Goal: Task Accomplishment & Management: Manage account settings

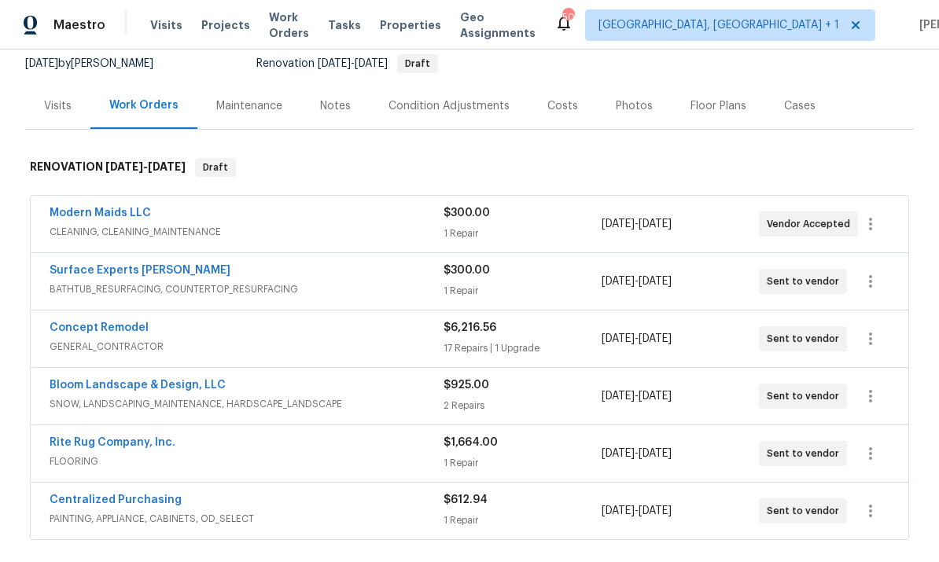
scroll to position [160, 0]
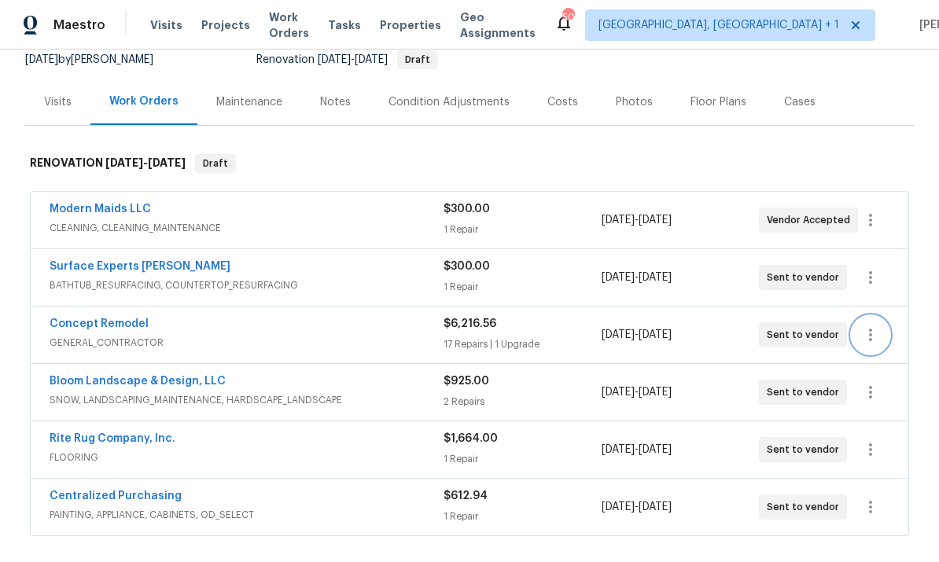
click at [868, 328] on icon "button" at bounding box center [870, 335] width 19 height 19
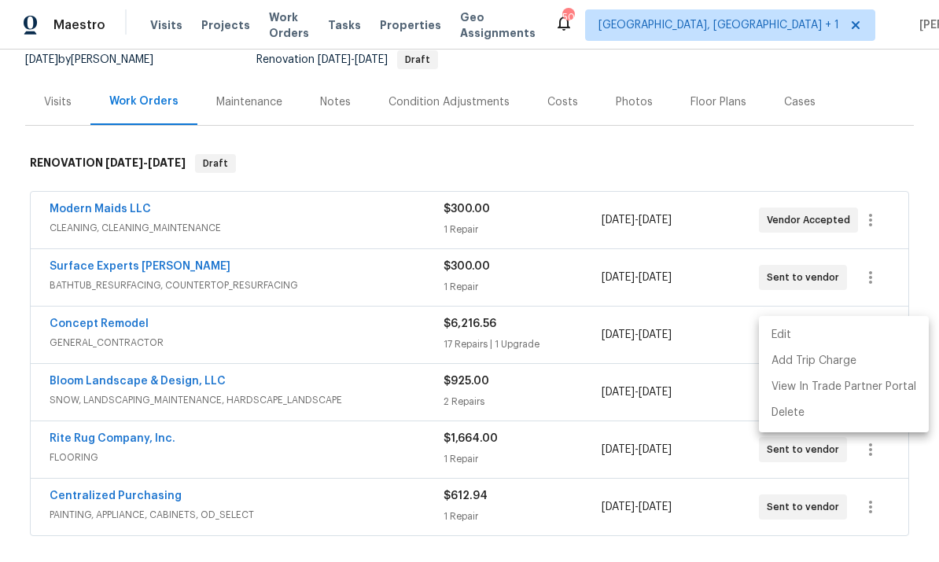
click at [704, 350] on div at bounding box center [469, 281] width 939 height 562
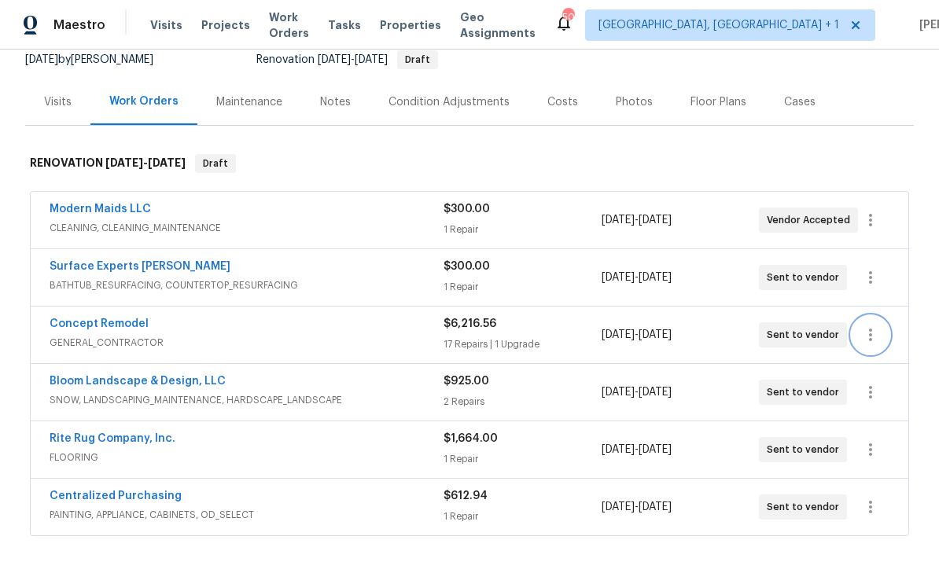
click at [866, 340] on icon "button" at bounding box center [870, 335] width 19 height 19
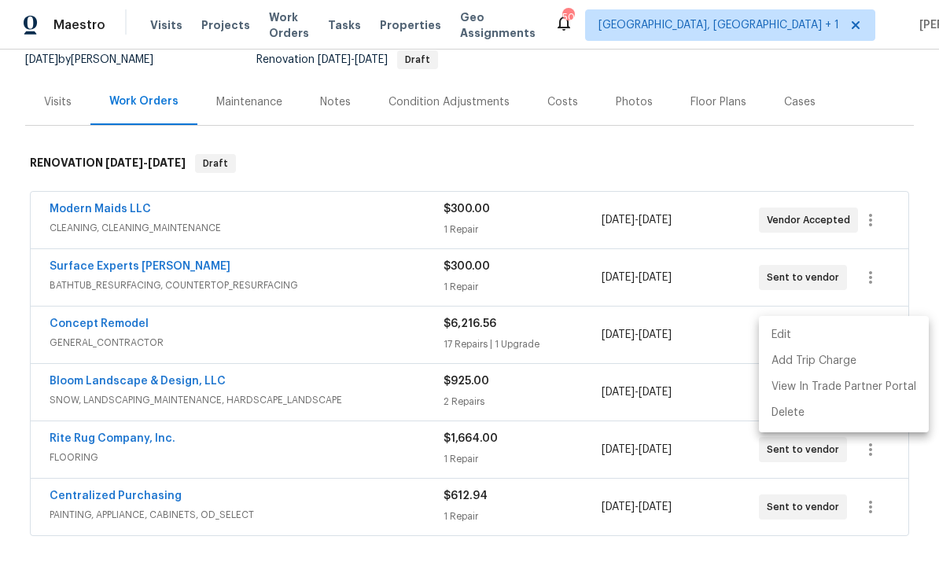
click at [785, 335] on li "Edit" at bounding box center [844, 335] width 170 height 26
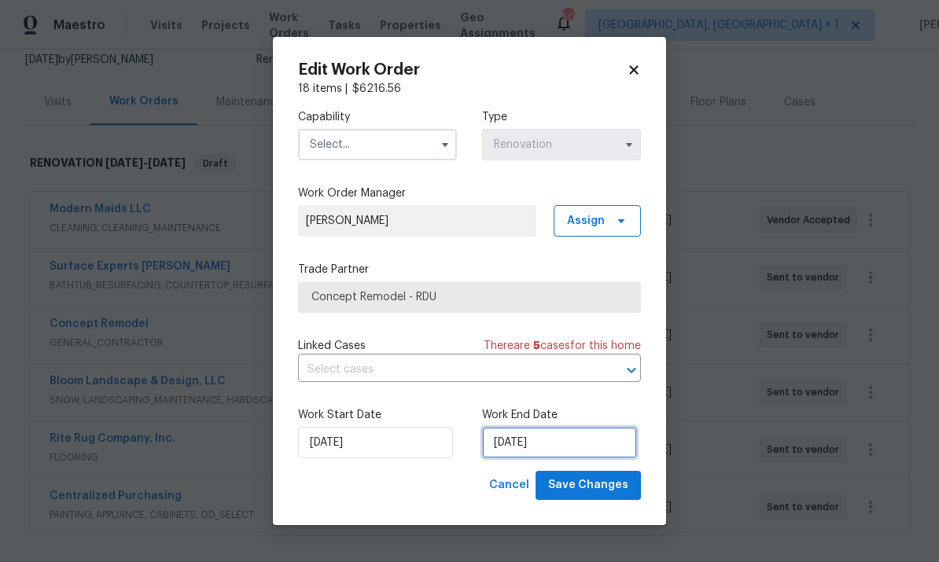
click at [574, 441] on input "[DATE]" at bounding box center [559, 442] width 155 height 31
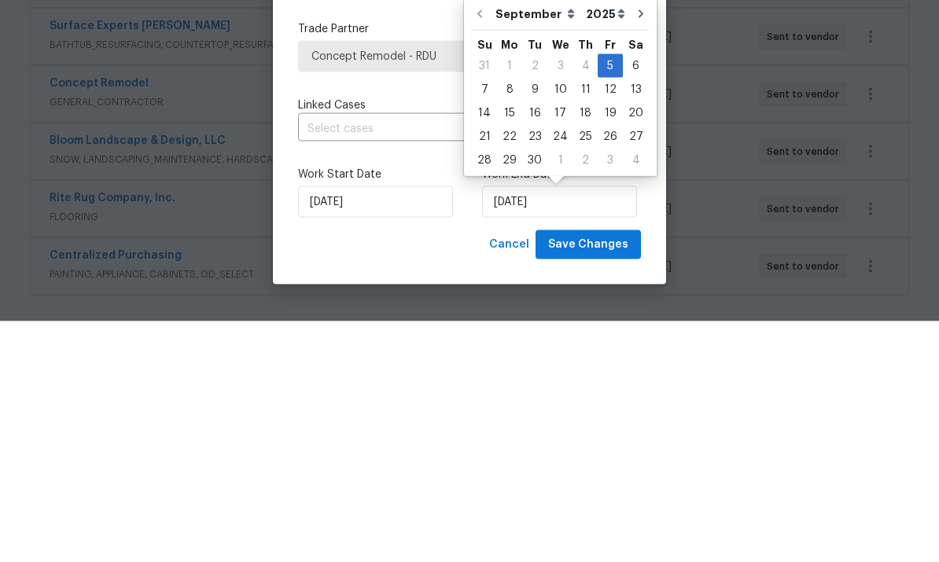
scroll to position [59, 0]
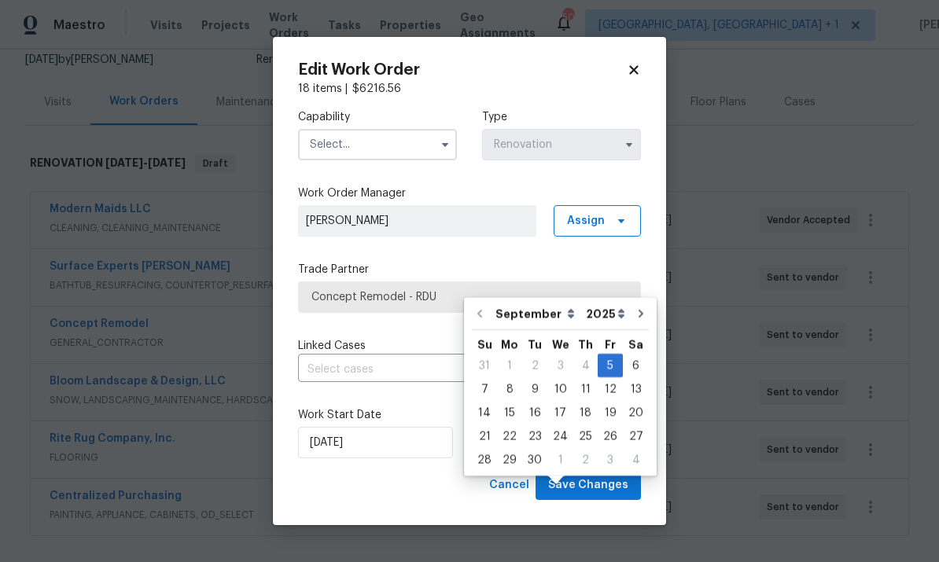
click at [911, 276] on body "Maestro Visits Projects Work Orders Tasks Properties Geo Assignments 50 Albuque…" at bounding box center [469, 281] width 939 height 562
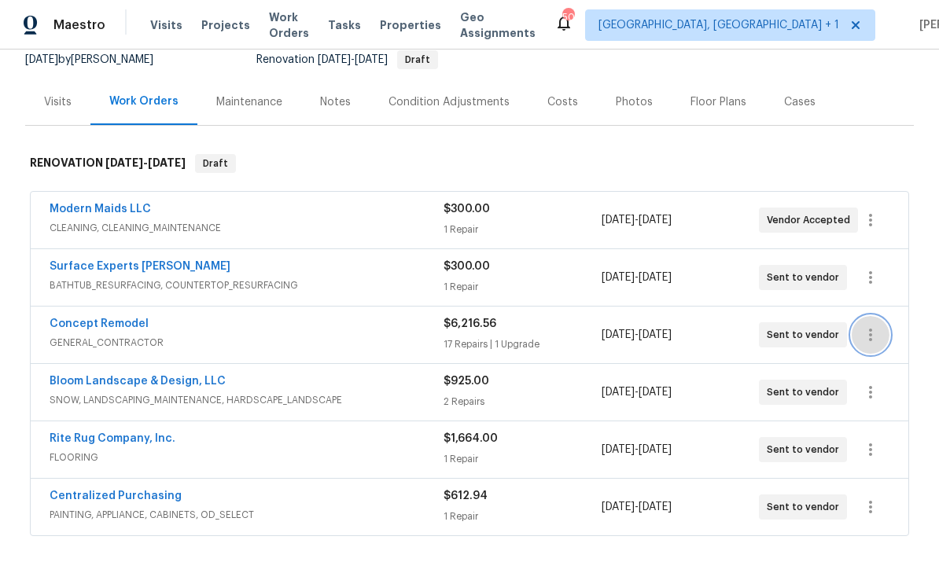
click at [869, 326] on icon "button" at bounding box center [870, 335] width 19 height 19
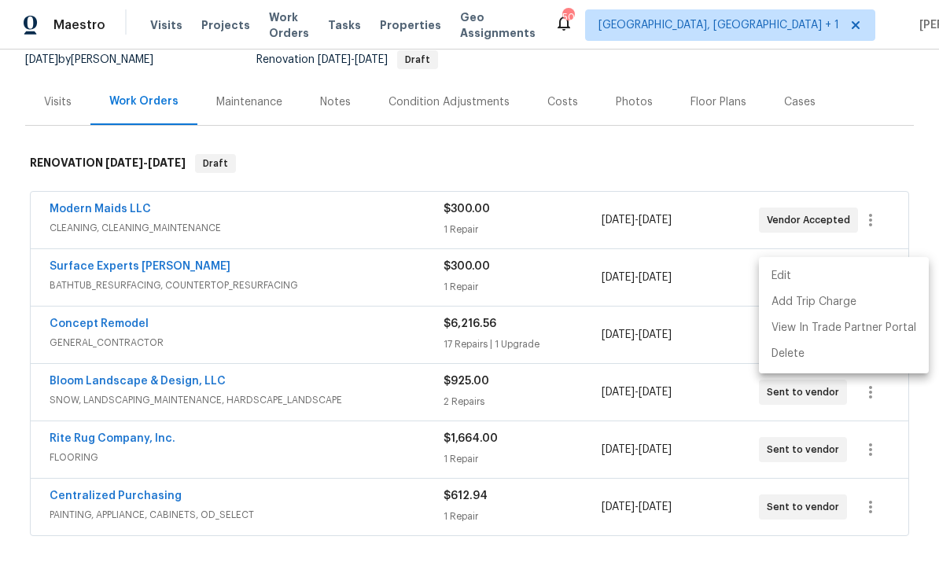
click at [789, 271] on li "Edit" at bounding box center [844, 276] width 170 height 26
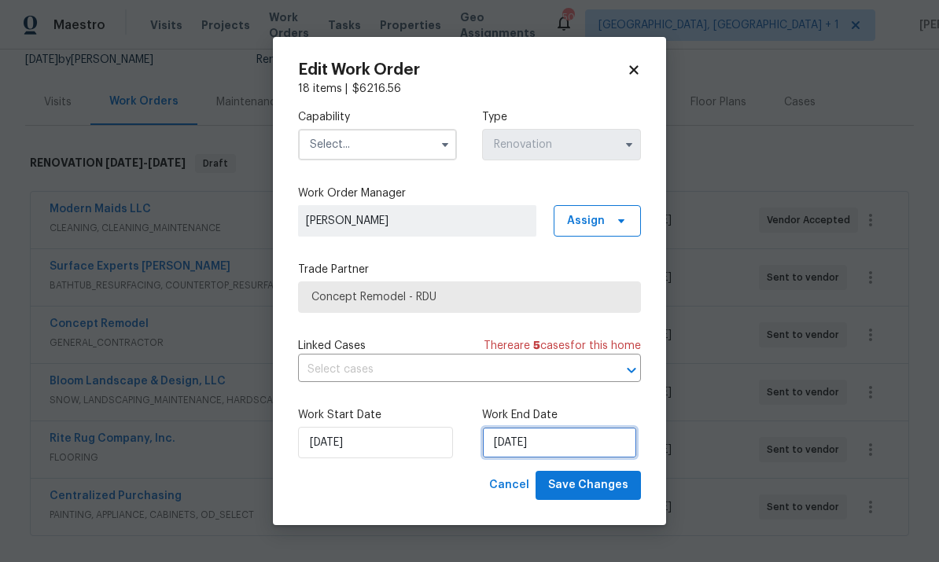
click at [573, 443] on input "[DATE]" at bounding box center [559, 442] width 155 height 31
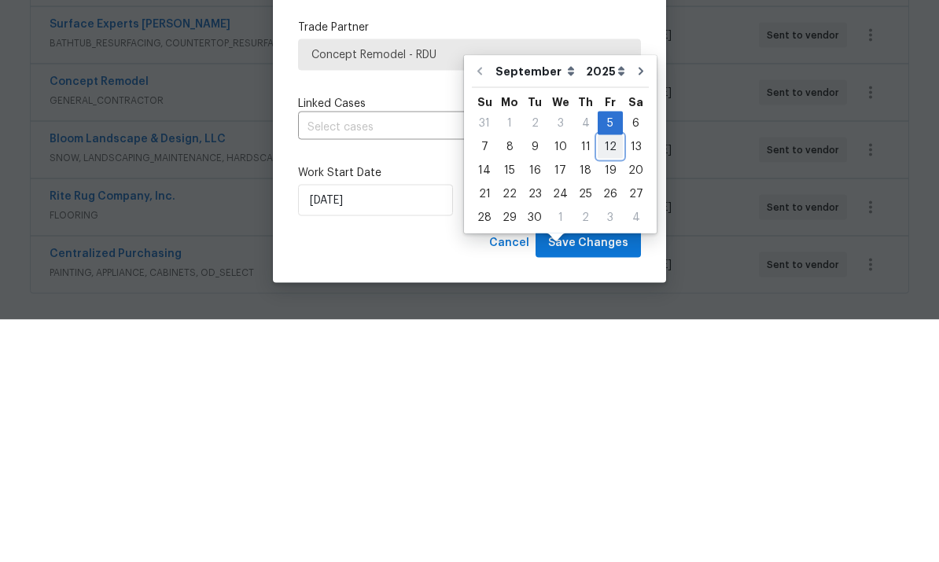
click at [605, 378] on div "12" at bounding box center [610, 389] width 25 height 22
type input "[DATE]"
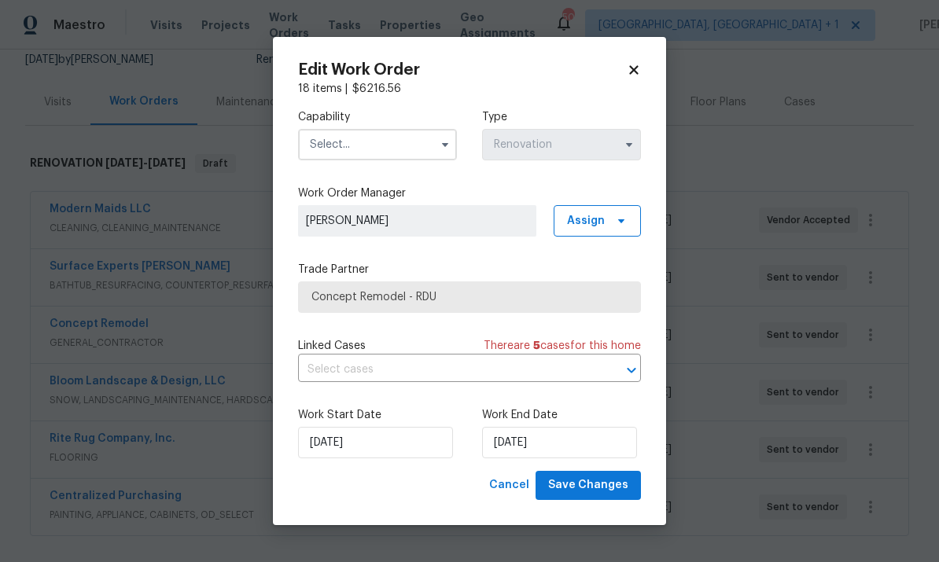
click at [440, 141] on icon "button" at bounding box center [445, 144] width 13 height 13
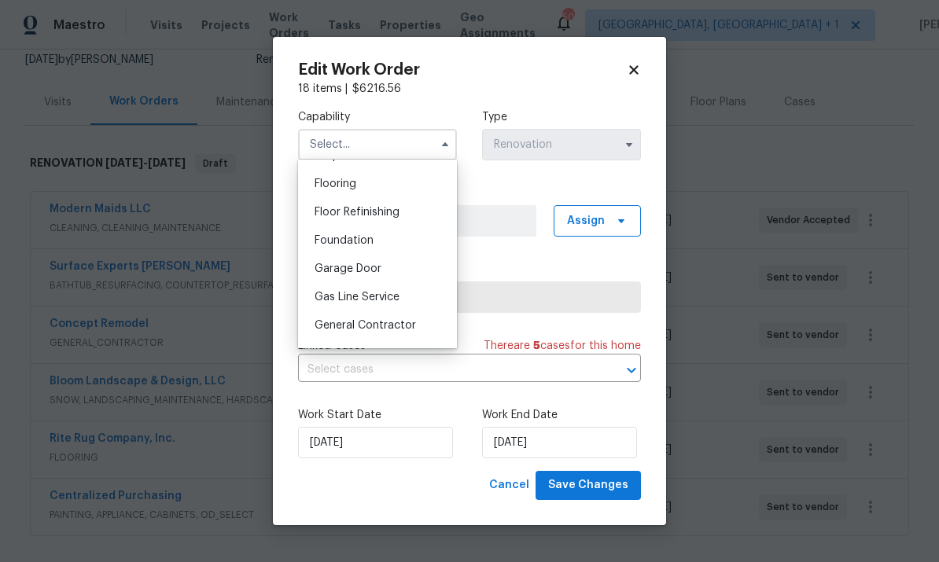
scroll to position [649, 0]
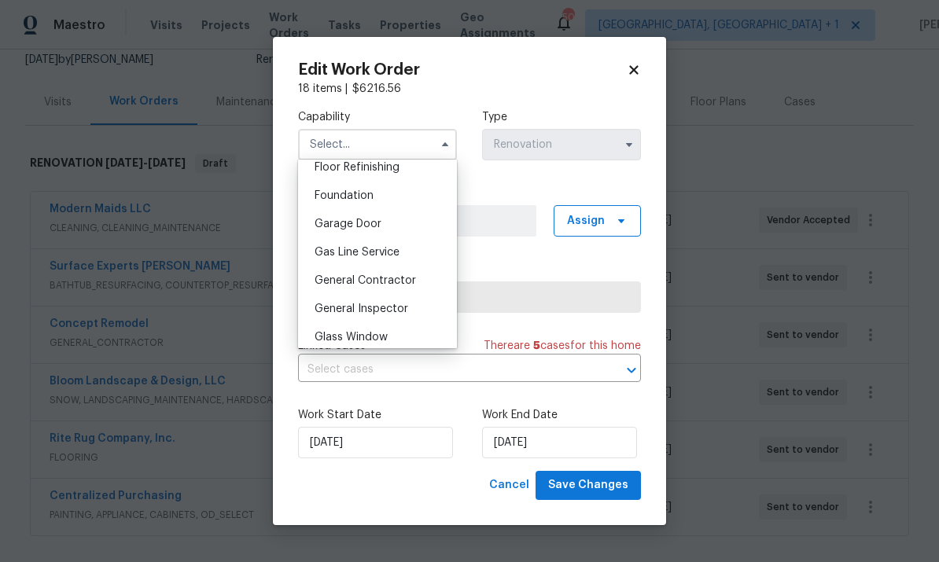
click at [417, 263] on div "Gas Line Service" at bounding box center [377, 252] width 151 height 28
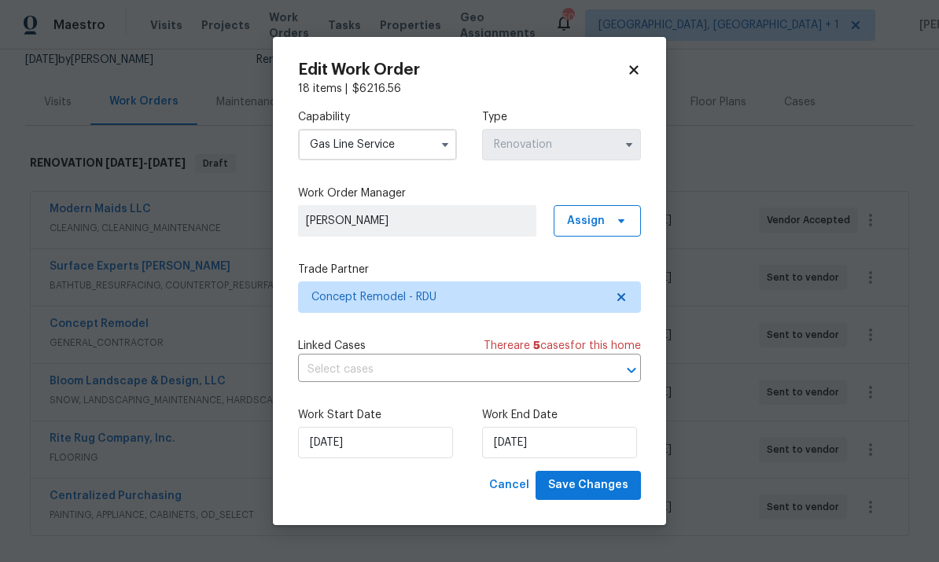
click at [444, 151] on button "button" at bounding box center [445, 144] width 19 height 19
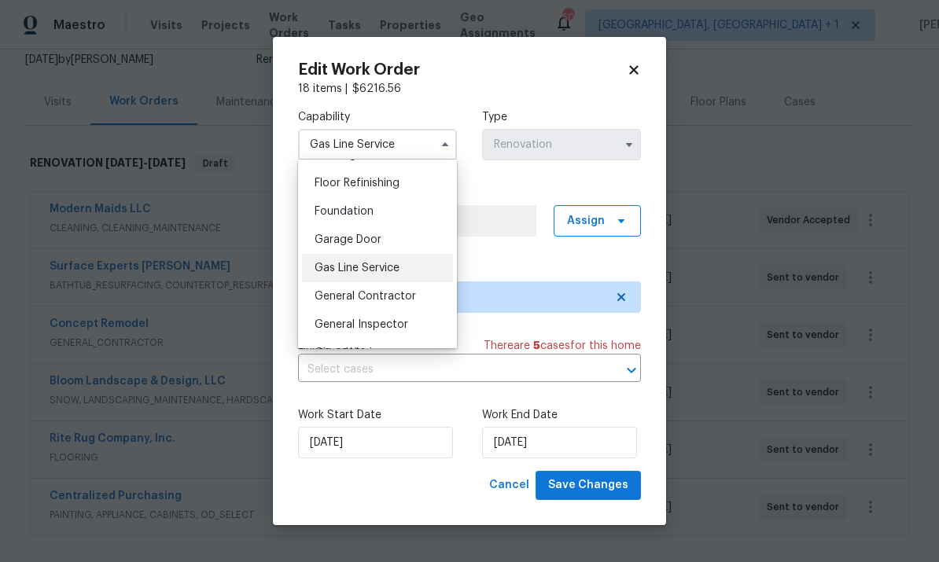
scroll to position [635, 0]
click at [414, 293] on span "General Contractor" at bounding box center [365, 294] width 101 height 11
type input "General Contractor"
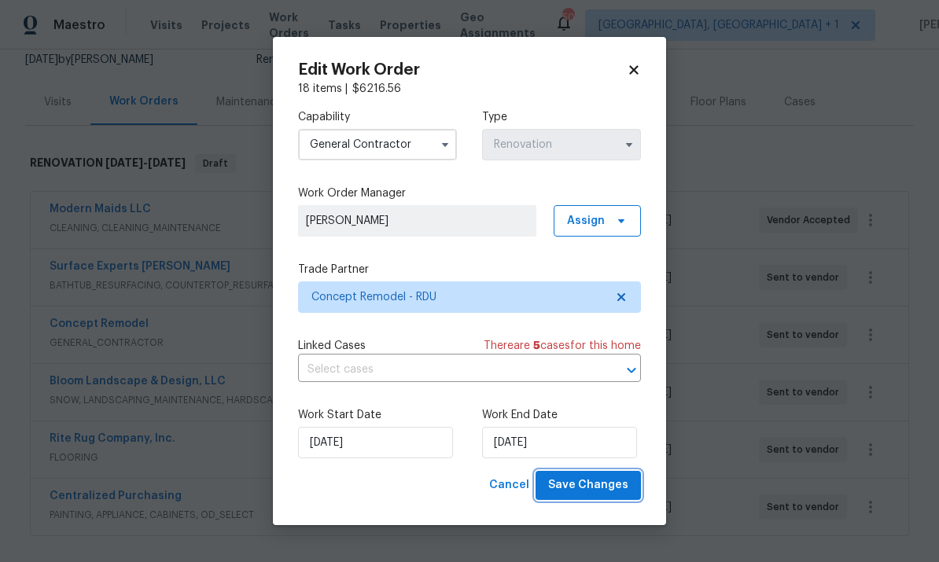
click at [609, 483] on span "Save Changes" at bounding box center [588, 486] width 80 height 20
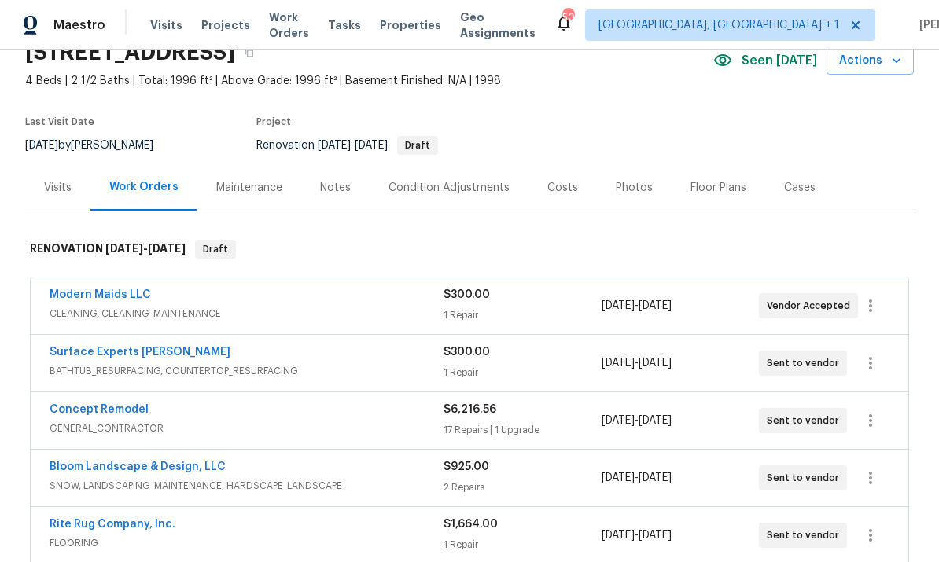
scroll to position [80, 0]
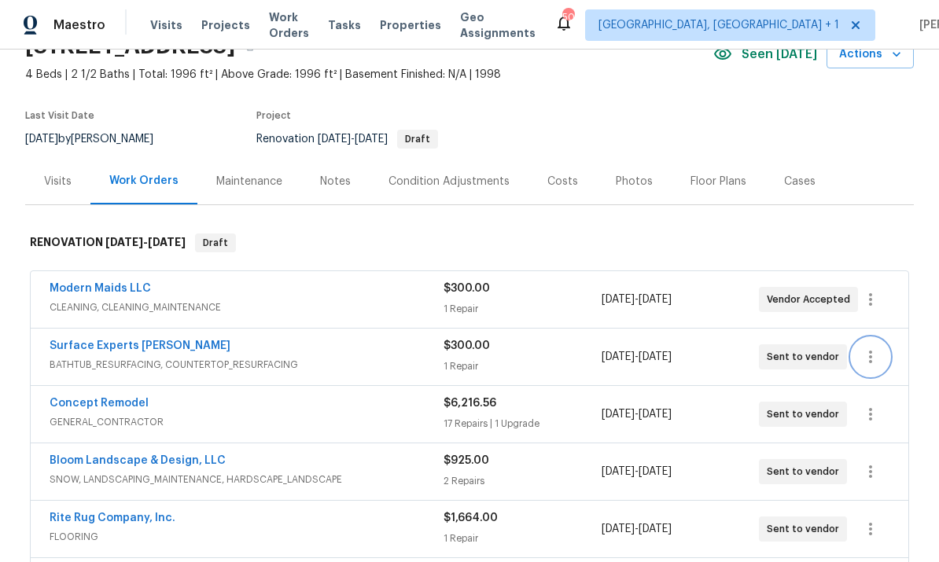
click at [878, 351] on icon "button" at bounding box center [870, 357] width 19 height 19
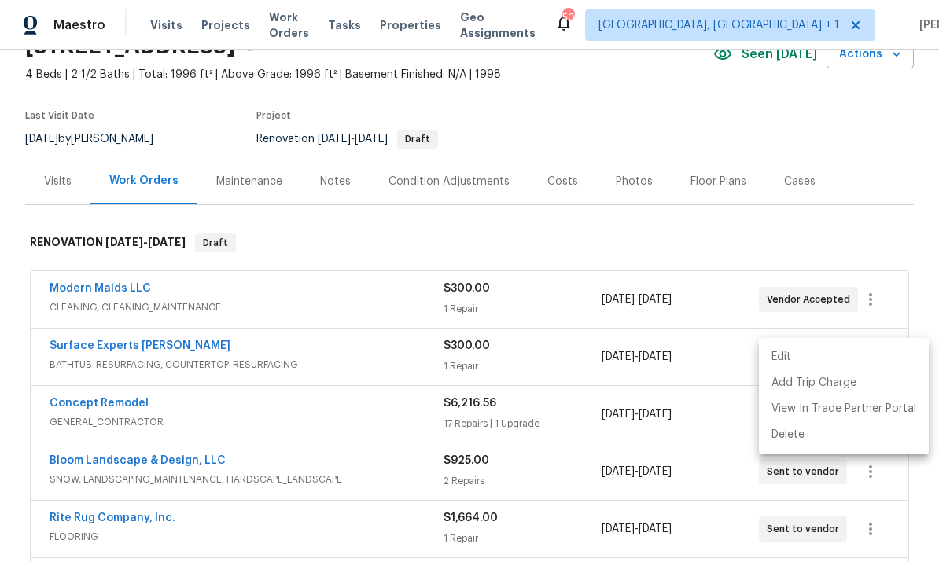
click at [791, 356] on li "Edit" at bounding box center [844, 357] width 170 height 26
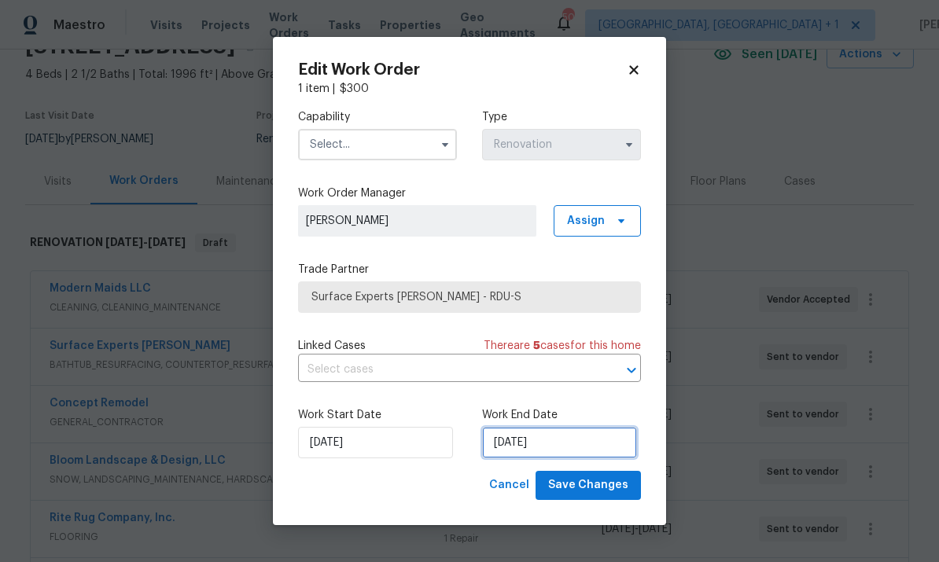
click at [567, 448] on input "[DATE]" at bounding box center [559, 442] width 155 height 31
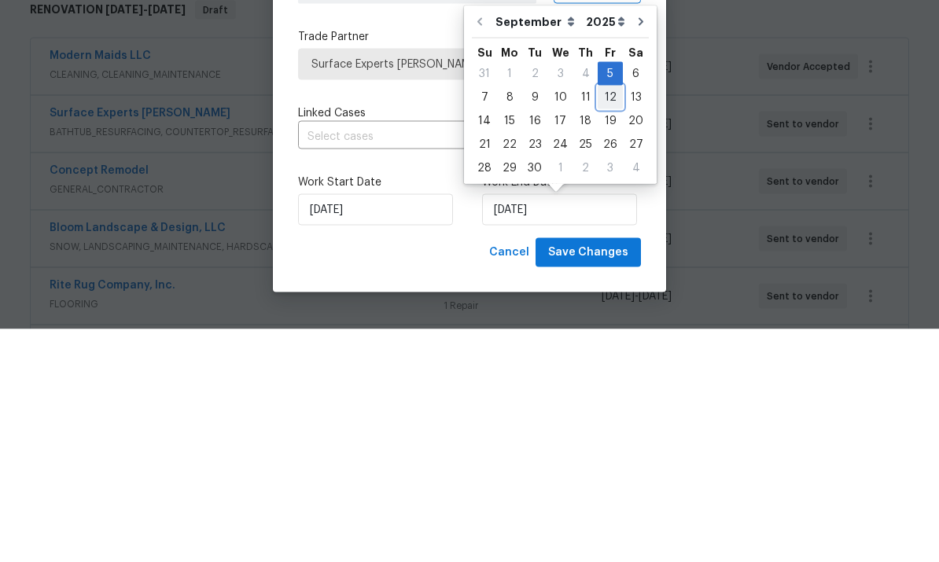
click at [604, 319] on div "12" at bounding box center [610, 330] width 25 height 22
type input "[DATE]"
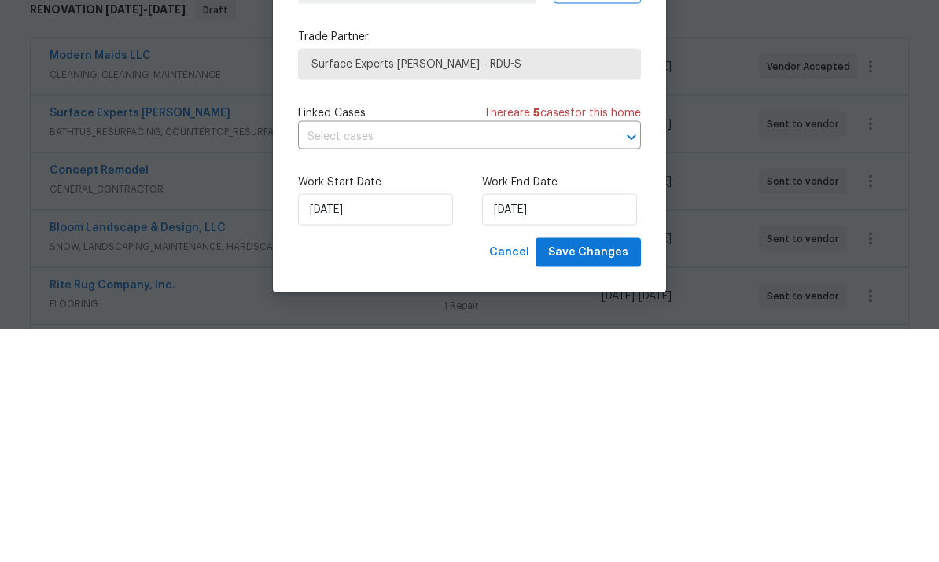
scroll to position [59, 0]
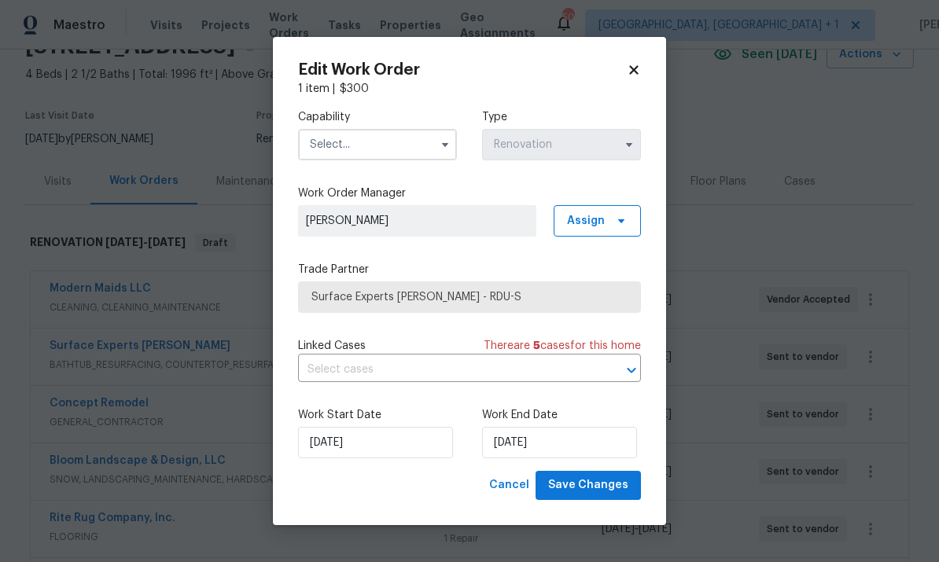
click at [439, 143] on icon "button" at bounding box center [445, 144] width 13 height 13
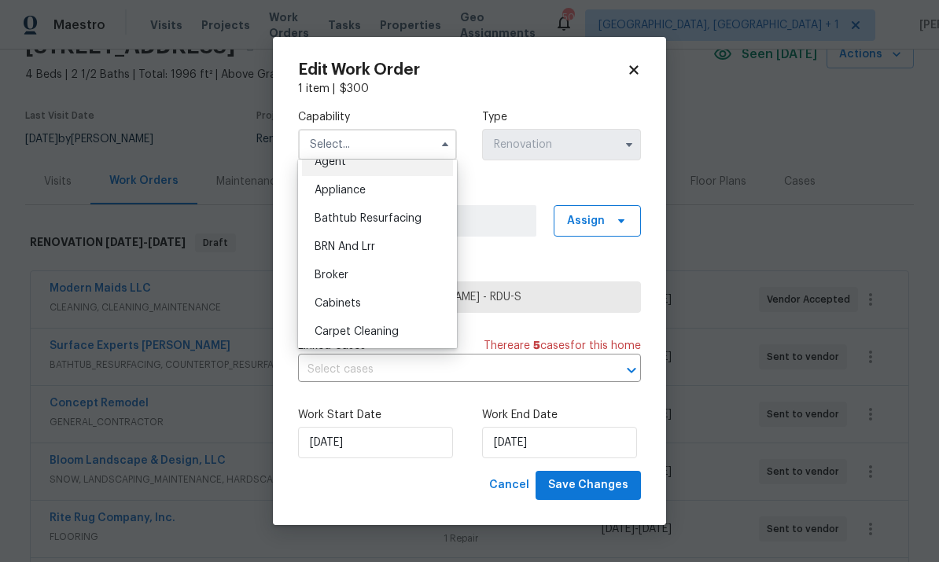
scroll to position [17, 0]
click at [418, 210] on div "Bathtub Resurfacing" at bounding box center [377, 218] width 151 height 28
type input "Bathtub Resurfacing"
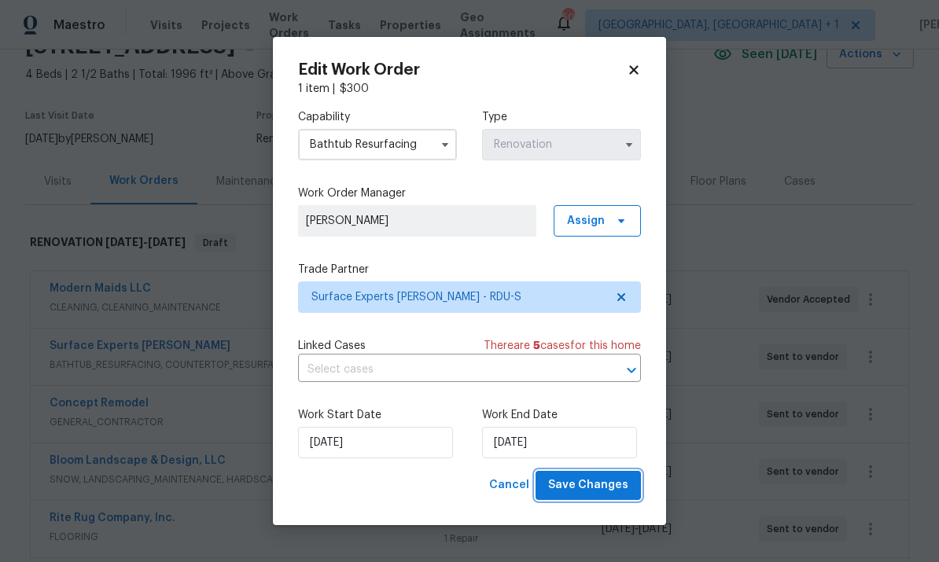
click at [609, 493] on span "Save Changes" at bounding box center [588, 486] width 80 height 20
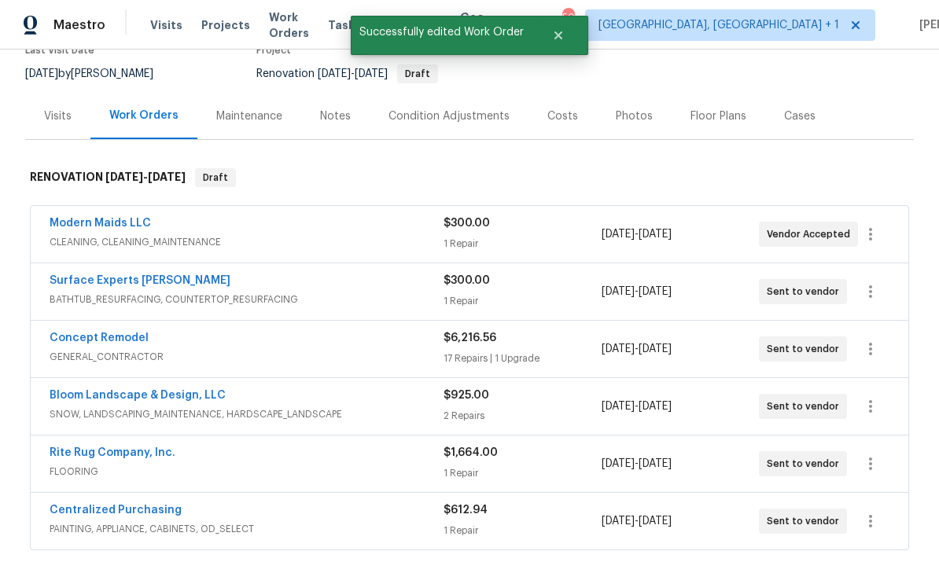
scroll to position [152, 0]
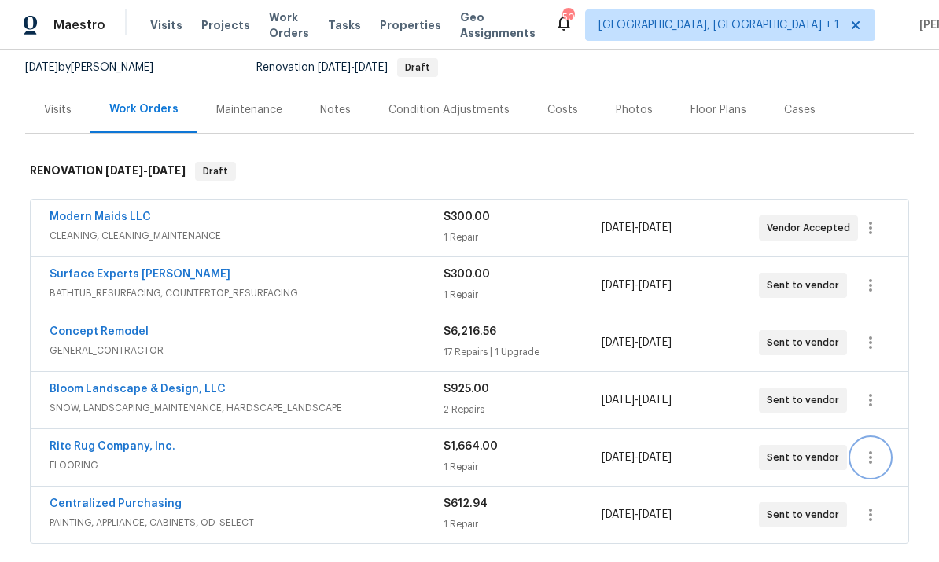
click at [872, 448] on icon "button" at bounding box center [870, 457] width 19 height 19
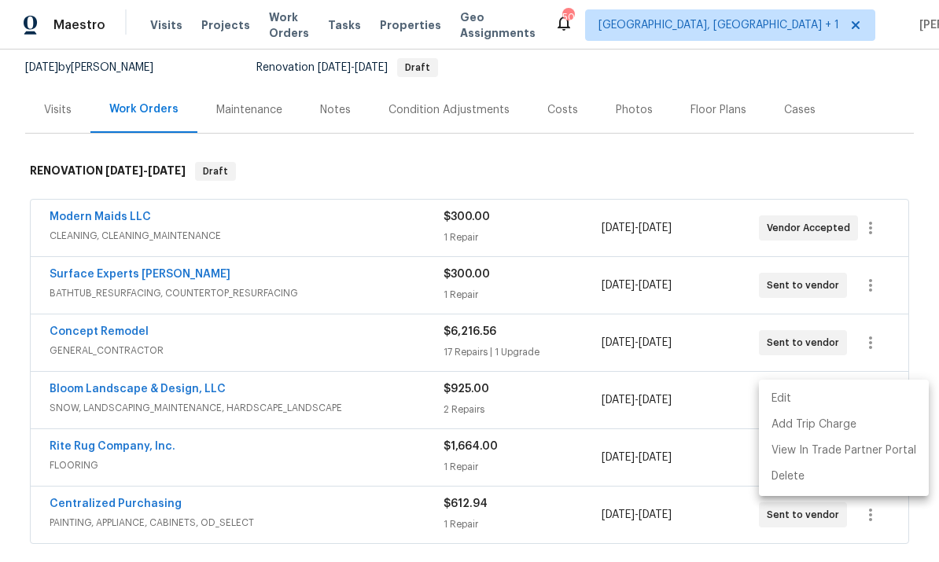
click at [781, 392] on li "Edit" at bounding box center [844, 399] width 170 height 26
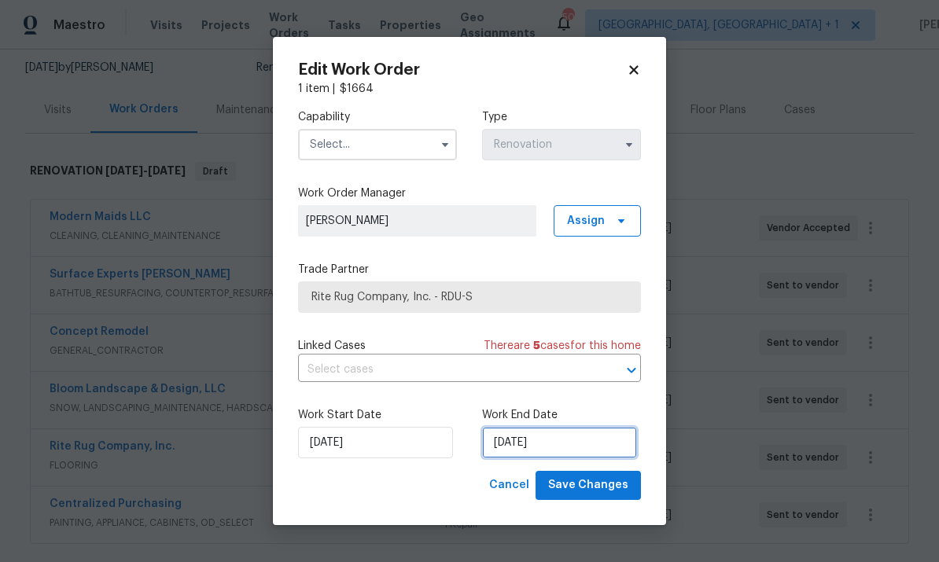
click at [578, 443] on input "9/5/2025" at bounding box center [559, 442] width 155 height 31
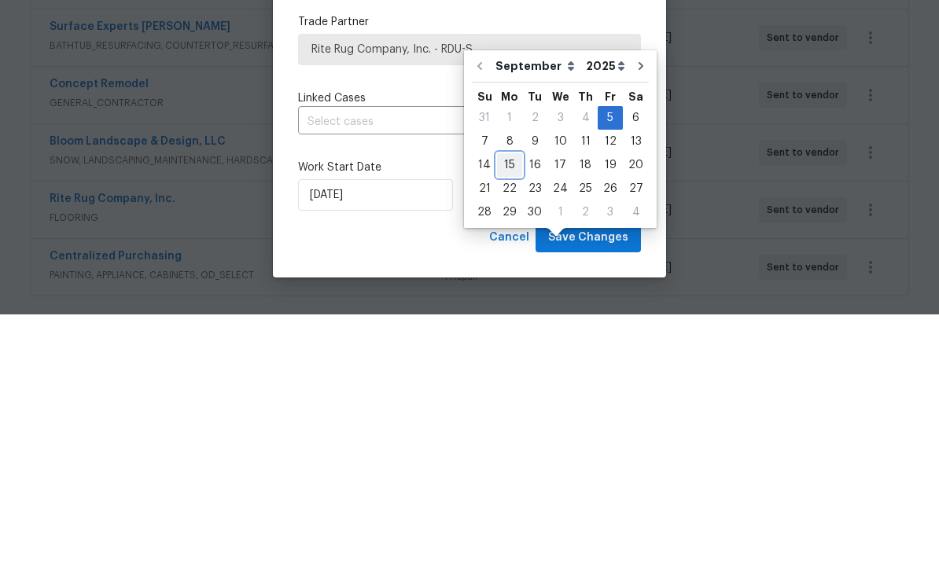
click at [510, 402] on div "15" at bounding box center [509, 413] width 25 height 22
type input "9/15/2025"
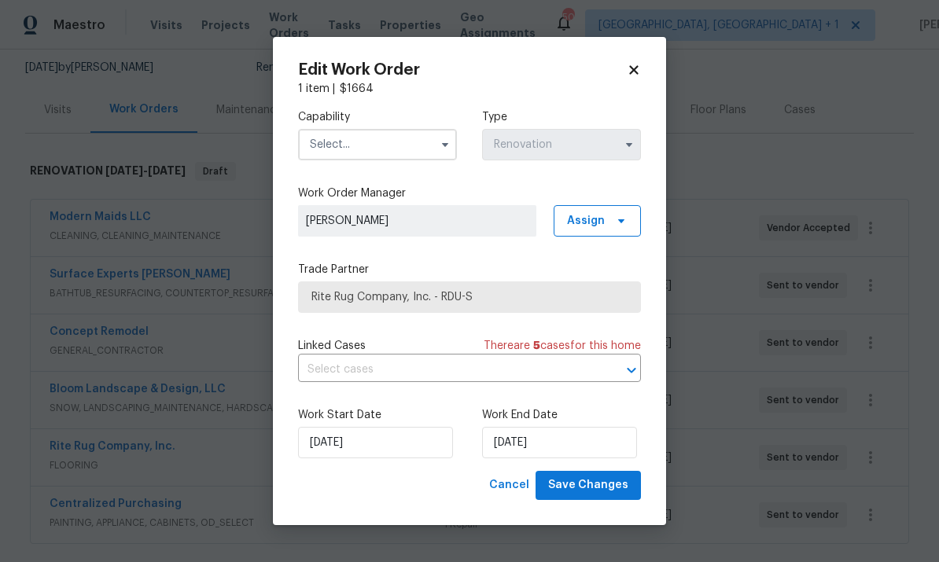
click at [427, 150] on input "text" at bounding box center [377, 144] width 159 height 31
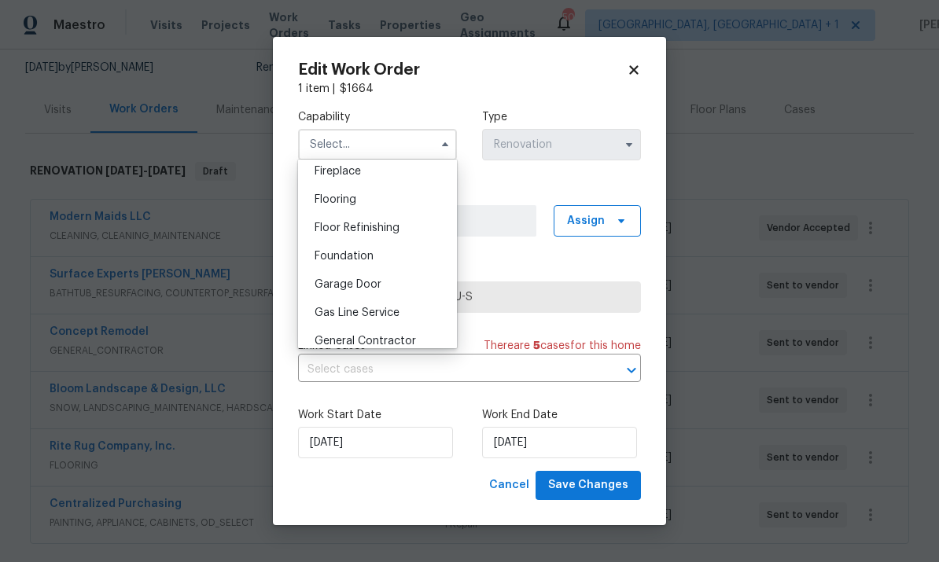
scroll to position [594, 0]
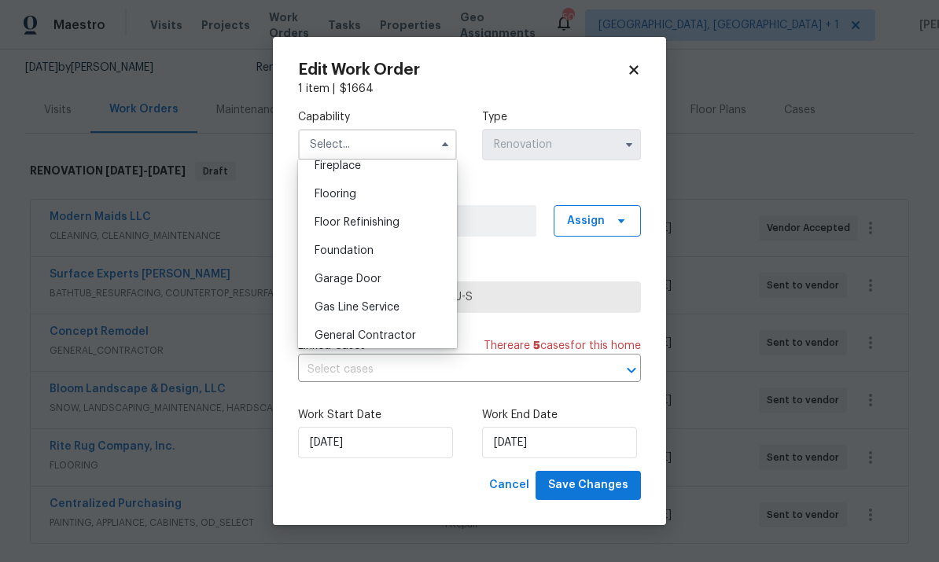
click at [355, 189] on span "Flooring" at bounding box center [336, 194] width 42 height 11
type input "Flooring"
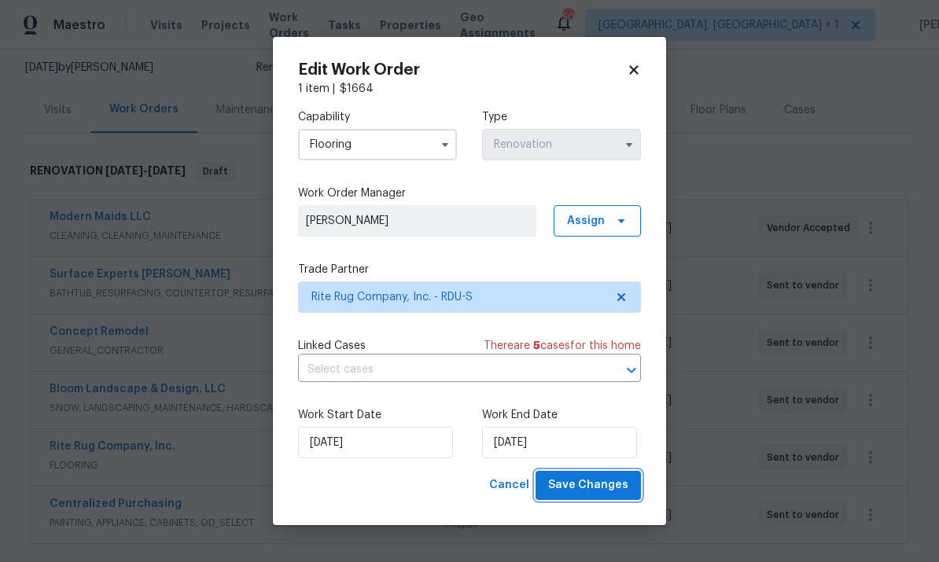
click at [609, 499] on button "Save Changes" at bounding box center [587, 485] width 105 height 29
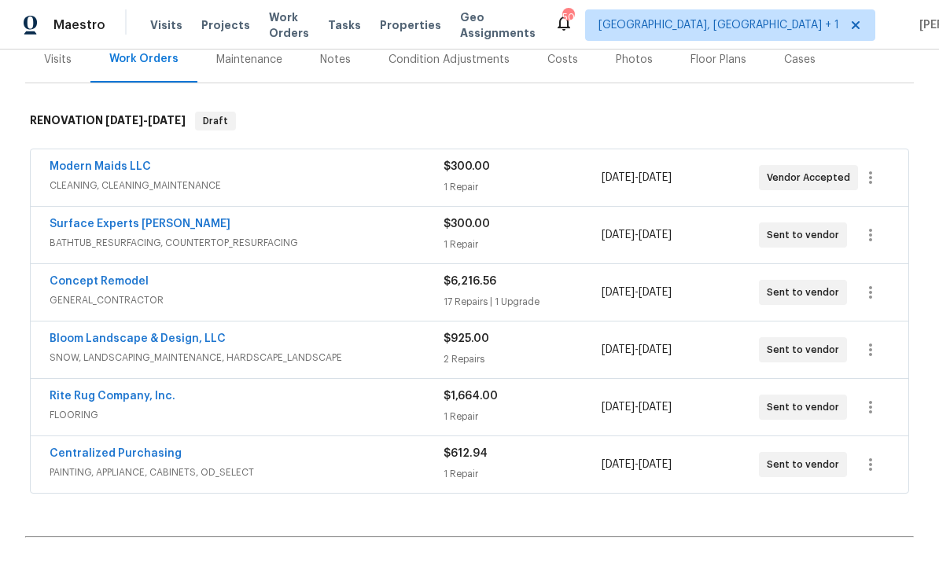
scroll to position [203, 0]
click at [877, 167] on icon "button" at bounding box center [870, 176] width 19 height 19
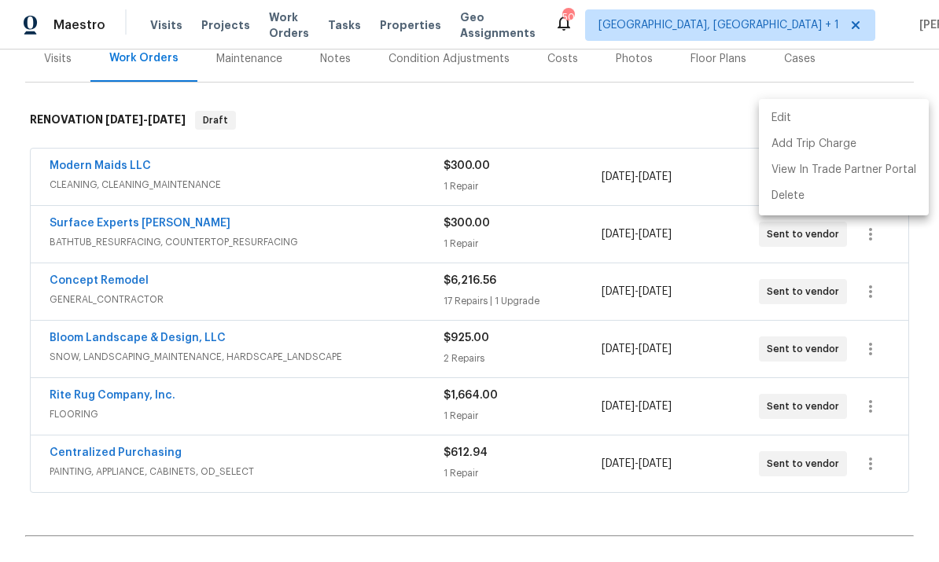
click at [785, 111] on li "Edit" at bounding box center [844, 118] width 170 height 26
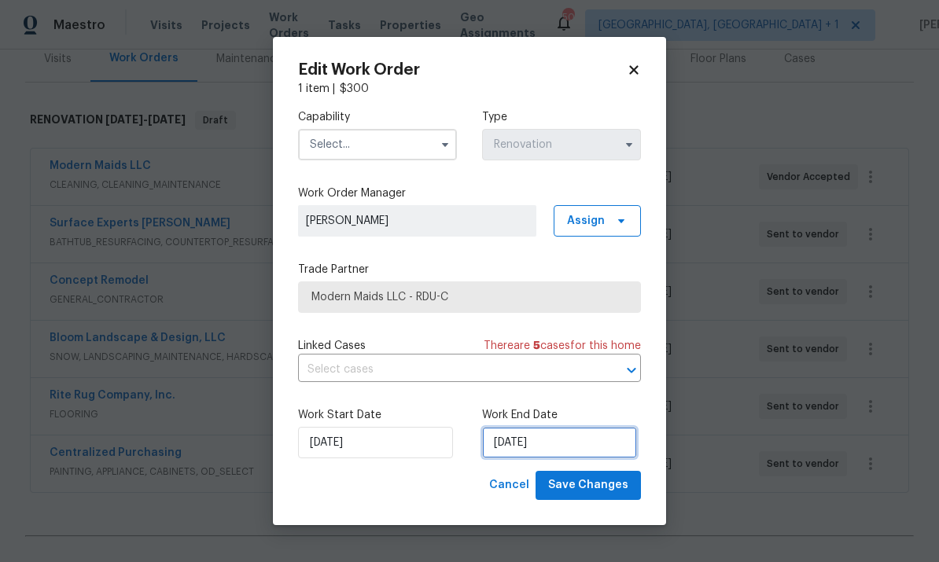
click at [580, 441] on input "9/5/2025" at bounding box center [559, 442] width 155 height 31
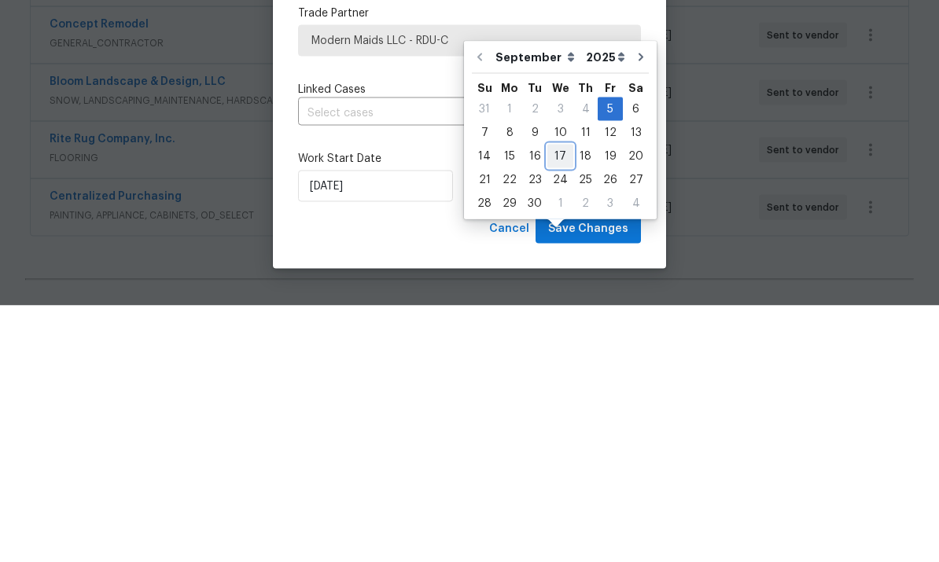
click at [564, 402] on div "17" at bounding box center [560, 413] width 26 height 22
type input "9/17/2025"
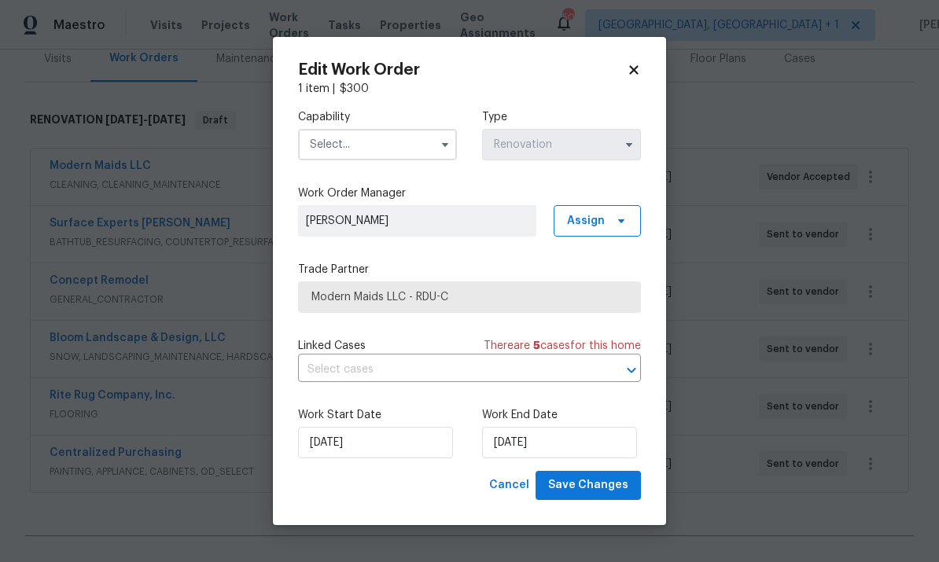
click at [431, 133] on input "text" at bounding box center [377, 144] width 159 height 31
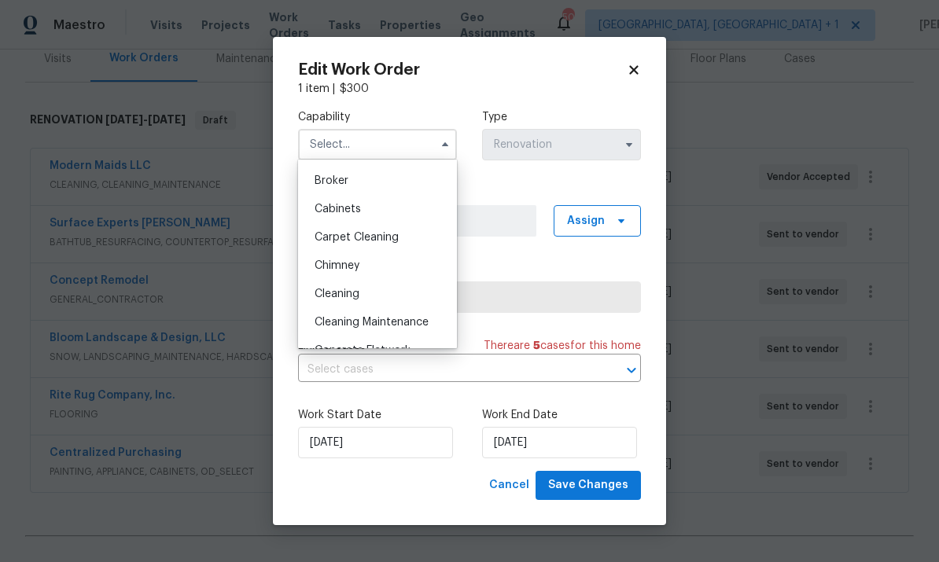
scroll to position [116, 0]
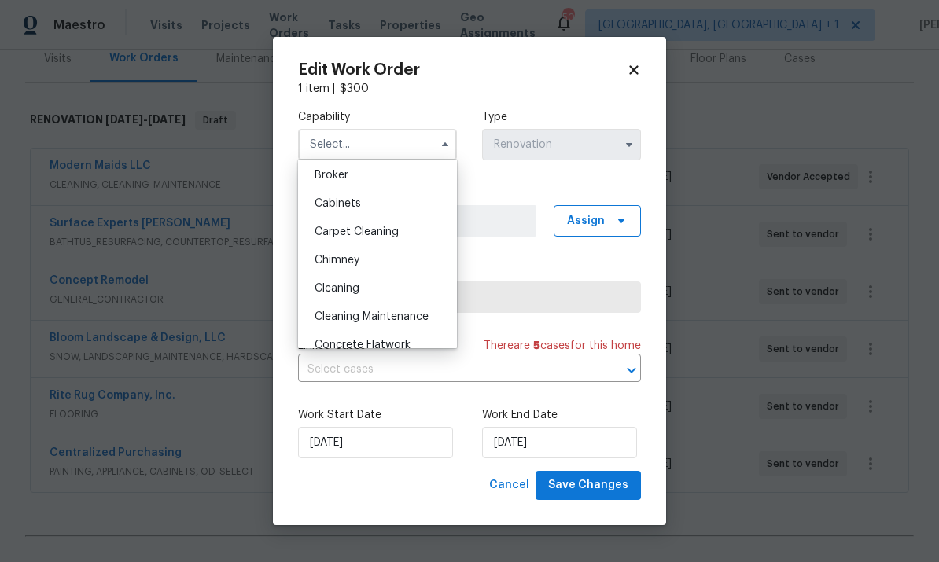
click at [369, 292] on div "Cleaning" at bounding box center [377, 288] width 151 height 28
type input "Cleaning"
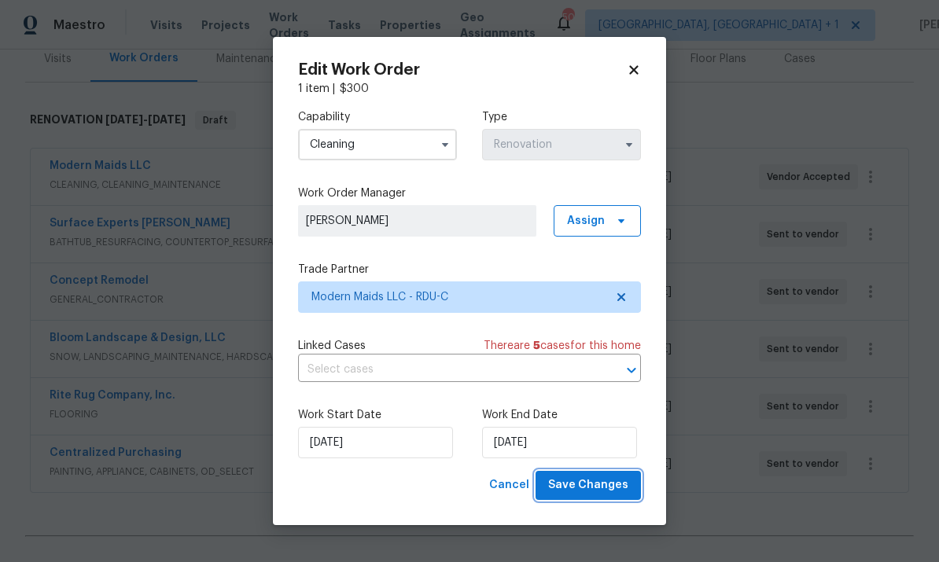
click at [605, 495] on span "Save Changes" at bounding box center [588, 486] width 80 height 20
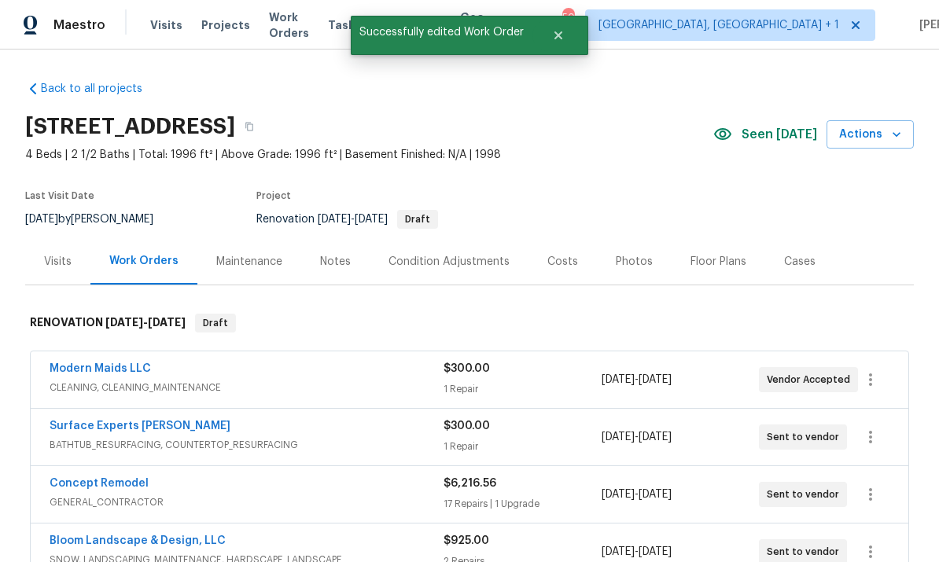
scroll to position [0, 0]
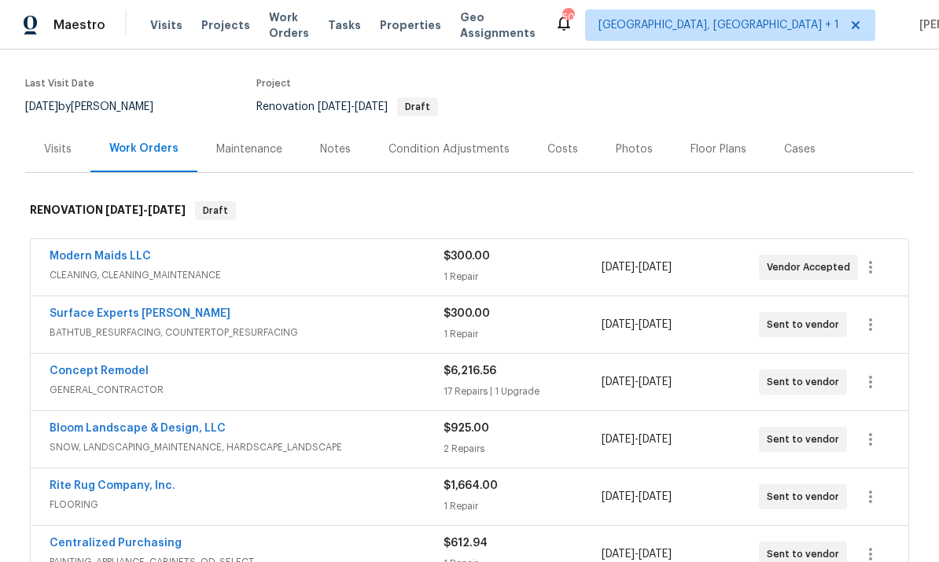
scroll to position [112, 0]
click at [556, 144] on div "Costs" at bounding box center [562, 150] width 31 height 16
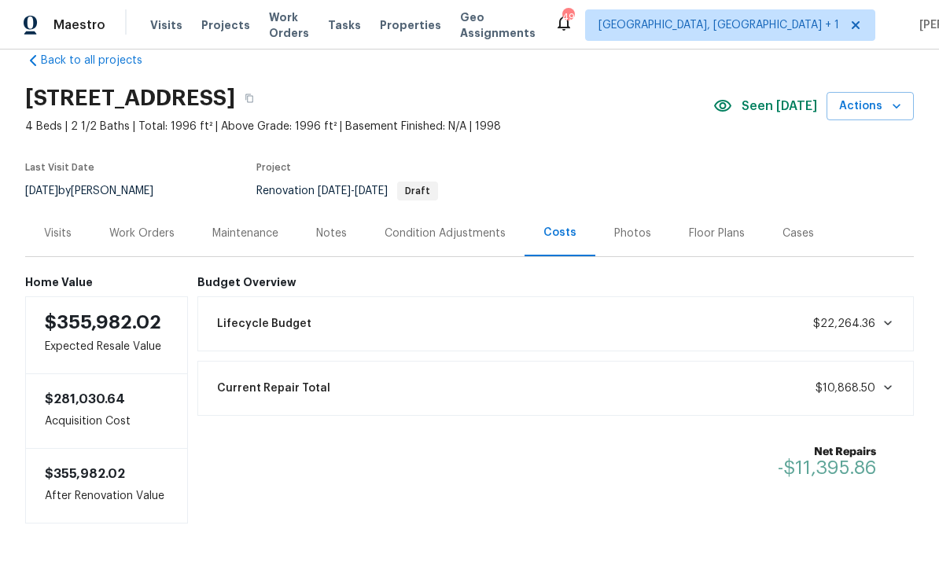
scroll to position [27, 0]
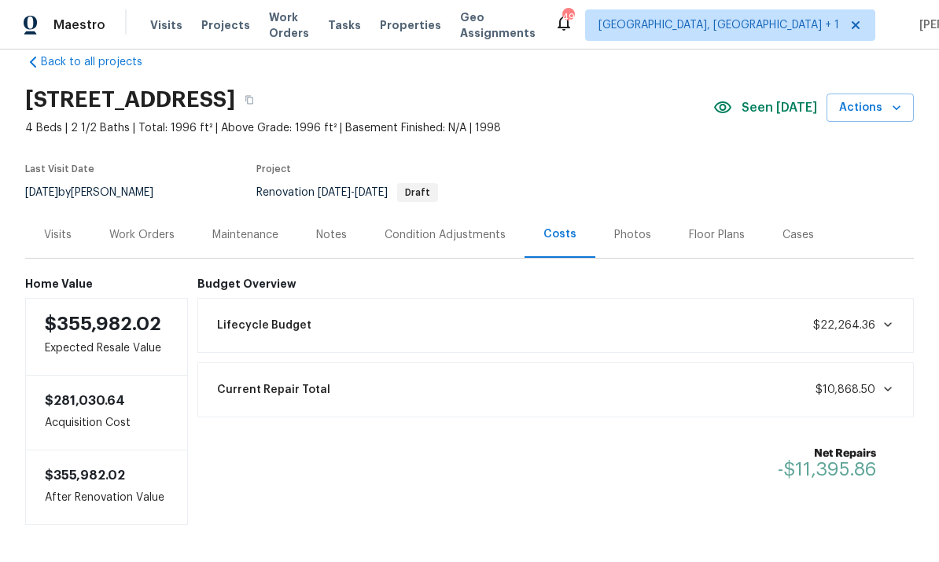
click at [150, 236] on div "Work Orders" at bounding box center [141, 235] width 65 height 16
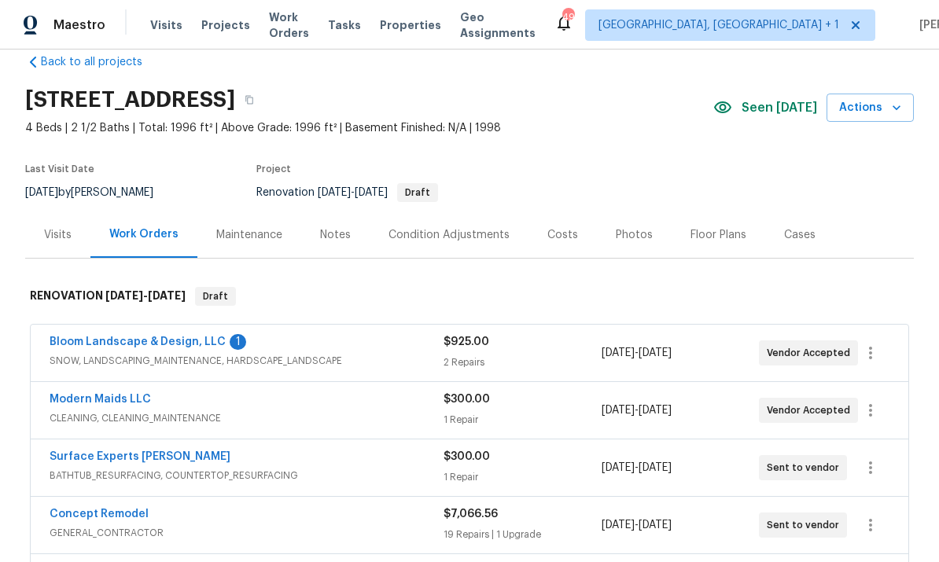
click at [178, 337] on link "Bloom Landscape & Design, LLC" at bounding box center [138, 342] width 176 height 11
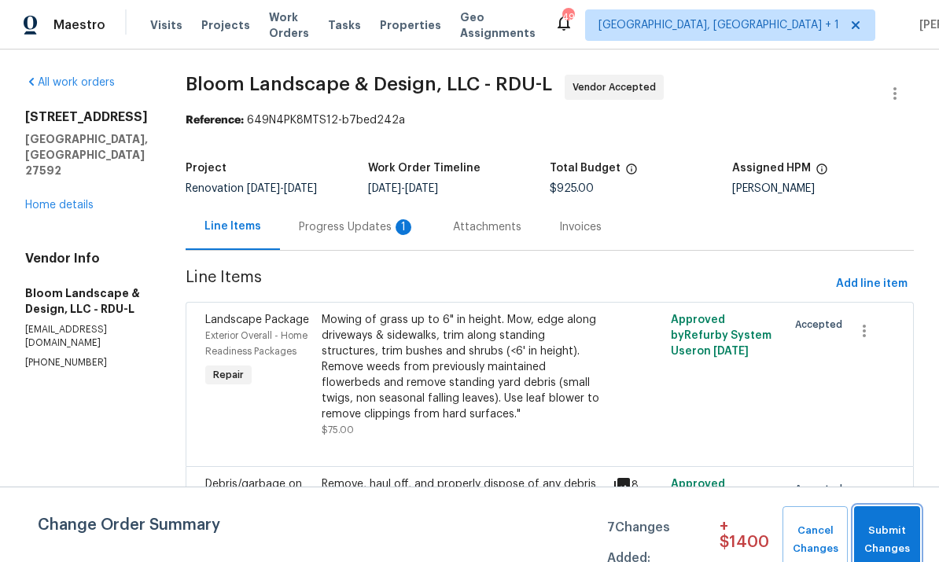
click at [899, 538] on span "Submit Changes" at bounding box center [887, 540] width 50 height 36
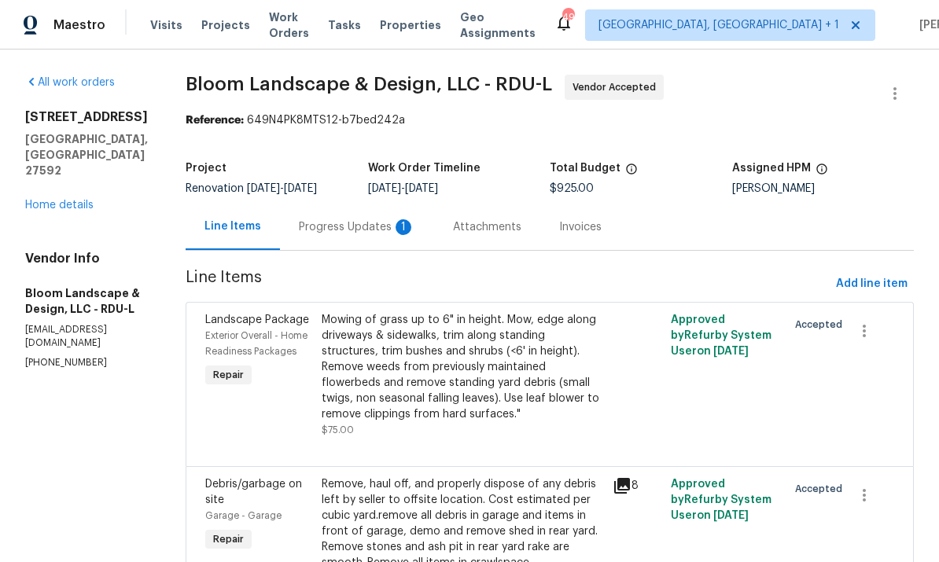
click at [368, 226] on div "Progress Updates 1" at bounding box center [357, 227] width 116 height 16
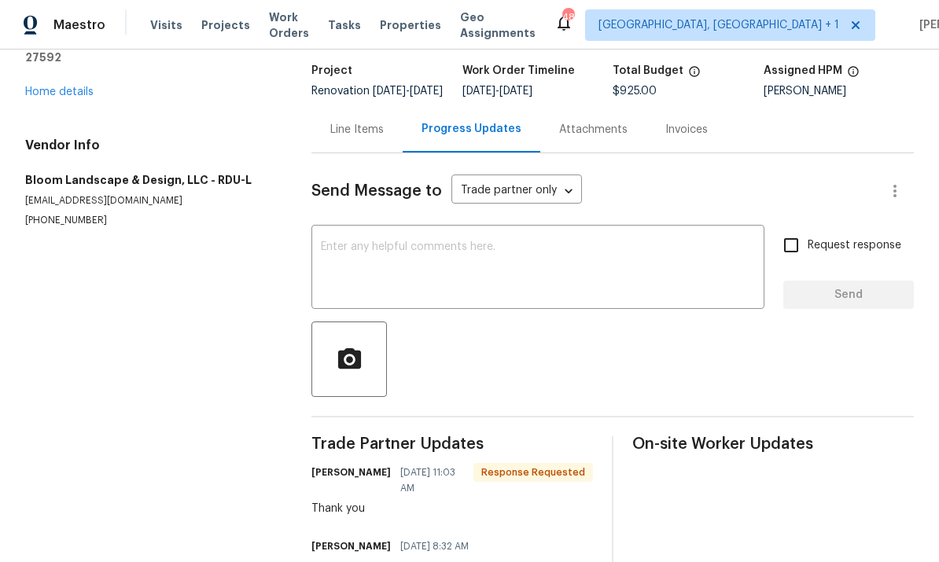
click at [71, 86] on link "Home details" at bounding box center [59, 91] width 68 height 11
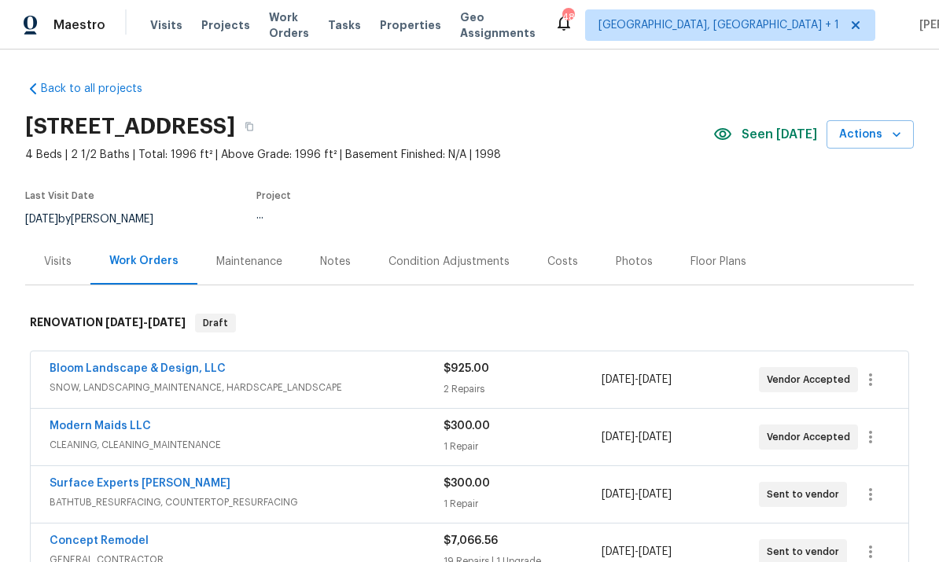
click at [75, 86] on link "Back to all projects" at bounding box center [100, 89] width 151 height 16
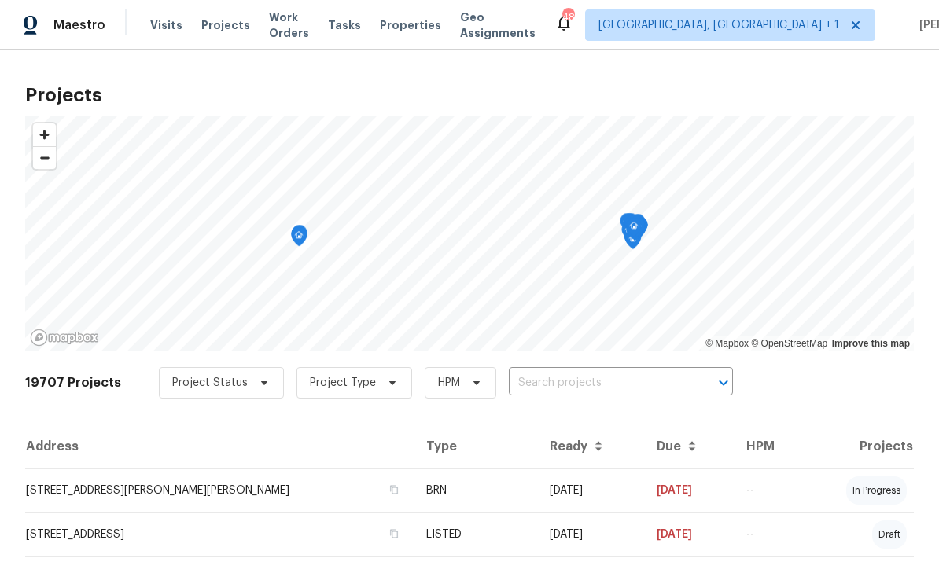
click at [223, 26] on span "Projects" at bounding box center [225, 25] width 49 height 16
click at [587, 371] on input "text" at bounding box center [599, 383] width 180 height 24
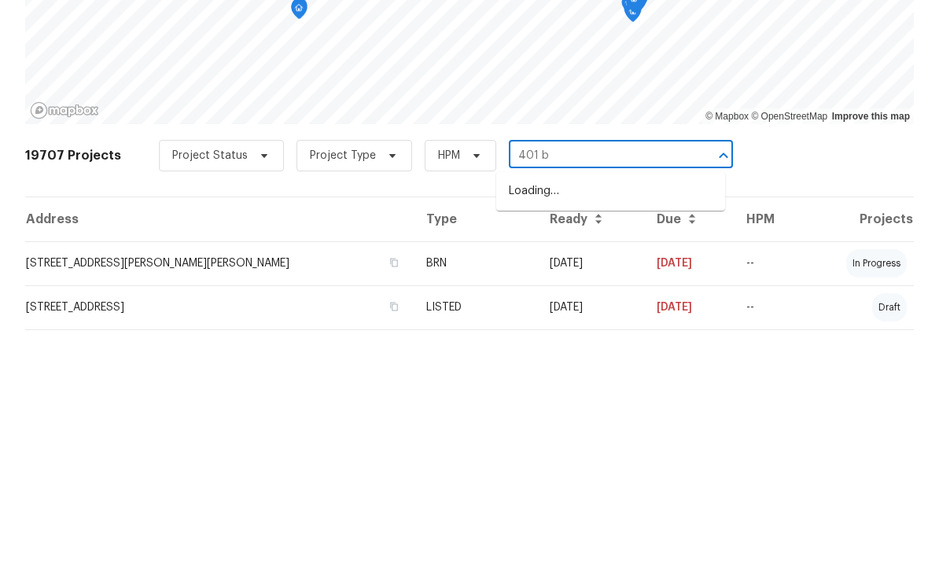
type input "401 bl"
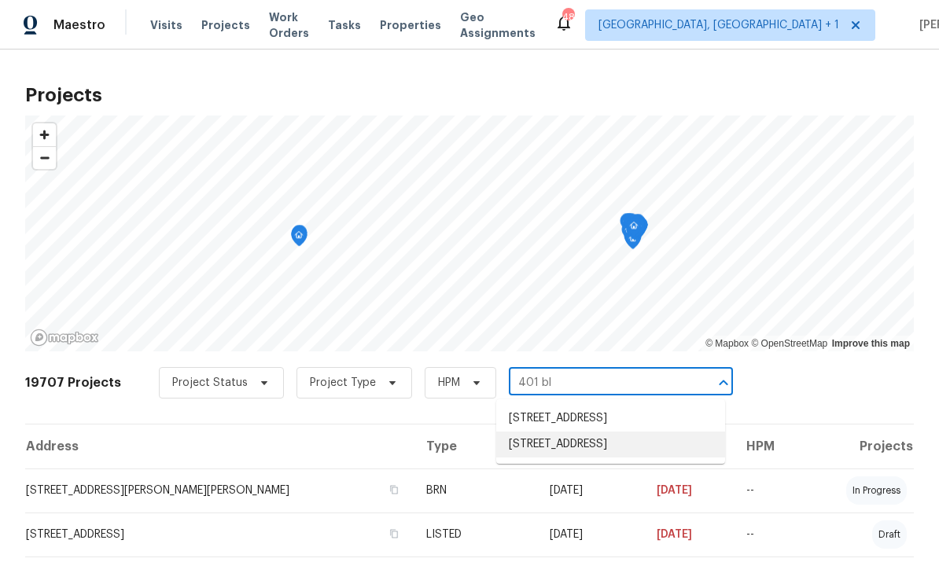
click at [610, 432] on li "[STREET_ADDRESS]" at bounding box center [610, 445] width 229 height 26
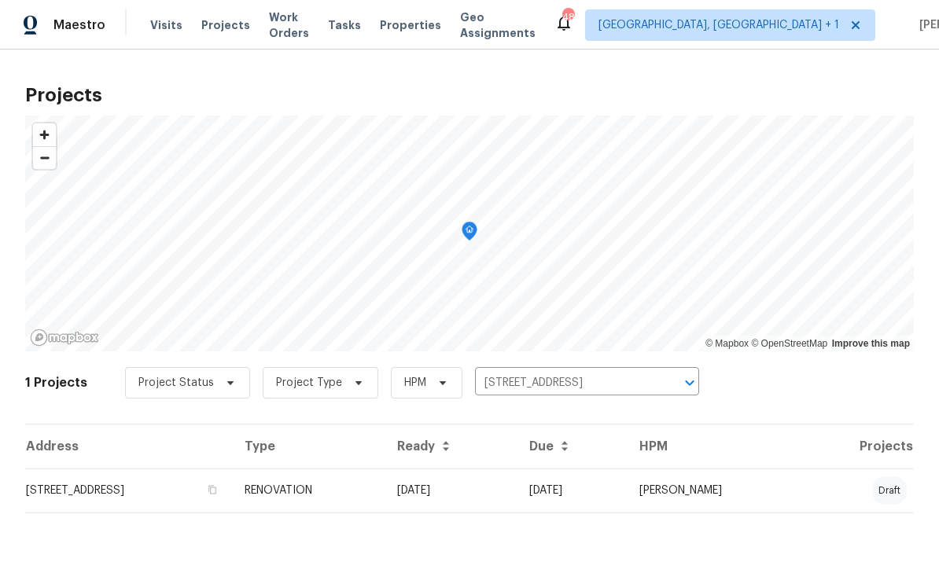
click at [232, 487] on td "401 Blackberry Creek Dr, Willow Spring, NC 27592" at bounding box center [128, 491] width 207 height 44
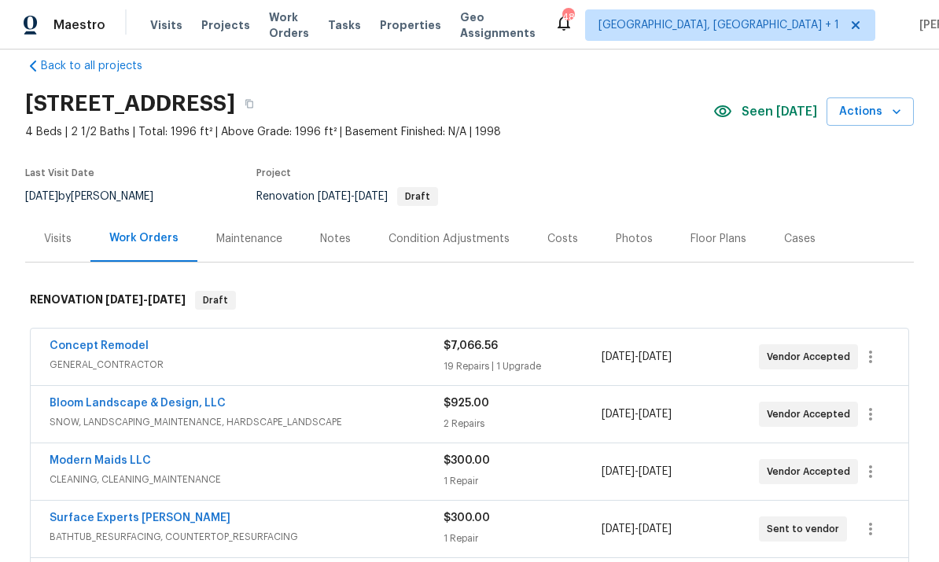
scroll to position [25, 0]
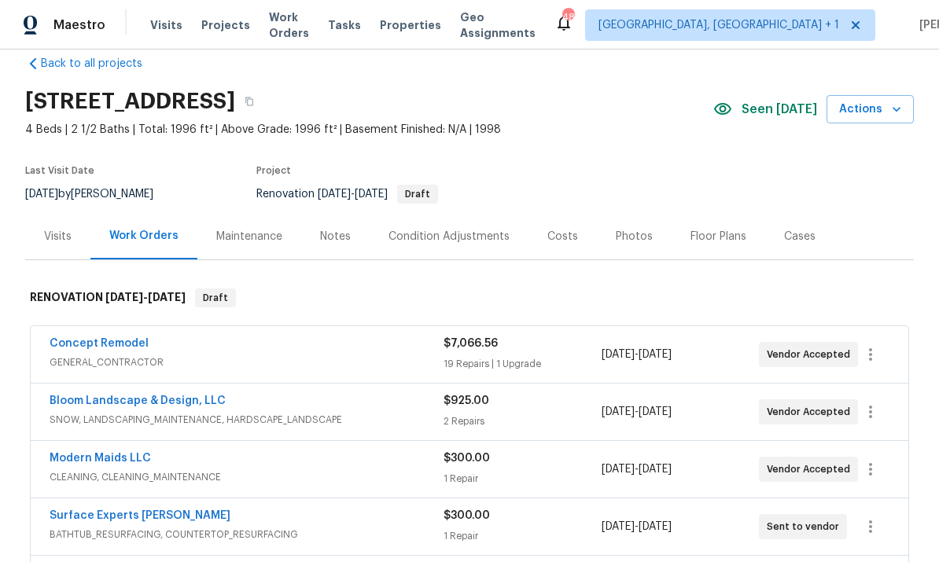
click at [565, 240] on div "Costs" at bounding box center [562, 237] width 31 height 16
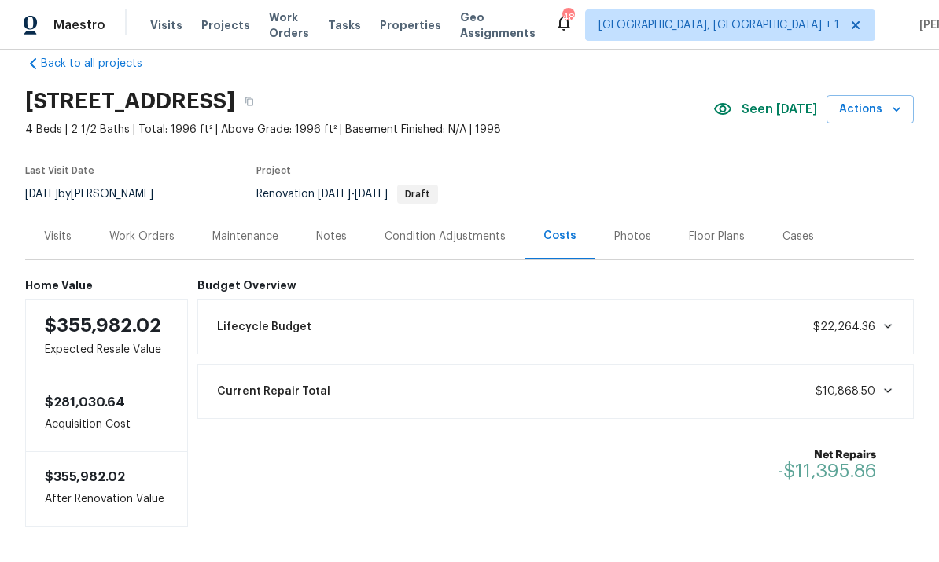
click at [141, 236] on div "Work Orders" at bounding box center [141, 237] width 65 height 16
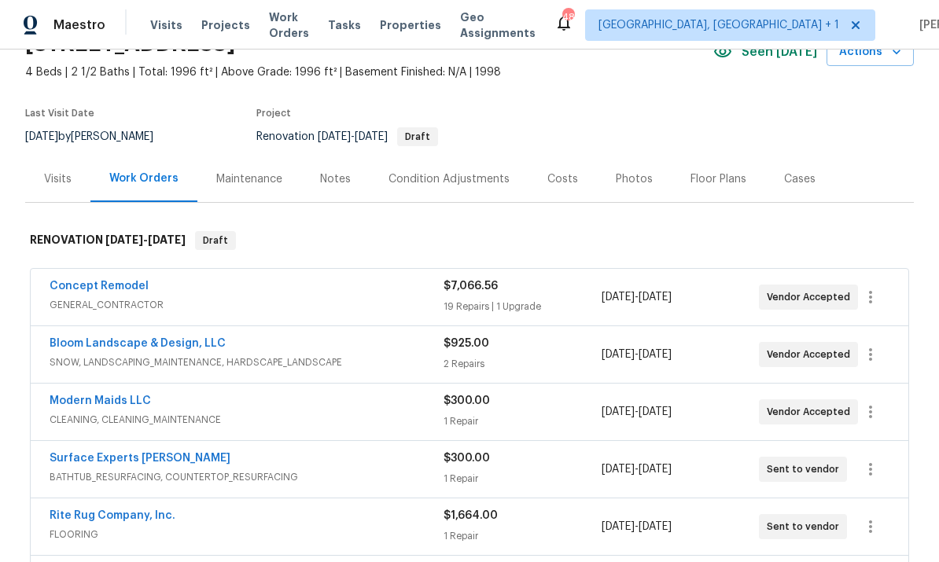
scroll to position [88, 0]
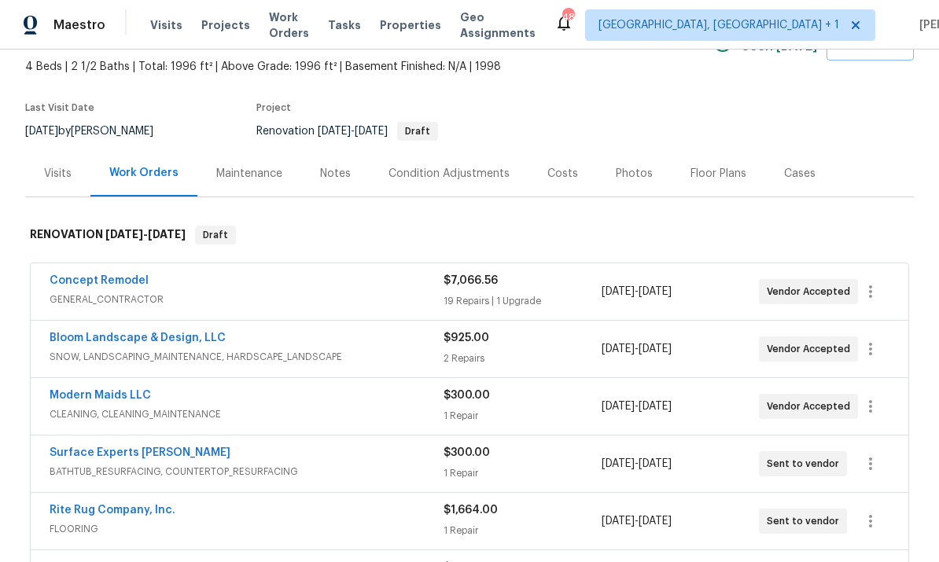
click at [127, 275] on link "Concept Remodel" at bounding box center [99, 280] width 99 height 11
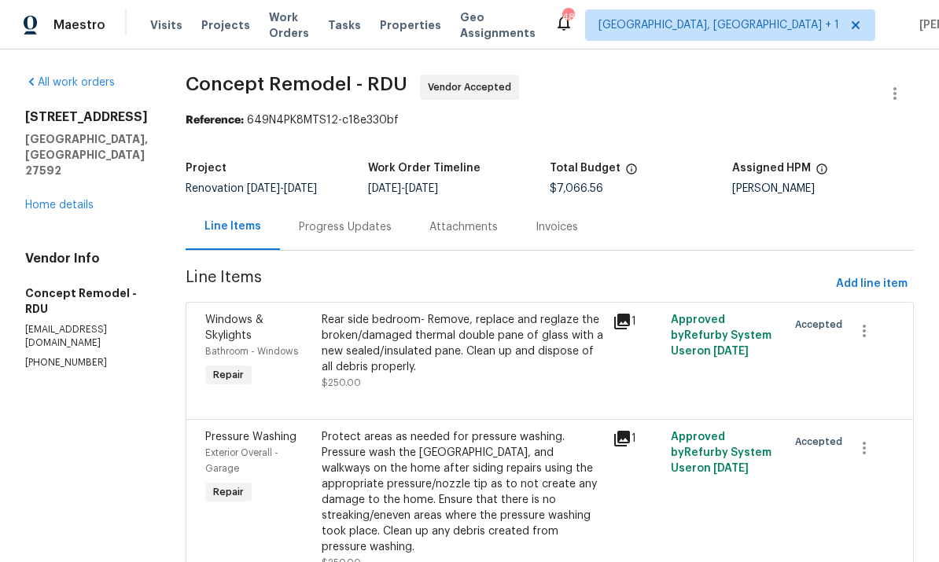
click at [303, 235] on div "Progress Updates" at bounding box center [345, 227] width 93 height 16
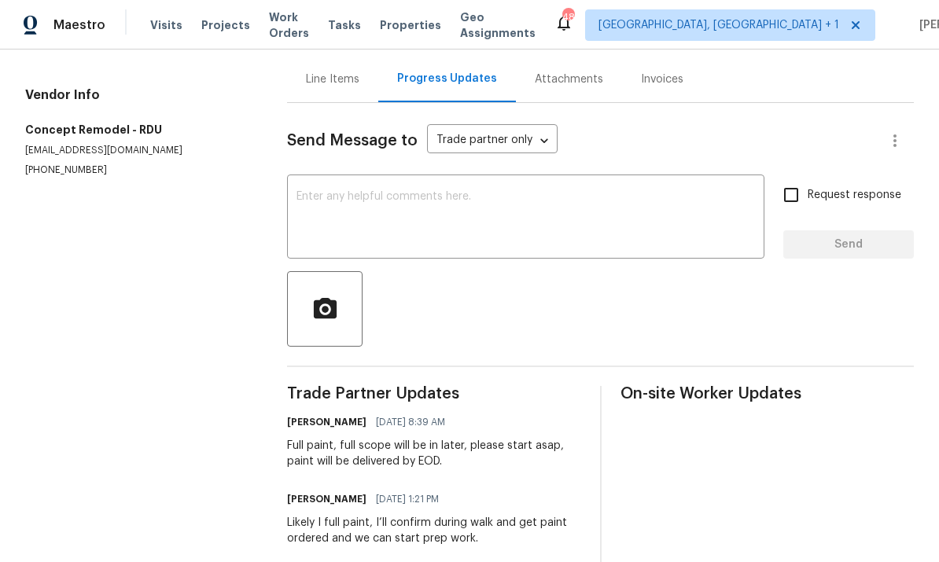
scroll to position [161, 0]
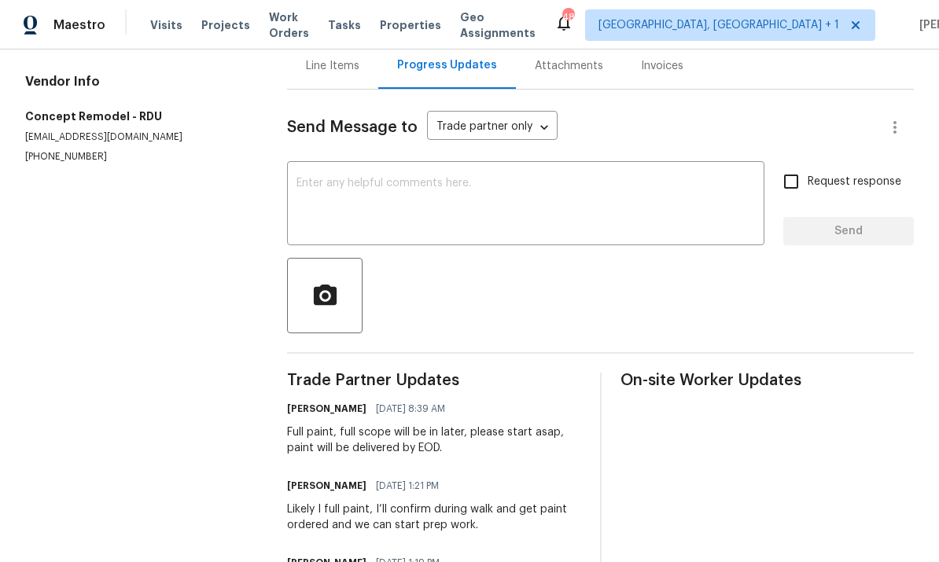
click at [329, 200] on textarea at bounding box center [525, 205] width 458 height 55
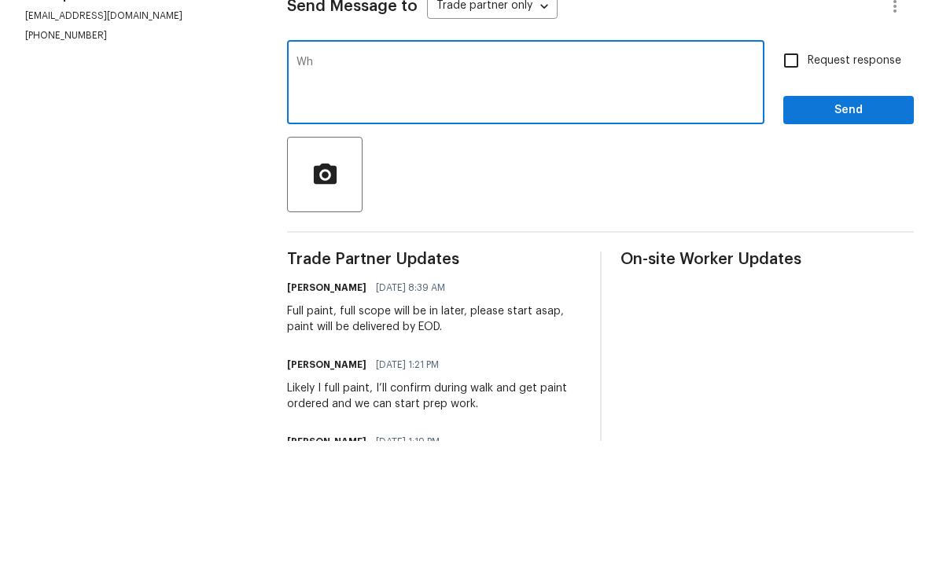
type textarea "W"
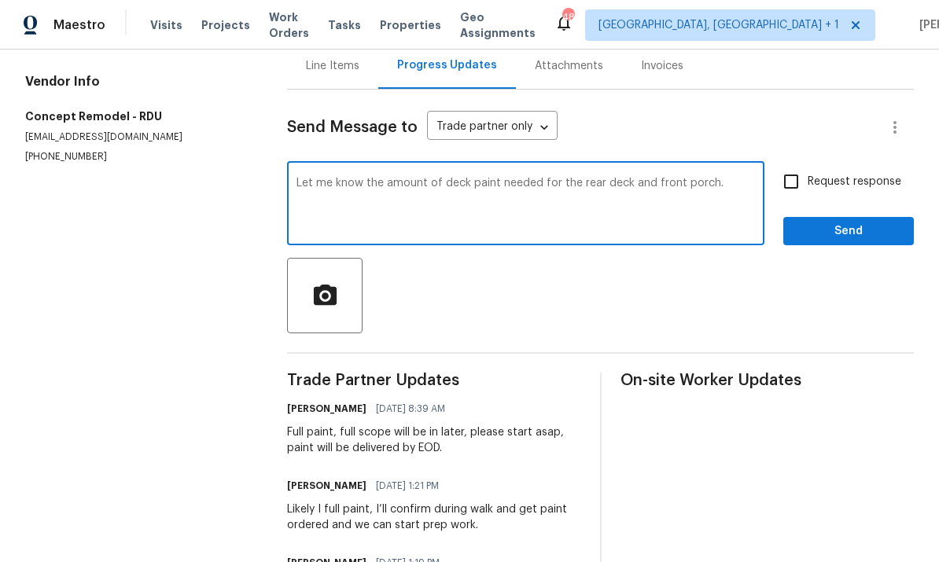
type textarea "Let me know the amount of deck paint needed for the rear deck and front porch."
click at [776, 165] on input "Request response" at bounding box center [791, 181] width 33 height 33
checkbox input "true"
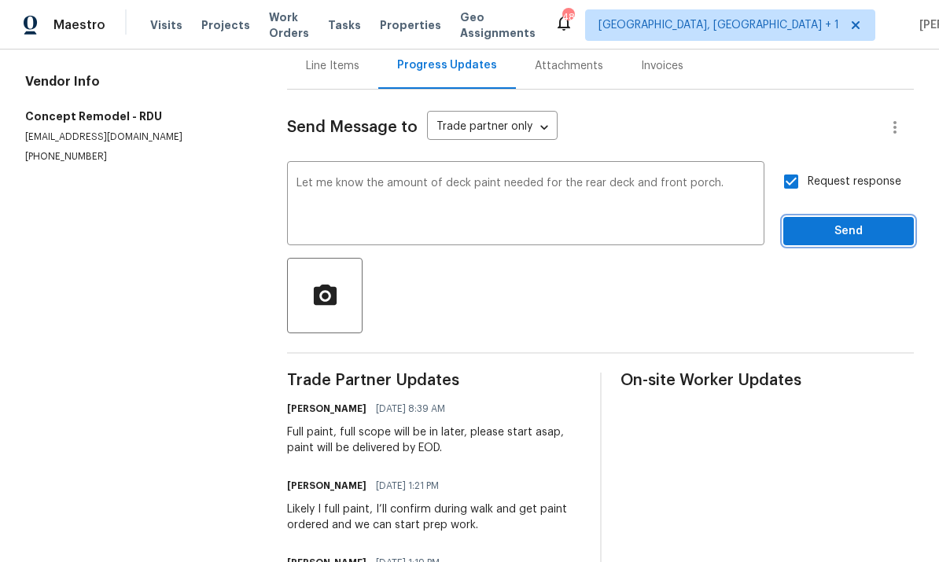
click at [856, 222] on span "Send" at bounding box center [848, 232] width 105 height 20
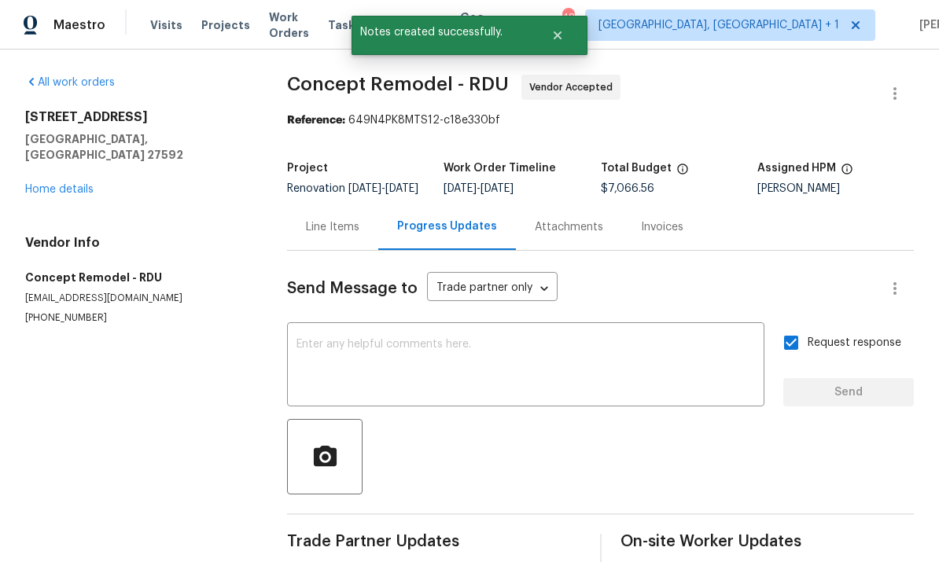
click at [85, 184] on link "Home details" at bounding box center [59, 189] width 68 height 11
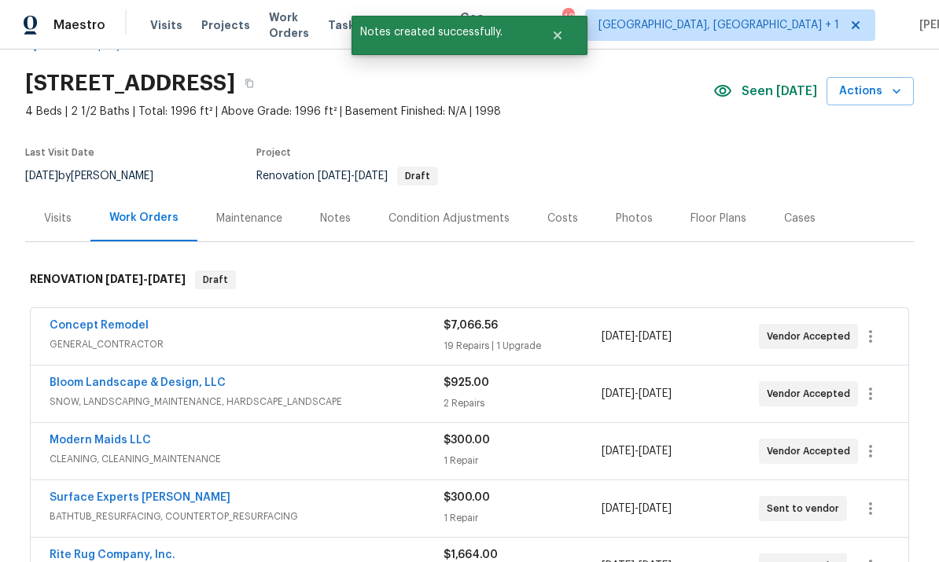
scroll to position [41, 0]
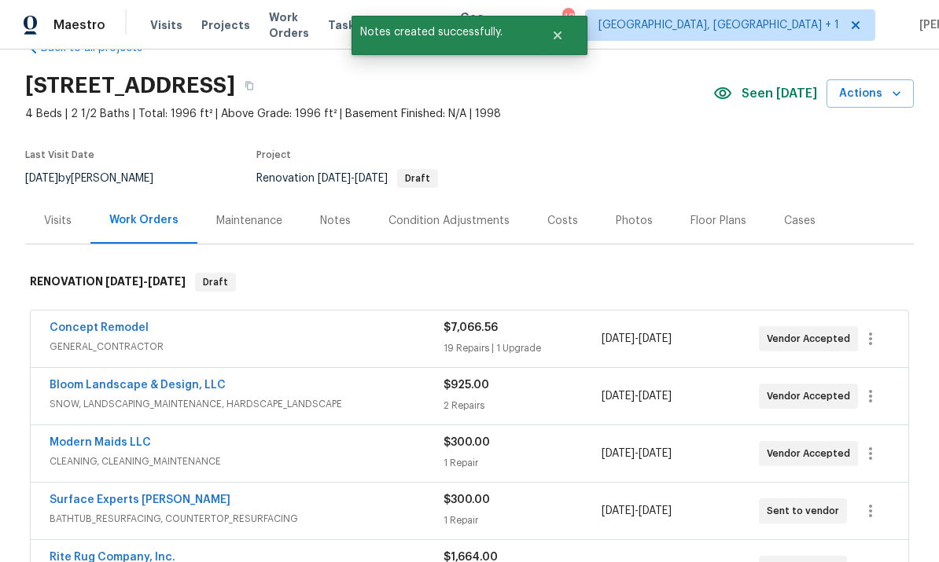
click at [225, 380] on div "Bloom Landscape & Design, LLC" at bounding box center [247, 386] width 394 height 19
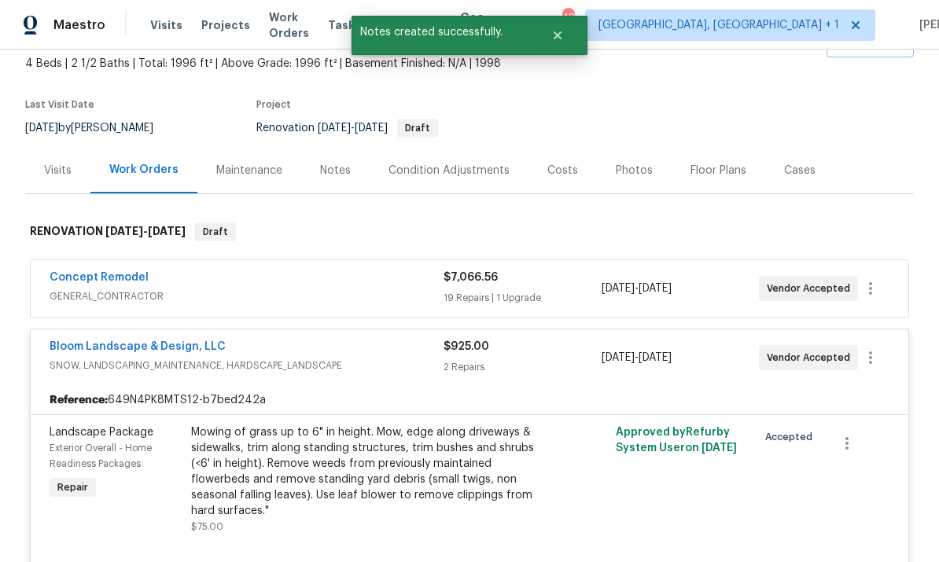
scroll to position [93, 0]
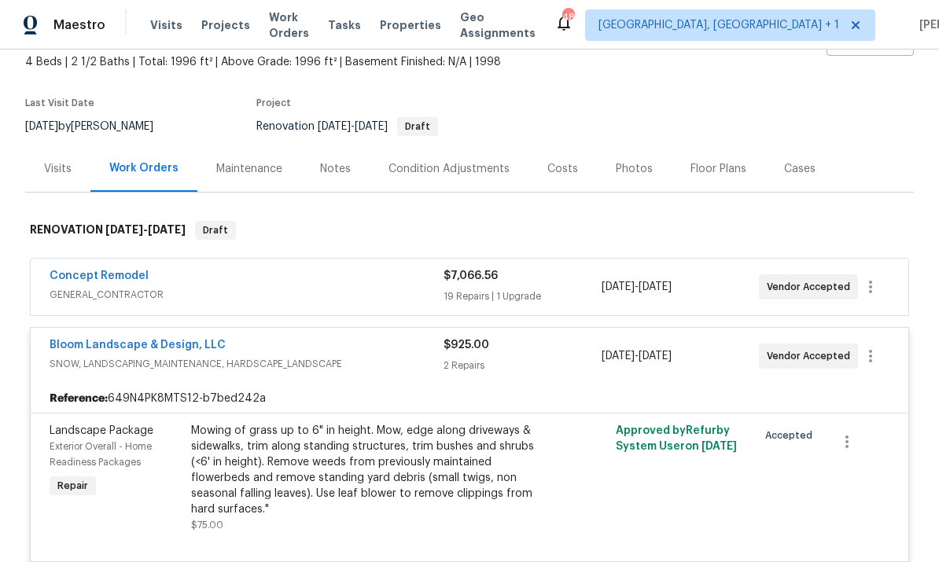
click at [183, 345] on link "Bloom Landscape & Design, LLC" at bounding box center [138, 345] width 176 height 11
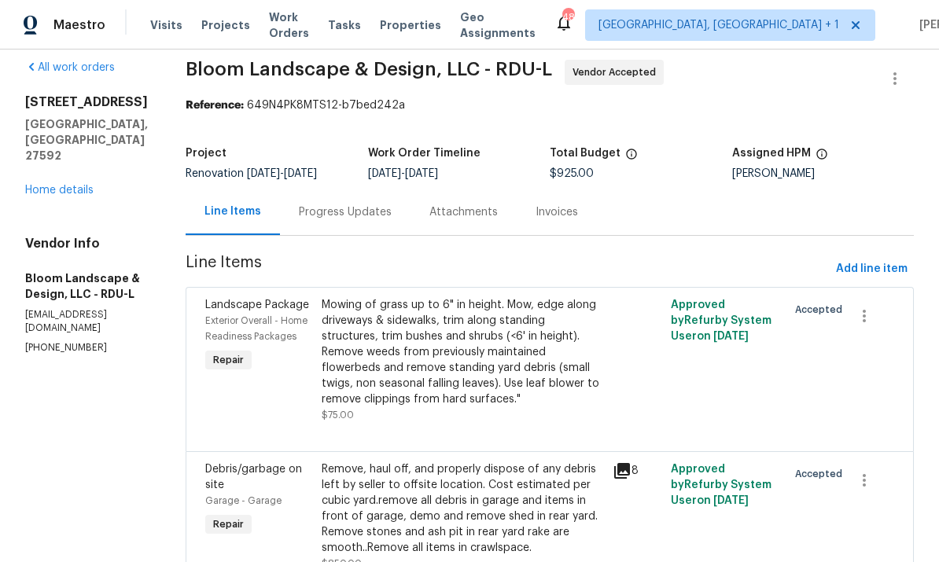
scroll to position [16, 0]
click at [343, 213] on div "Progress Updates" at bounding box center [345, 212] width 93 height 16
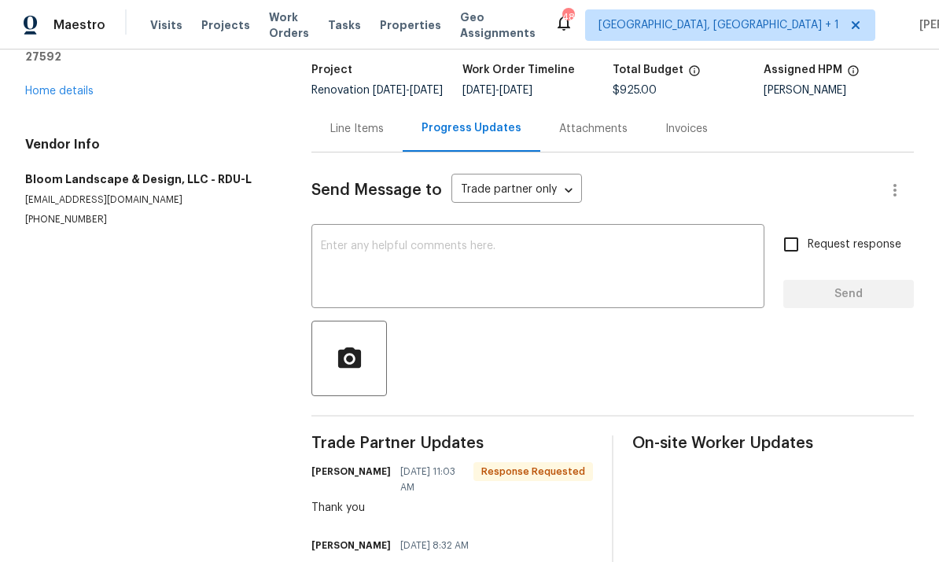
scroll to position [98, 0]
click at [410, 253] on textarea at bounding box center [538, 268] width 434 height 55
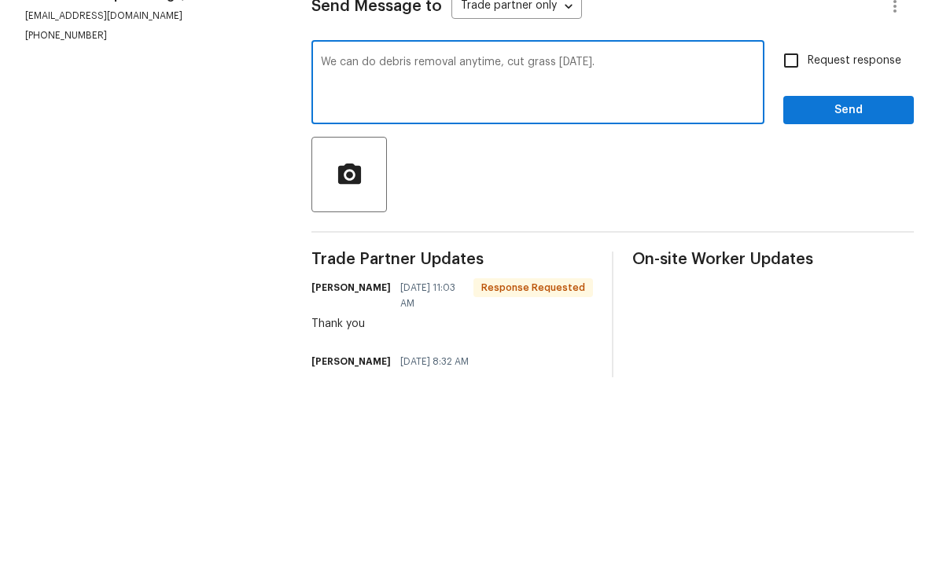
type textarea "We can do debris removal anytime, cut grass next Friday the 12th."
click at [786, 229] on input "Request response" at bounding box center [791, 245] width 33 height 33
checkbox input "true"
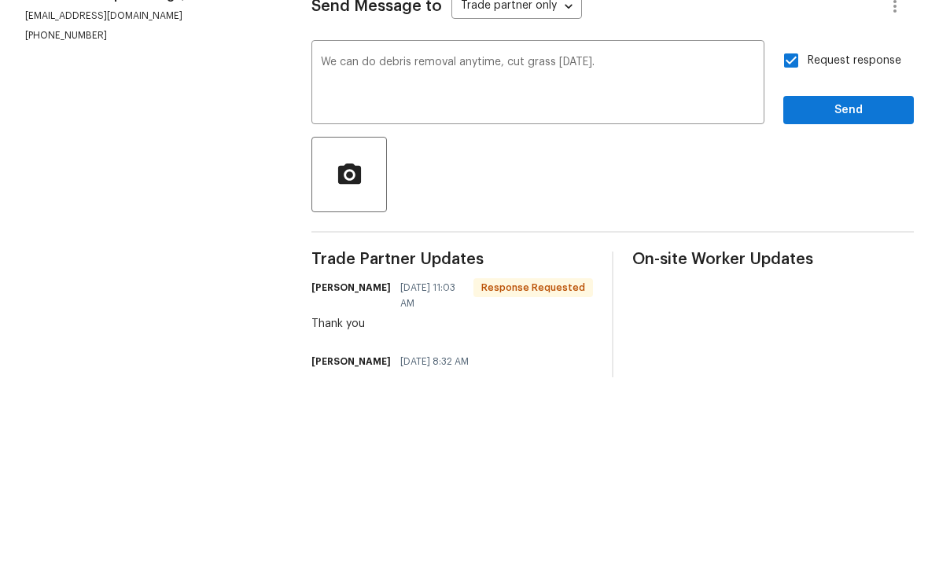
scroll to position [59, 0]
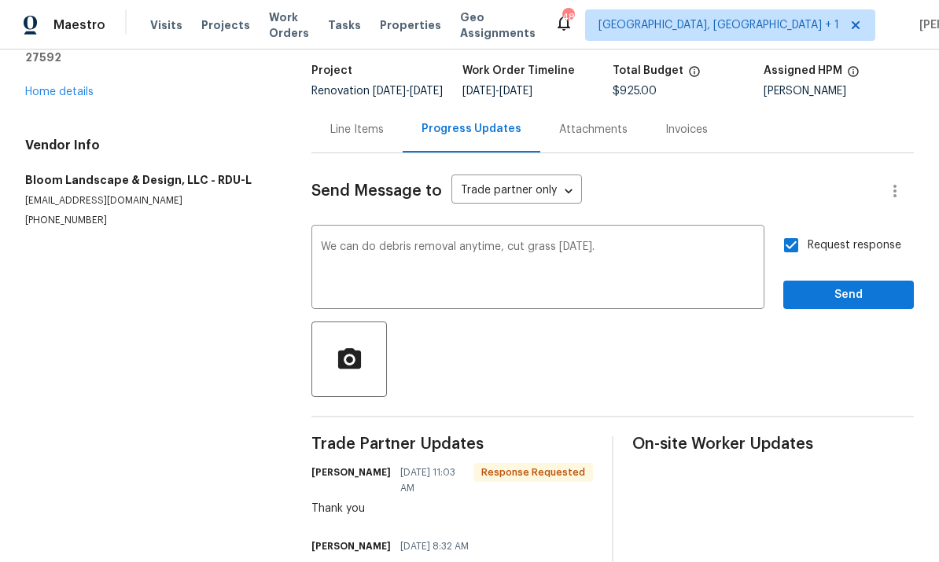
click at [850, 229] on div "Request response Send" at bounding box center [848, 269] width 131 height 80
click at [840, 285] on span "Send" at bounding box center [848, 295] width 105 height 20
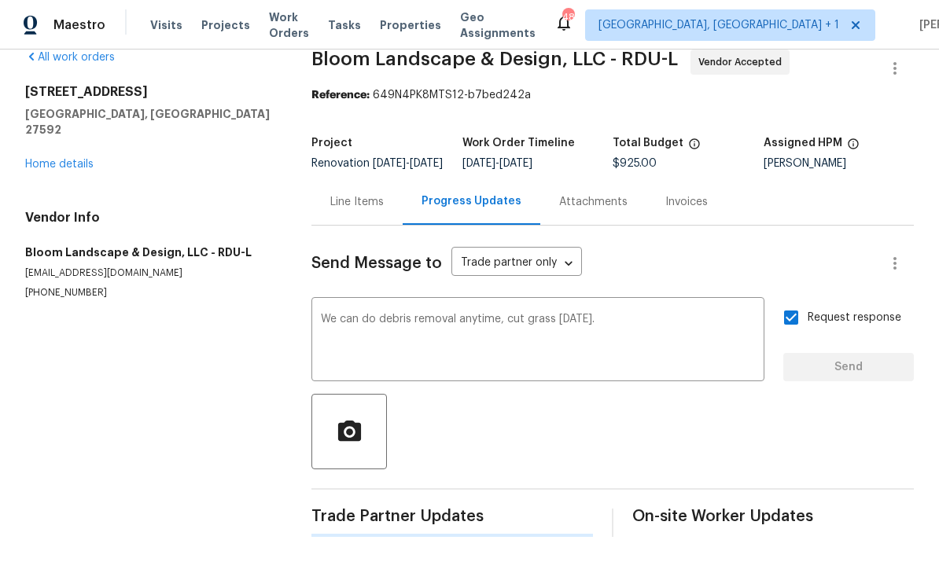
scroll to position [0, 0]
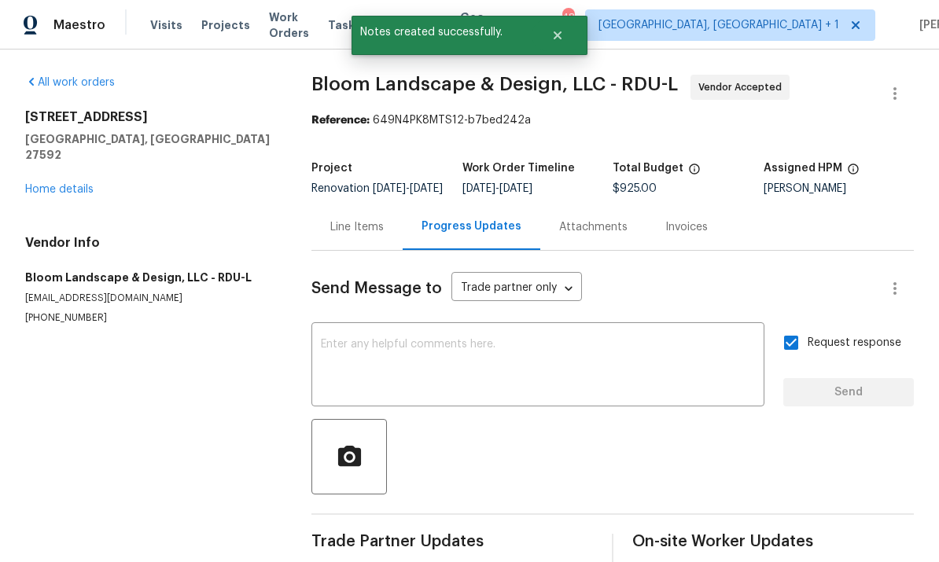
click at [75, 184] on link "Home details" at bounding box center [59, 189] width 68 height 11
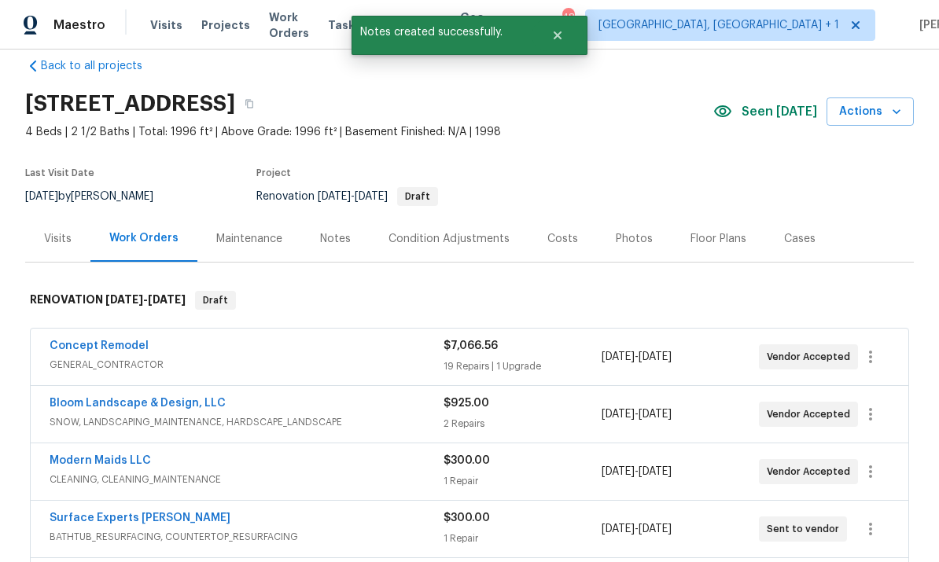
scroll to position [41, 0]
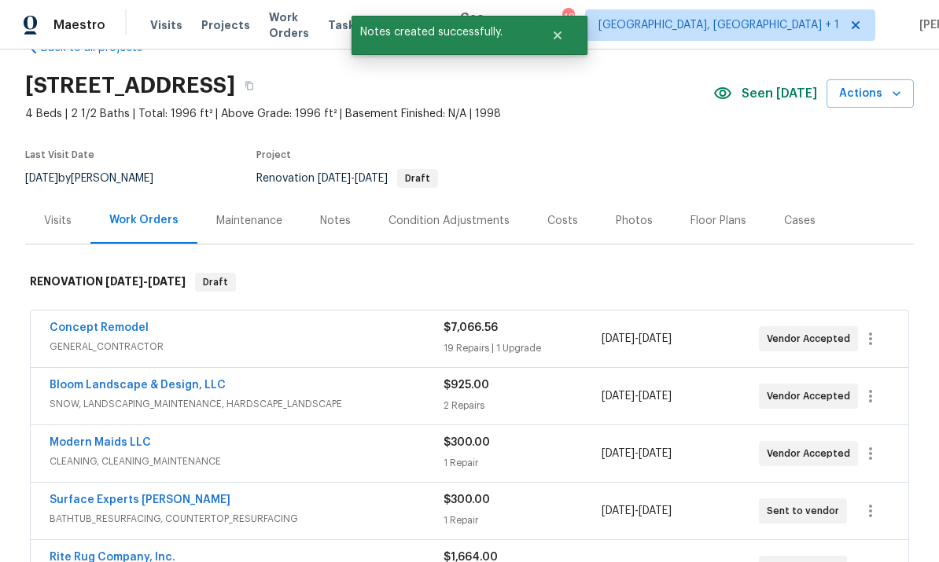
click at [181, 385] on link "Bloom Landscape & Design, LLC" at bounding box center [138, 385] width 176 height 11
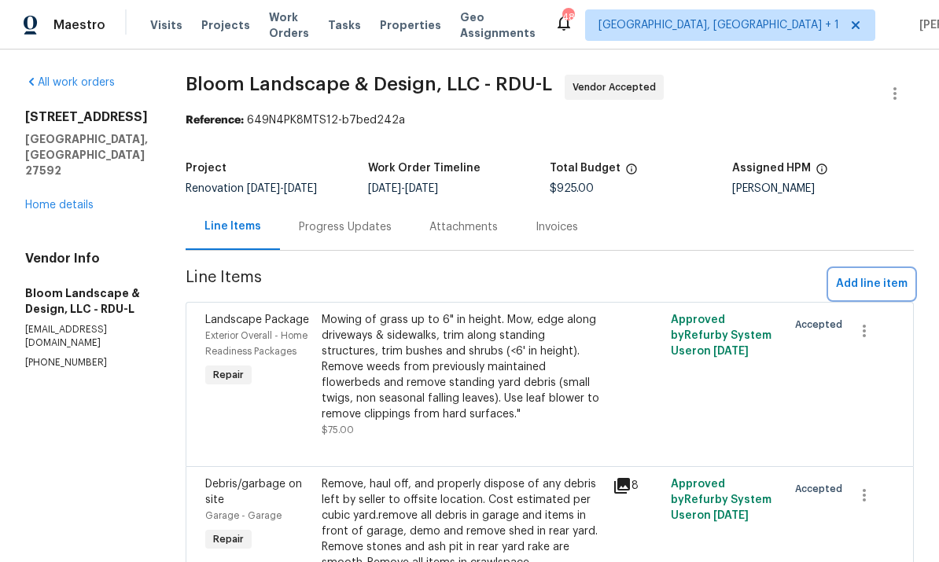
click at [866, 290] on span "Add line item" at bounding box center [872, 284] width 72 height 20
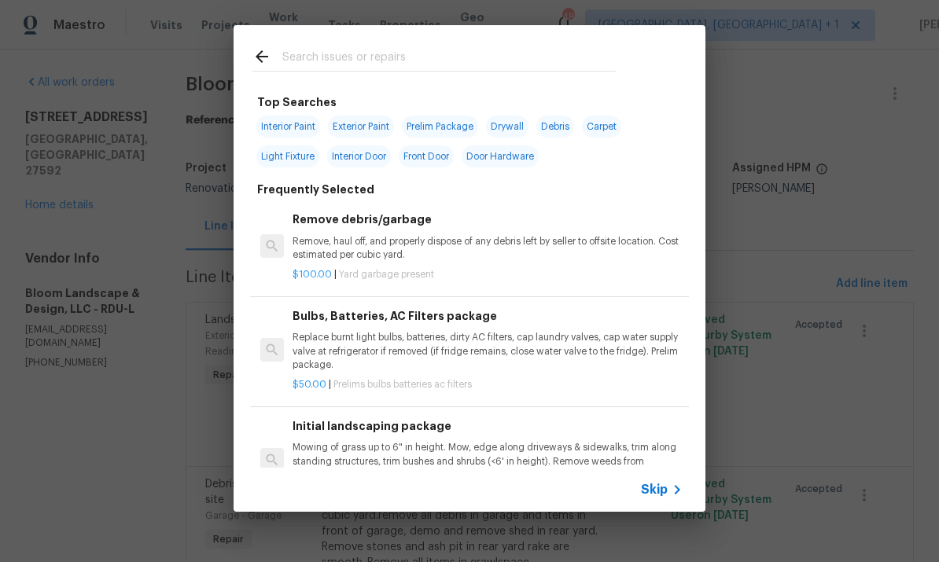
click at [305, 65] on input "text" at bounding box center [448, 59] width 333 height 24
type input "Mulch"
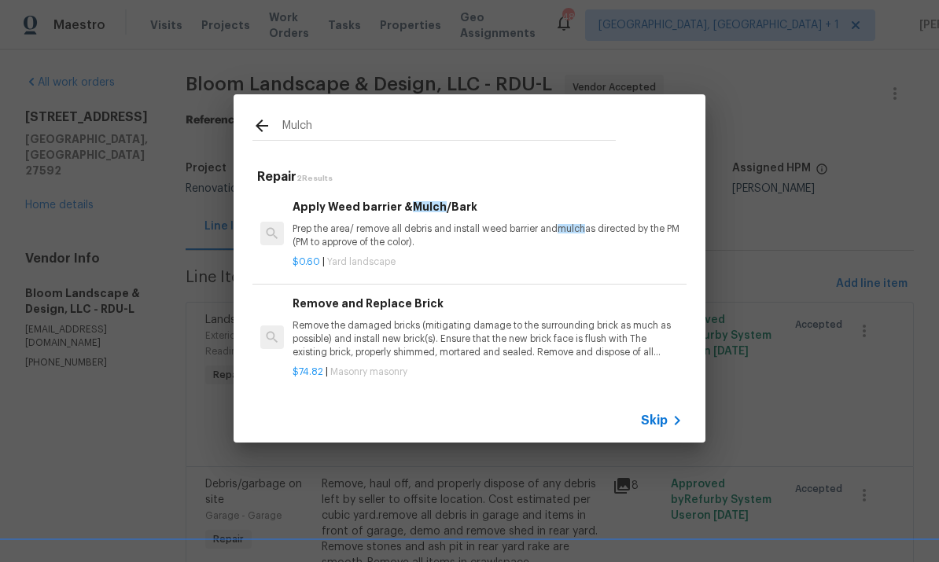
click at [447, 231] on p "Prep the area/ remove all debris and install weed barrier and mulch as directed…" at bounding box center [488, 236] width 390 height 27
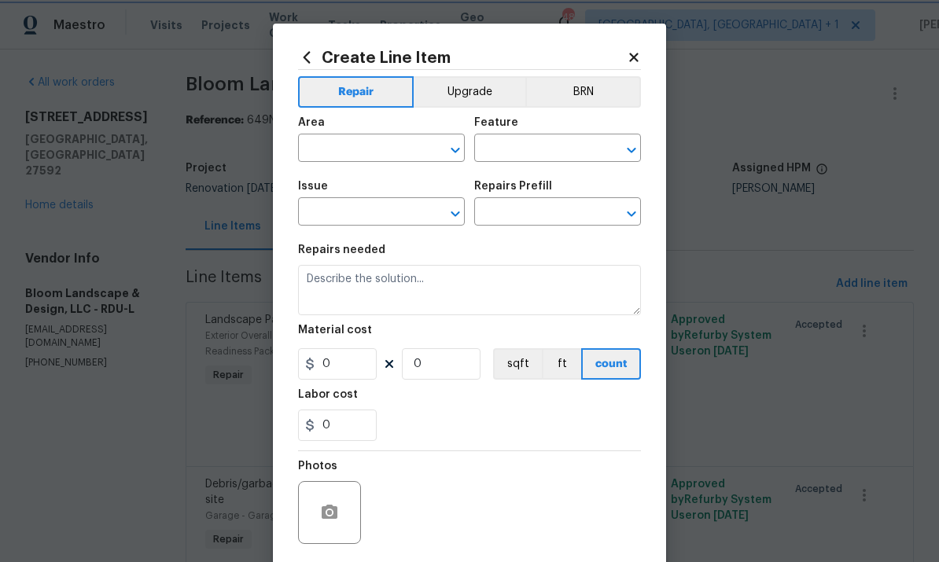
type input "Landscaping"
type input "Apply Weed barrier & Mulch/Bark $0.60"
type textarea "Prep the area/ remove all debris and install weed barrier and mulch as directed…"
type input "0.6"
type input "1"
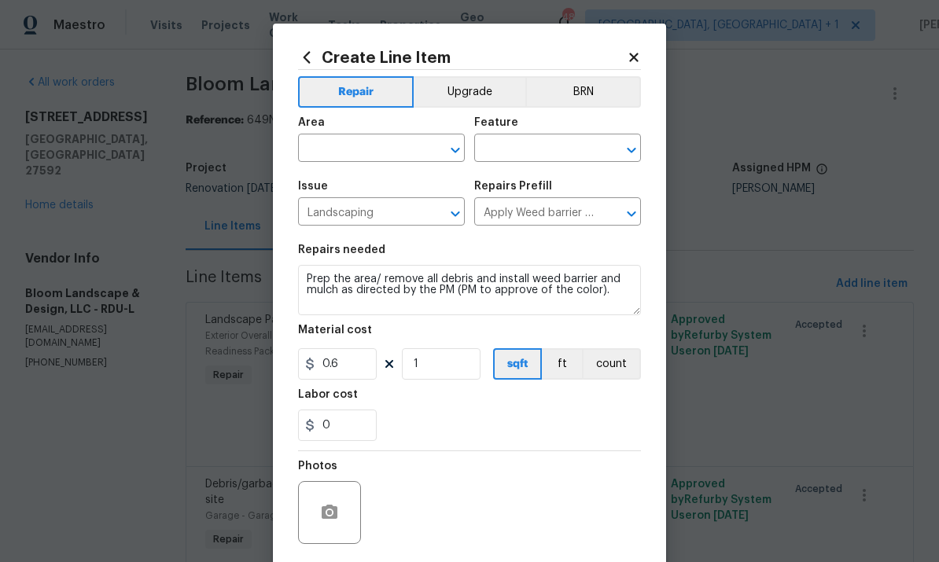
click at [381, 150] on input "text" at bounding box center [359, 150] width 123 height 24
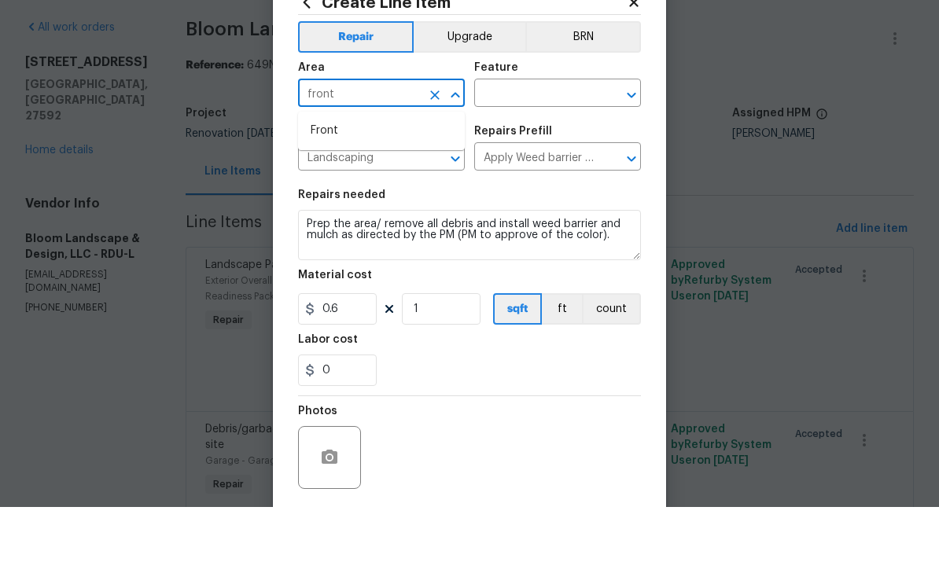
click at [339, 173] on li "Front" at bounding box center [381, 186] width 167 height 26
type input "Front"
click at [528, 138] on input "text" at bounding box center [535, 150] width 123 height 24
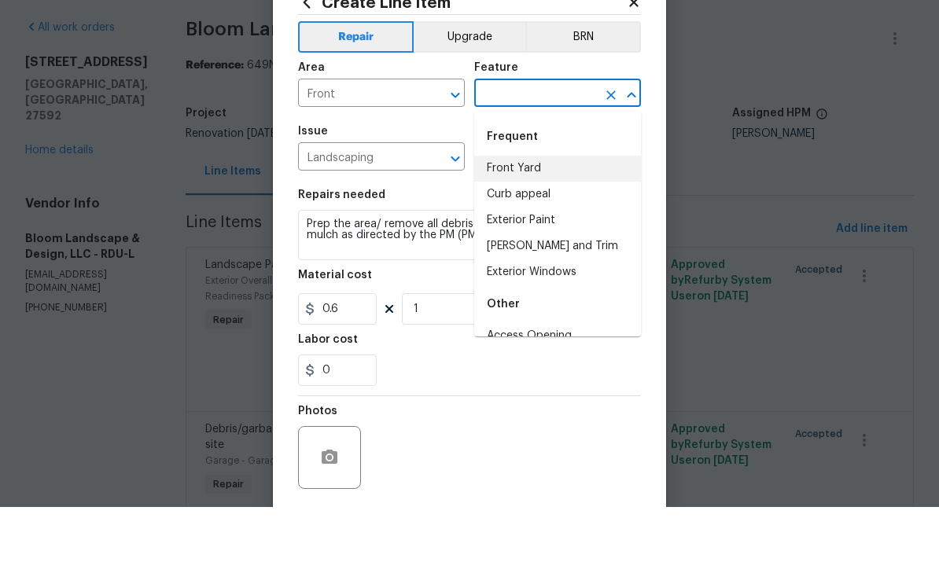
click at [546, 211] on li "Front Yard" at bounding box center [557, 224] width 167 height 26
type input "Front Yard"
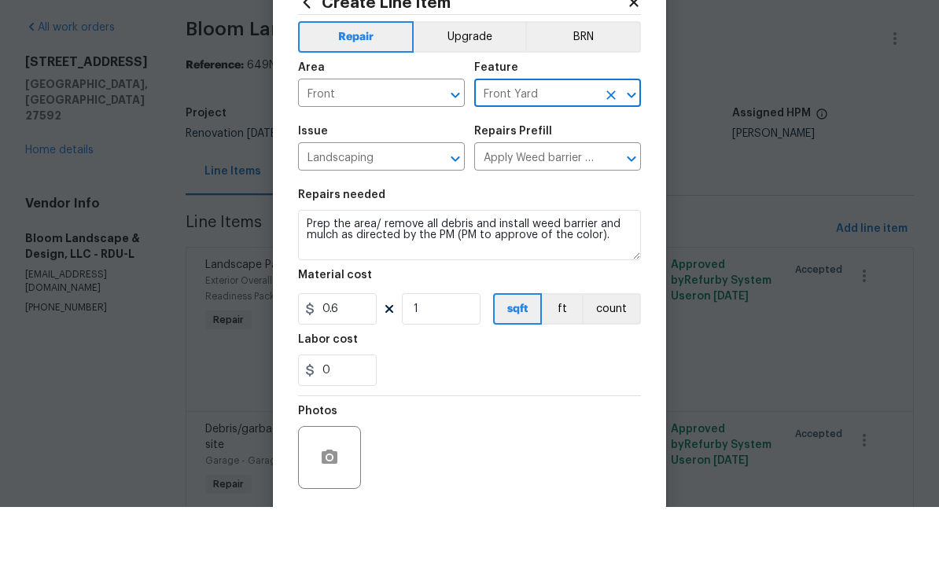
scroll to position [55, 0]
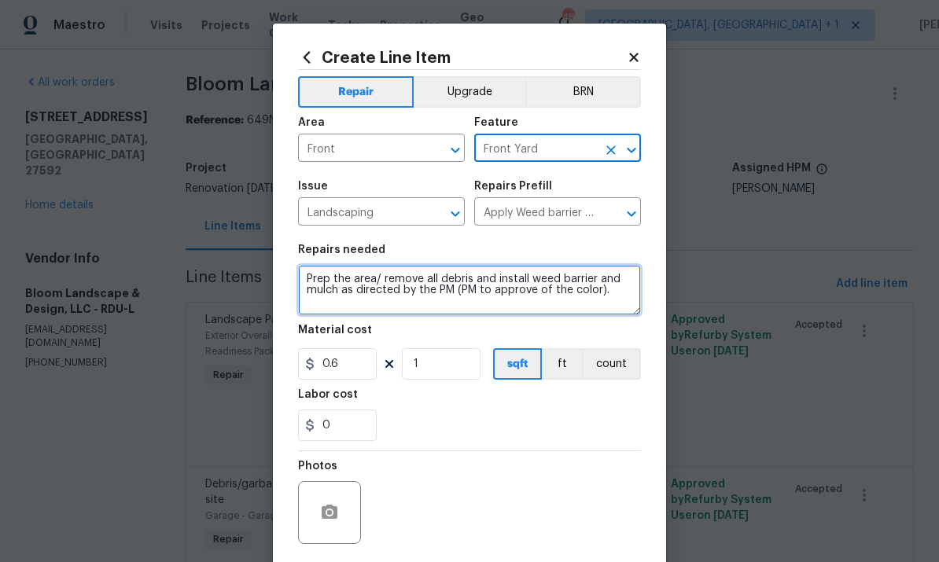
click at [308, 287] on textarea "Prep the area/ remove all debris and install weed barrier and mulch as directed…" at bounding box center [469, 290] width 343 height 50
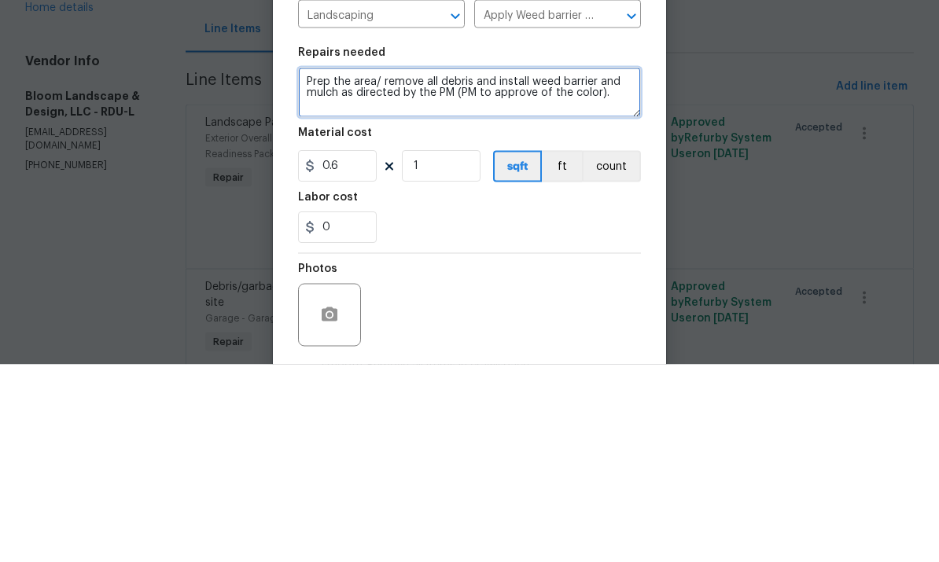
click at [300, 265] on textarea "Prep the area/ remove all debris and install weed barrier and mulch as directed…" at bounding box center [469, 290] width 343 height 50
click at [402, 265] on textarea "Front side only -Prep the area/ remove all debris and install weed barrier and …" at bounding box center [469, 290] width 343 height 50
type textarea "Front side only -Prep the area/ remove all debris and install weed barrier and …"
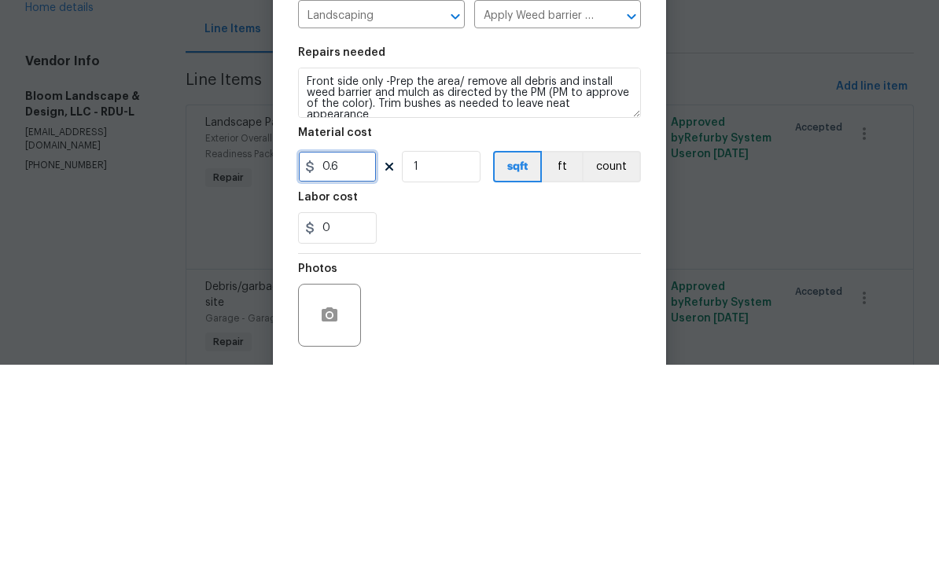
click at [352, 348] on input "0.6" at bounding box center [337, 363] width 79 height 31
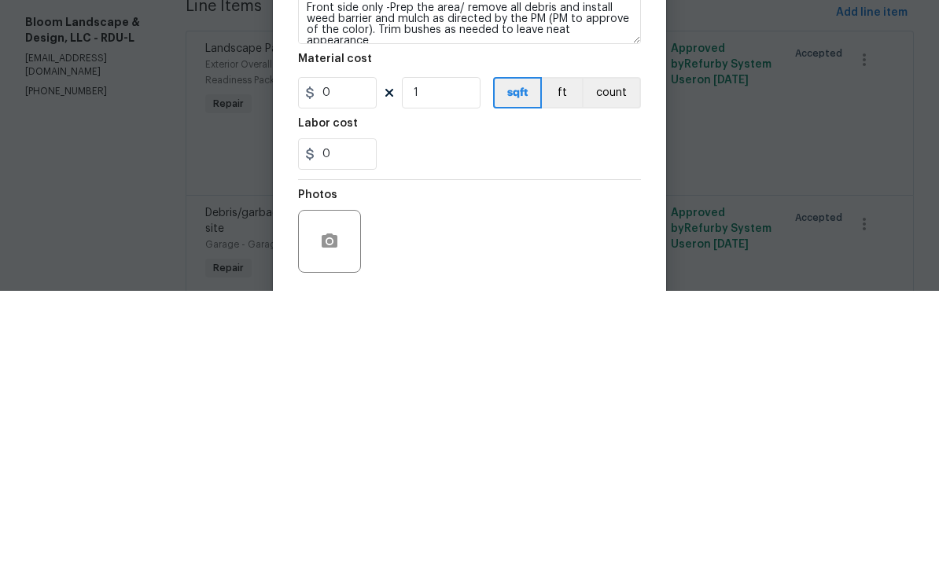
scroll to position [59, 0]
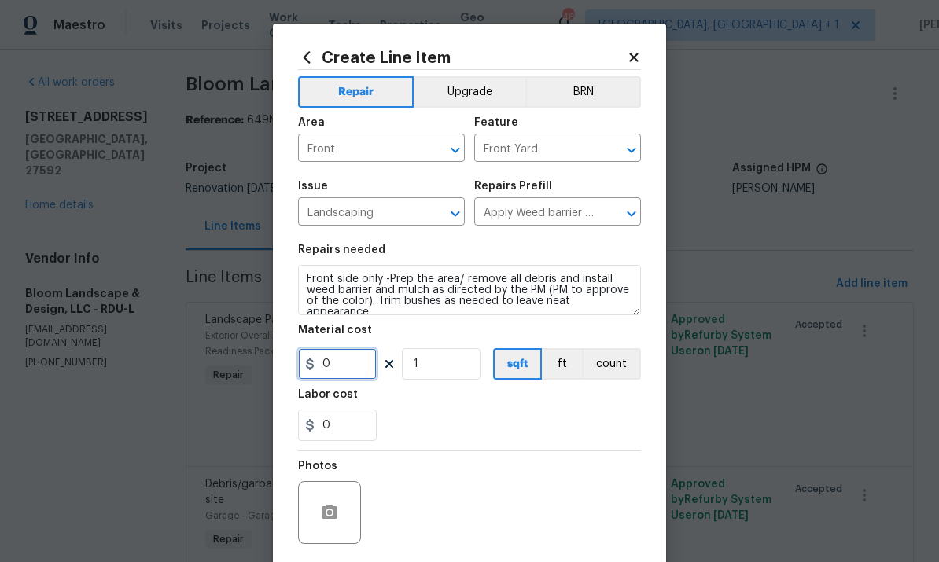
click at [339, 366] on input "0" at bounding box center [337, 363] width 79 height 31
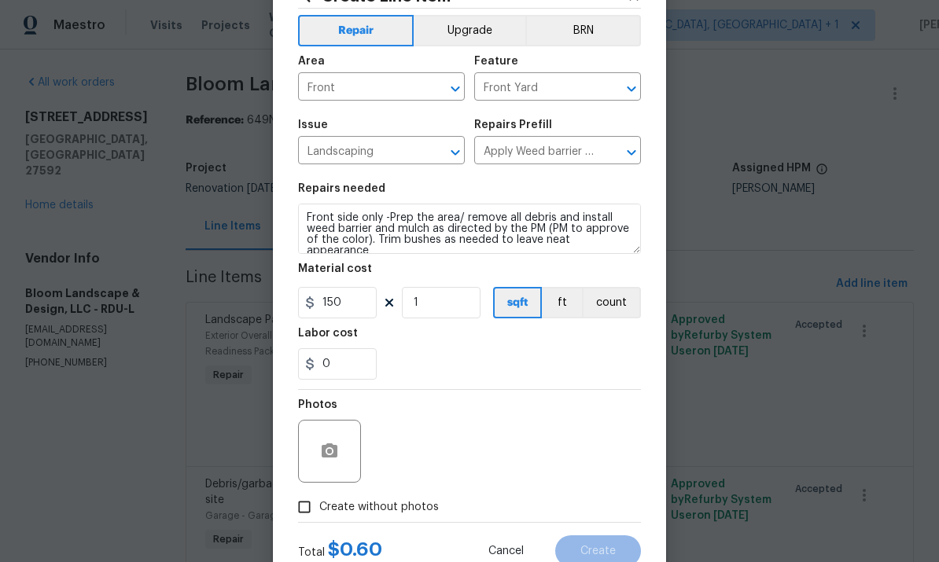
scroll to position [61, 0]
type input "150"
click at [333, 437] on button "button" at bounding box center [330, 452] width 38 height 38
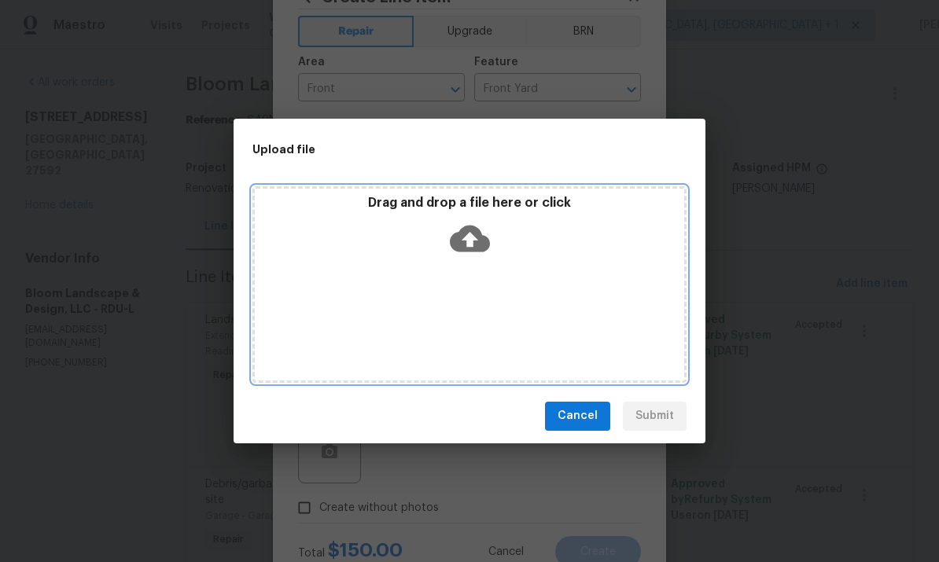
click at [469, 234] on icon at bounding box center [470, 239] width 40 height 40
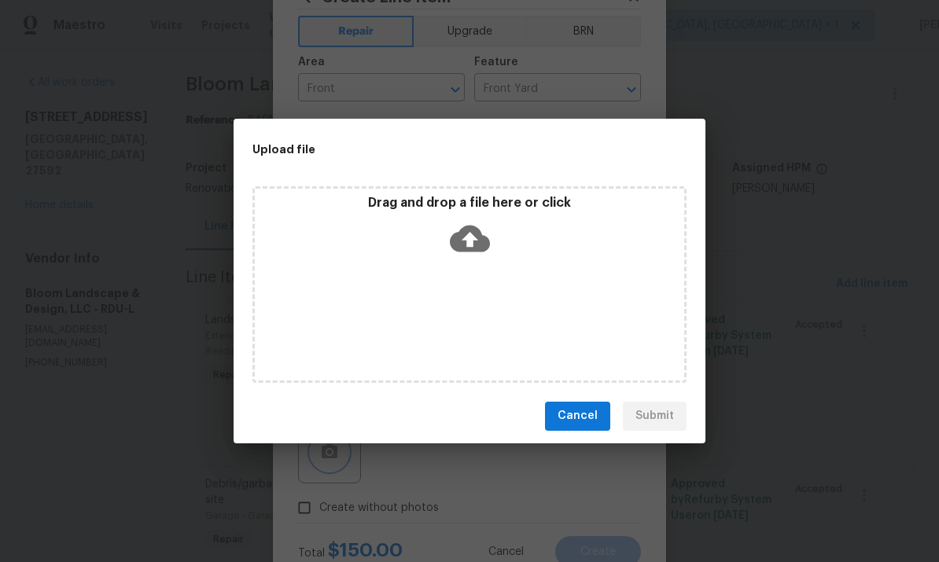
click at [796, 171] on div "Upload file Drag and drop a file here or click Cancel Submit" at bounding box center [469, 281] width 939 height 562
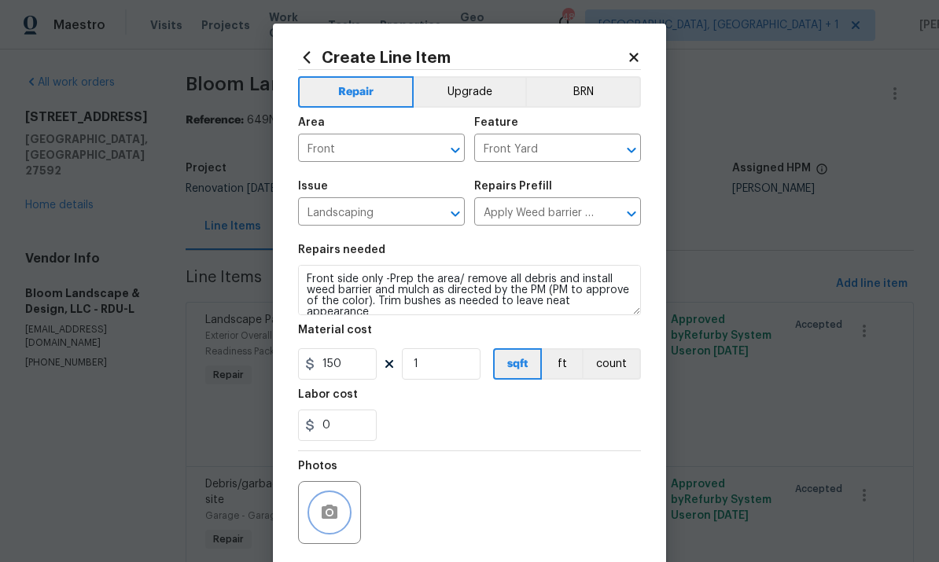
scroll to position [0, 0]
click at [639, 52] on icon at bounding box center [634, 57] width 14 height 14
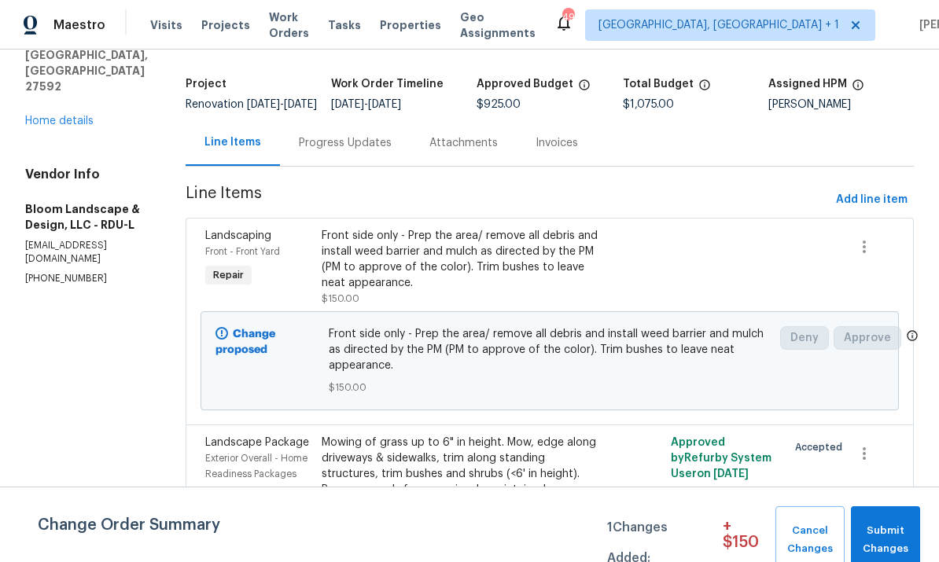
scroll to position [87, 0]
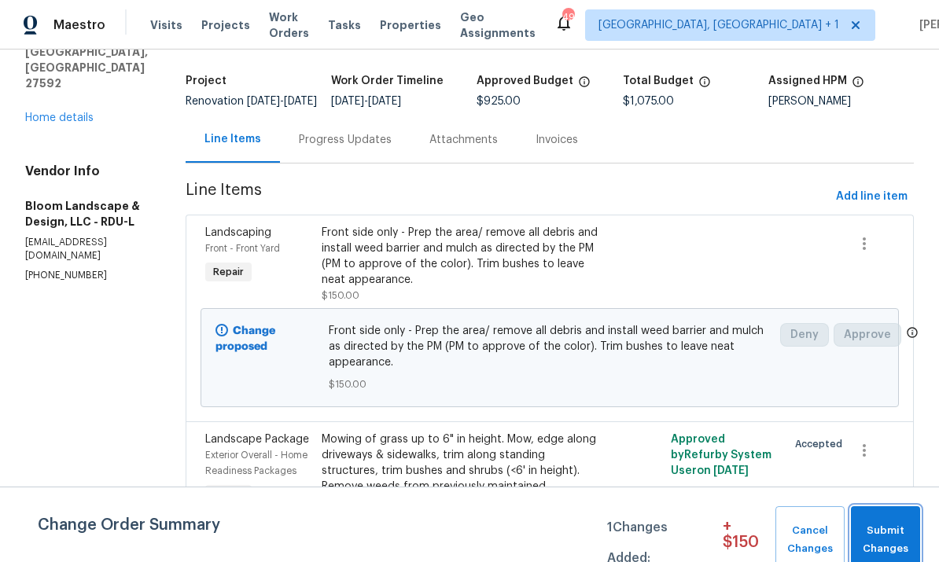
click at [903, 536] on span "Submit Changes" at bounding box center [886, 540] width 54 height 36
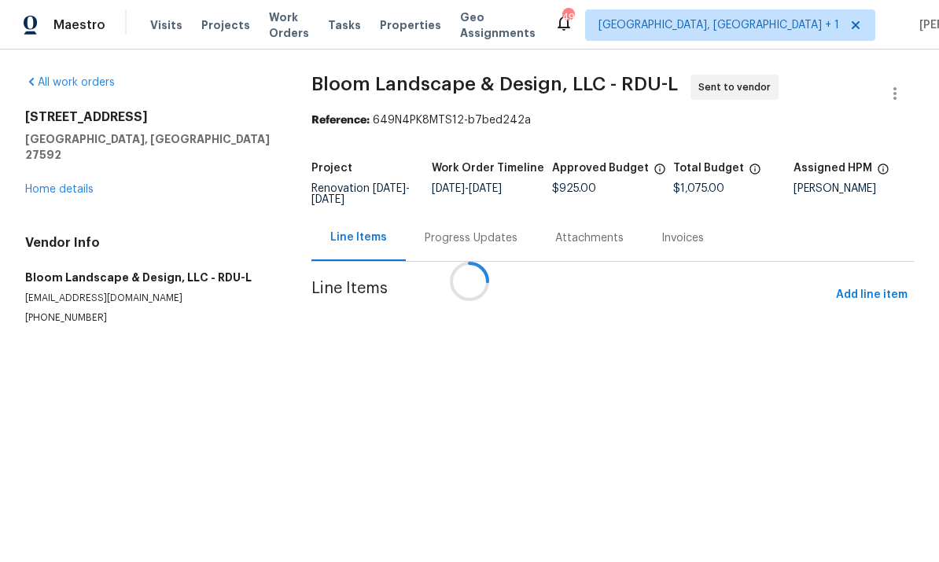
scroll to position [0, 0]
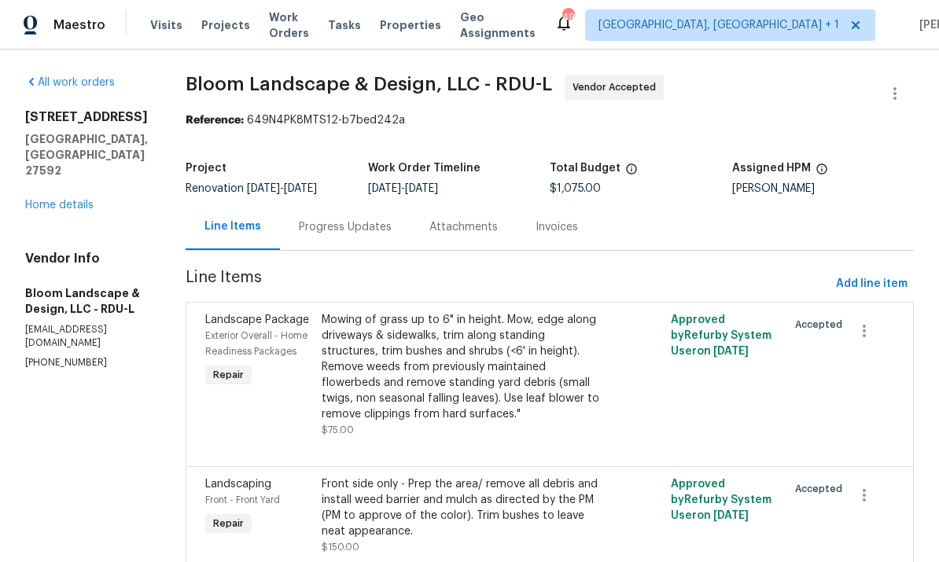
click at [356, 234] on div "Progress Updates" at bounding box center [345, 227] width 93 height 16
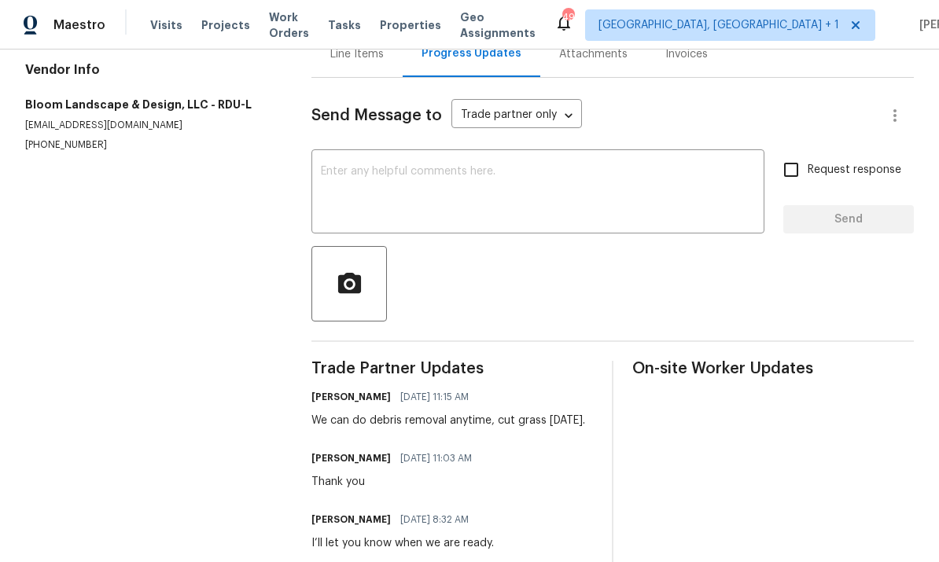
scroll to position [172, 0]
click at [377, 186] on textarea at bounding box center [538, 194] width 434 height 55
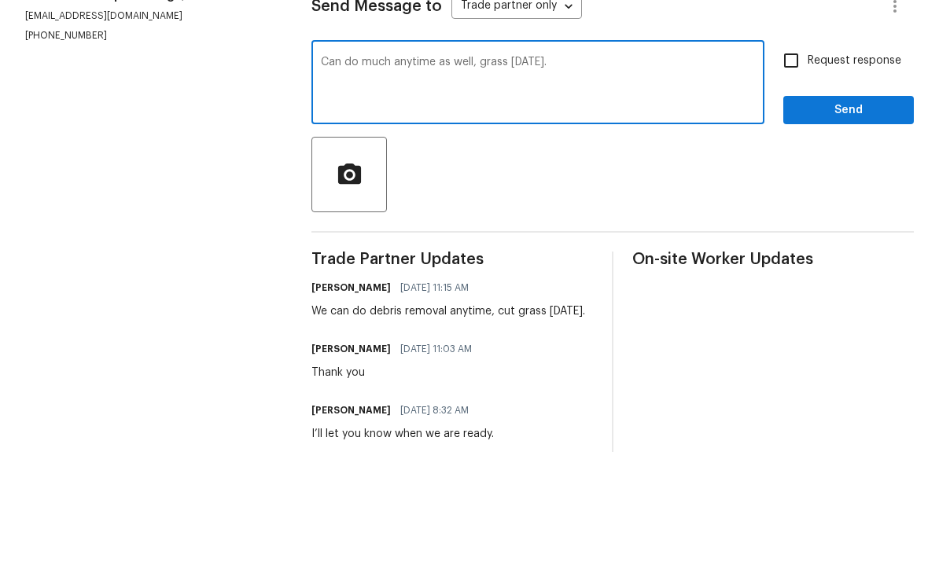
scroll to position [59, 0]
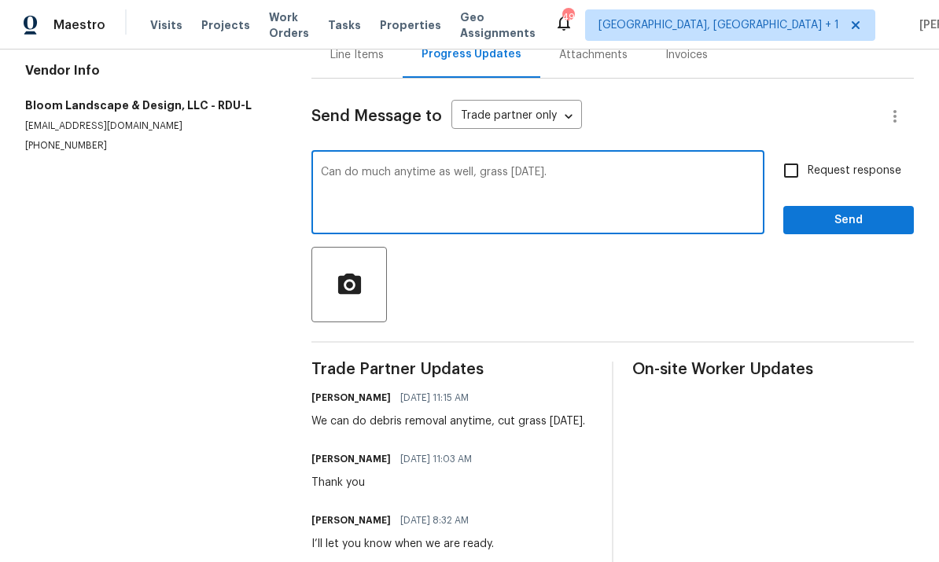
click at [377, 167] on textarea "Can do much anytime as well, grass [DATE]." at bounding box center [538, 194] width 434 height 55
type textarea "Can do mulch anytime as well, grass [DATE]."
click at [797, 154] on input "Request response" at bounding box center [791, 170] width 33 height 33
checkbox input "true"
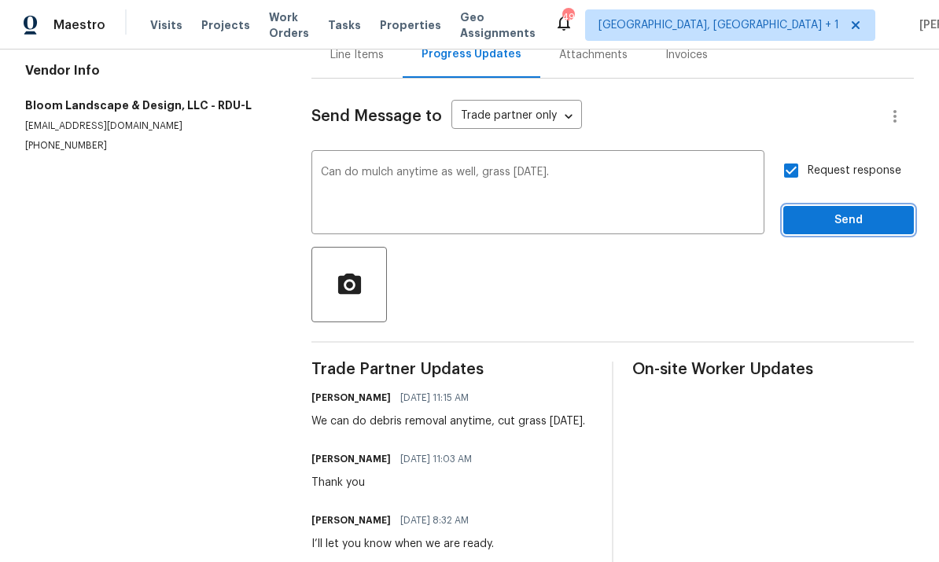
click at [845, 211] on span "Send" at bounding box center [848, 221] width 105 height 20
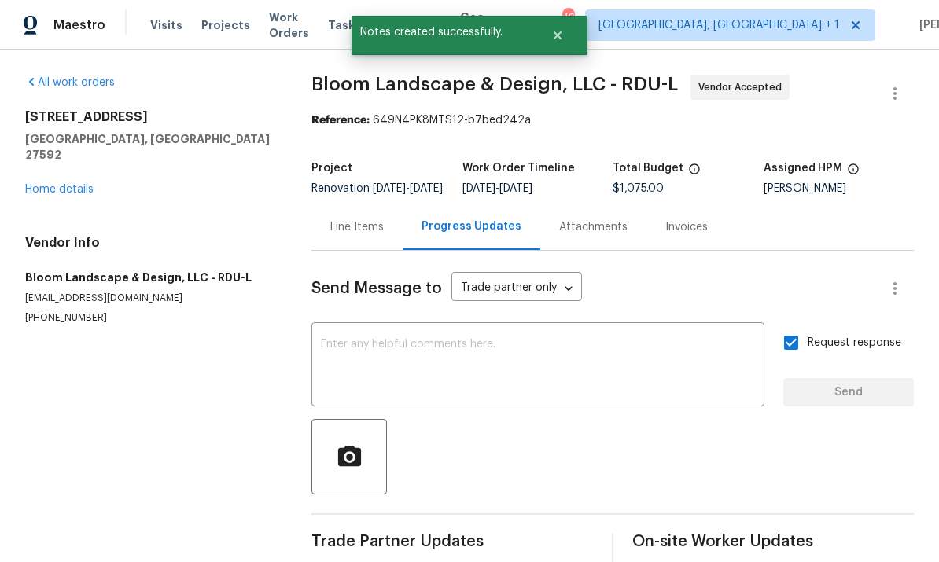
click at [83, 184] on link "Home details" at bounding box center [59, 189] width 68 height 11
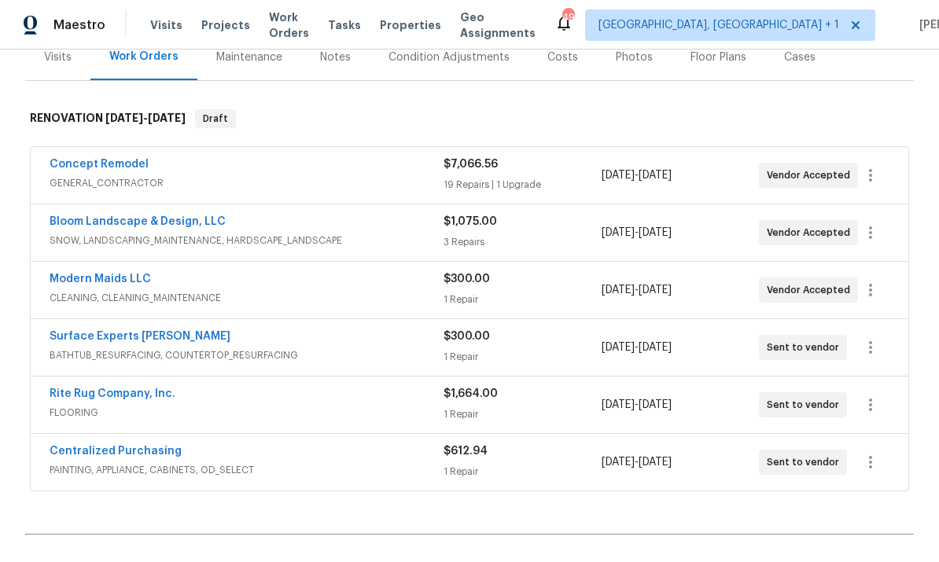
scroll to position [205, 0]
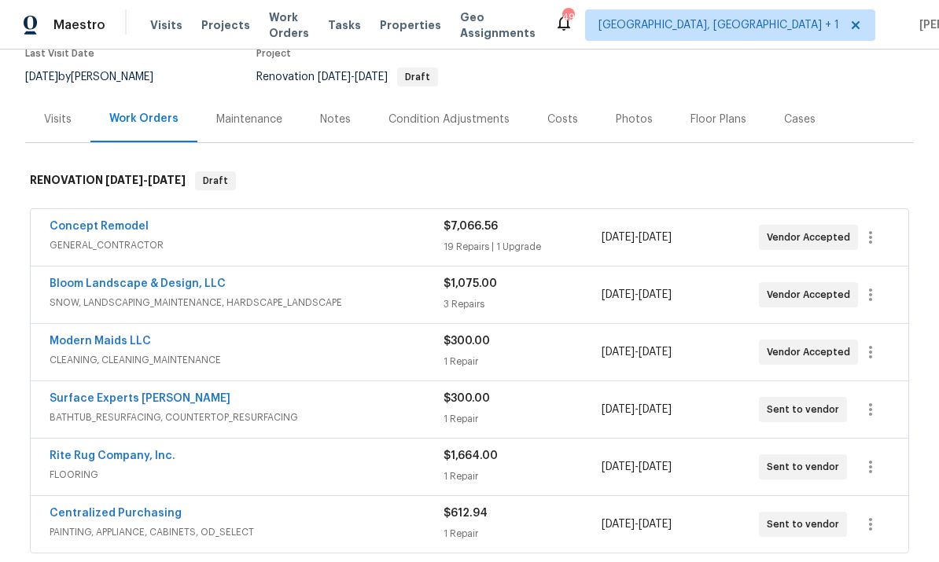
click at [551, 117] on div "Costs" at bounding box center [562, 120] width 31 height 16
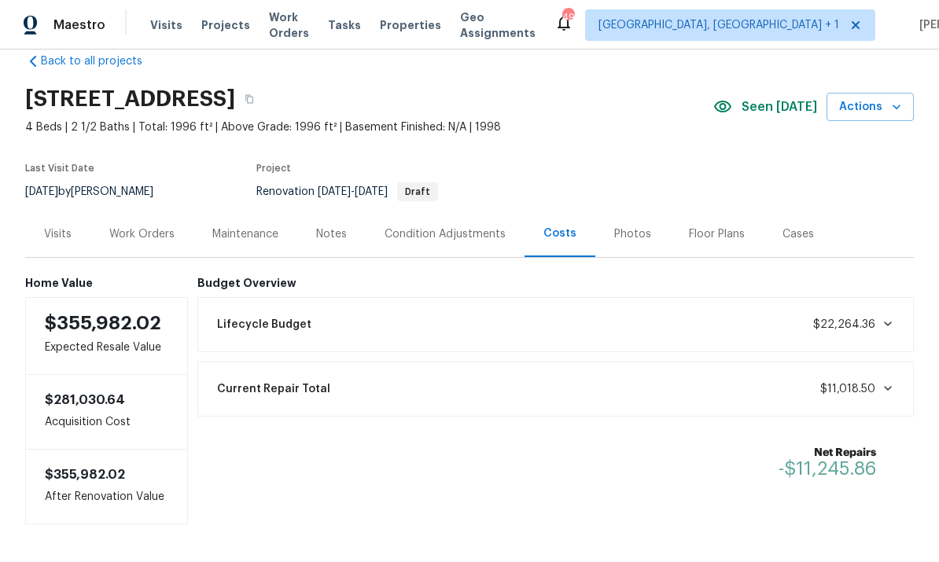
scroll to position [27, 0]
click at [145, 227] on div "Work Orders" at bounding box center [141, 235] width 65 height 16
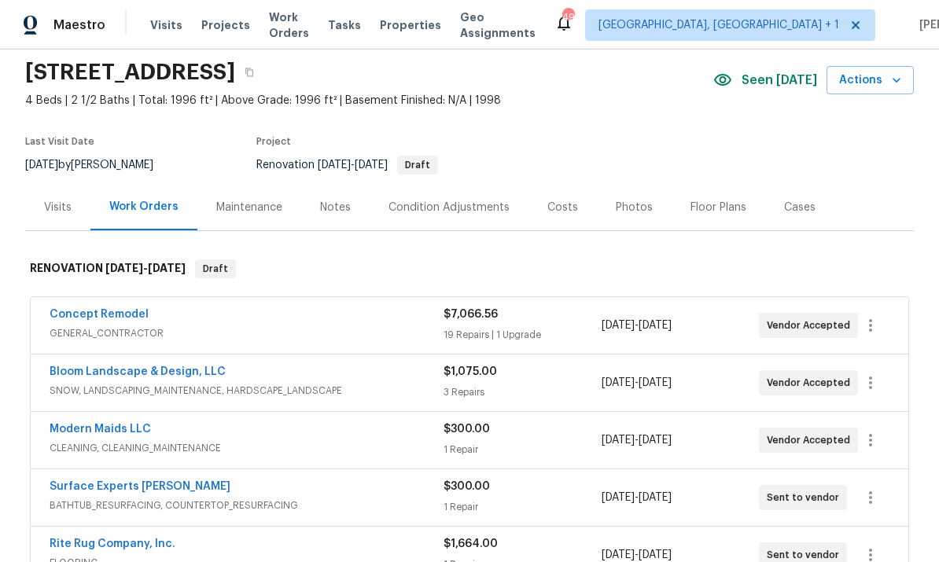
scroll to position [53, 0]
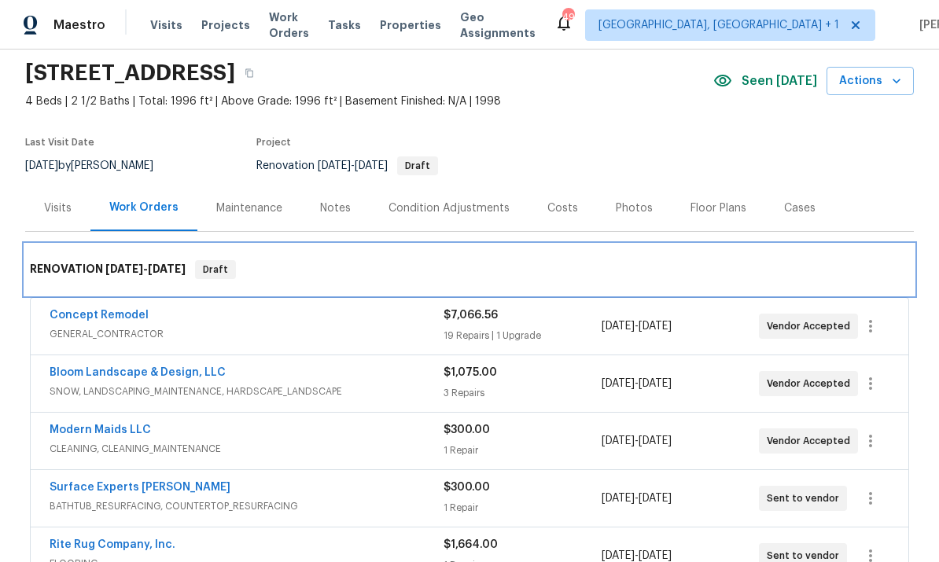
click at [121, 294] on div "RENOVATION [DATE] - [DATE] Draft" at bounding box center [469, 270] width 889 height 50
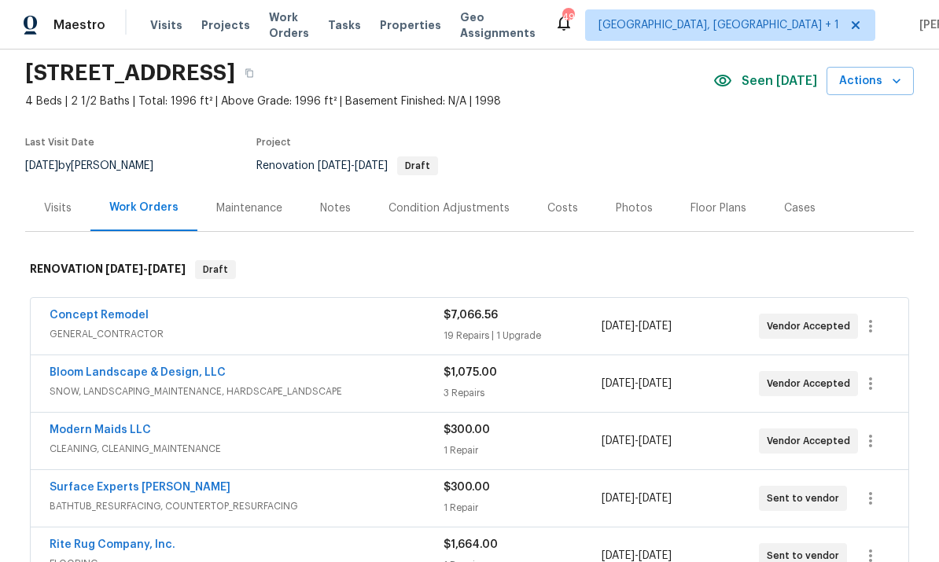
click at [116, 320] on link "Concept Remodel" at bounding box center [99, 315] width 99 height 11
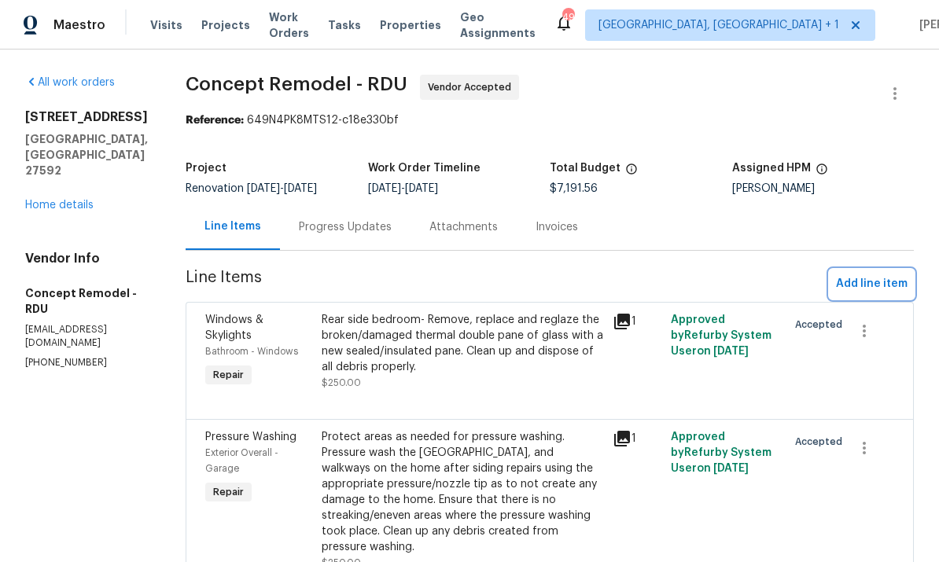
click at [877, 282] on span "Add line item" at bounding box center [872, 284] width 72 height 20
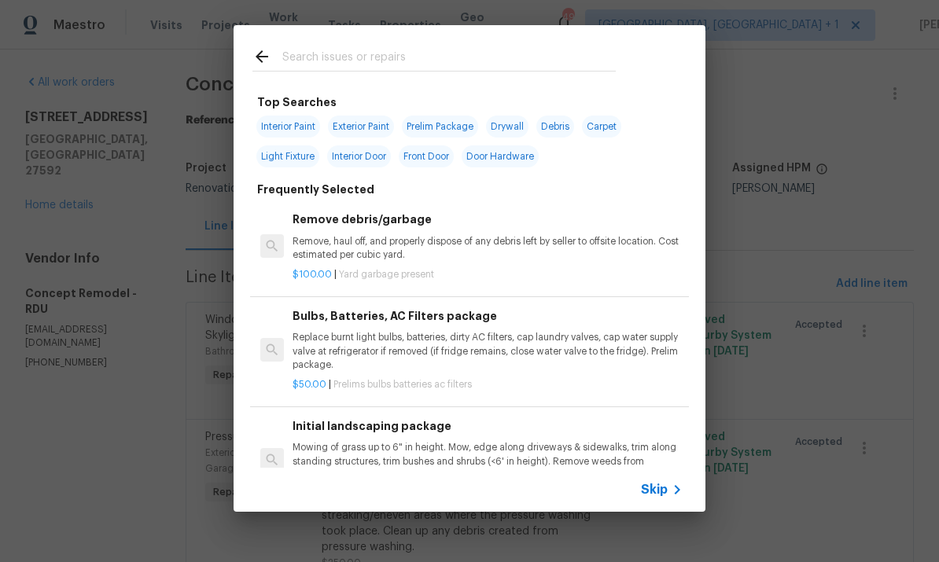
click at [327, 51] on input "text" at bounding box center [448, 59] width 333 height 24
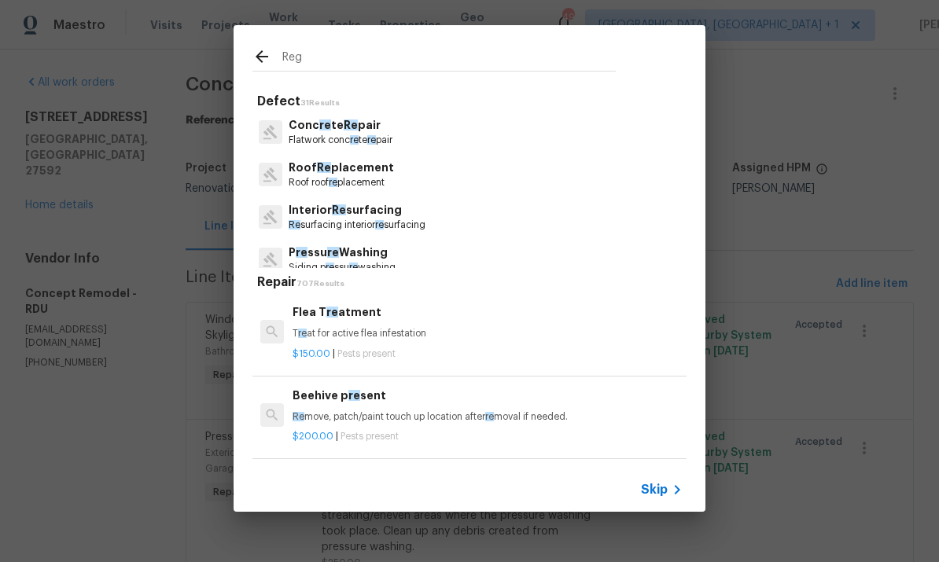
type input "Regi"
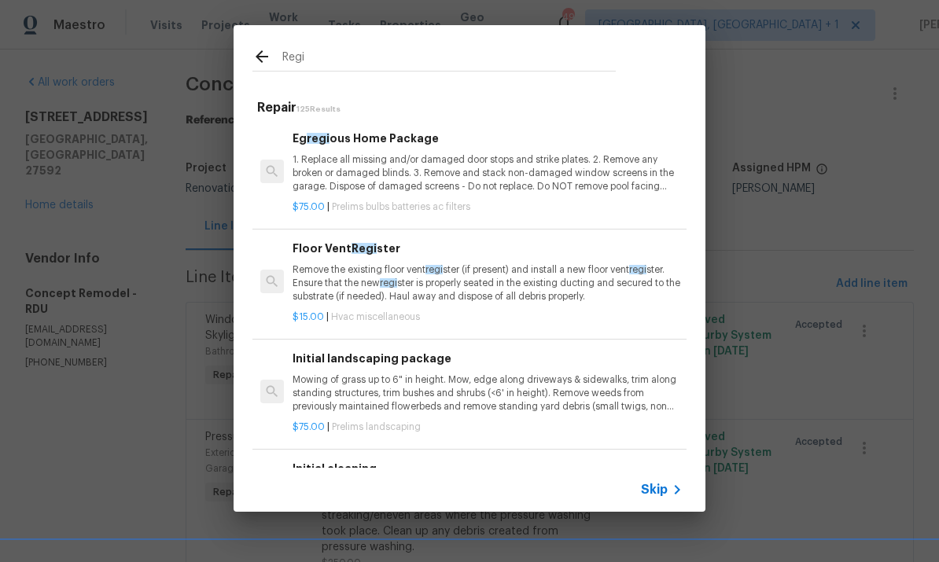
click at [363, 264] on p "Remove the existing floor vent regi ster (if present) and install a new floor v…" at bounding box center [488, 283] width 390 height 40
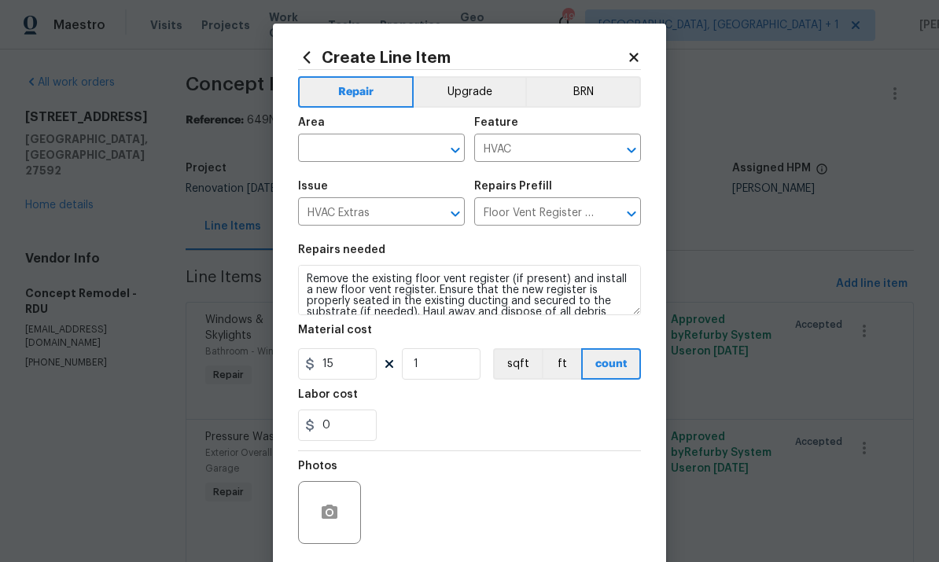
click at [356, 151] on input "text" at bounding box center [359, 150] width 123 height 24
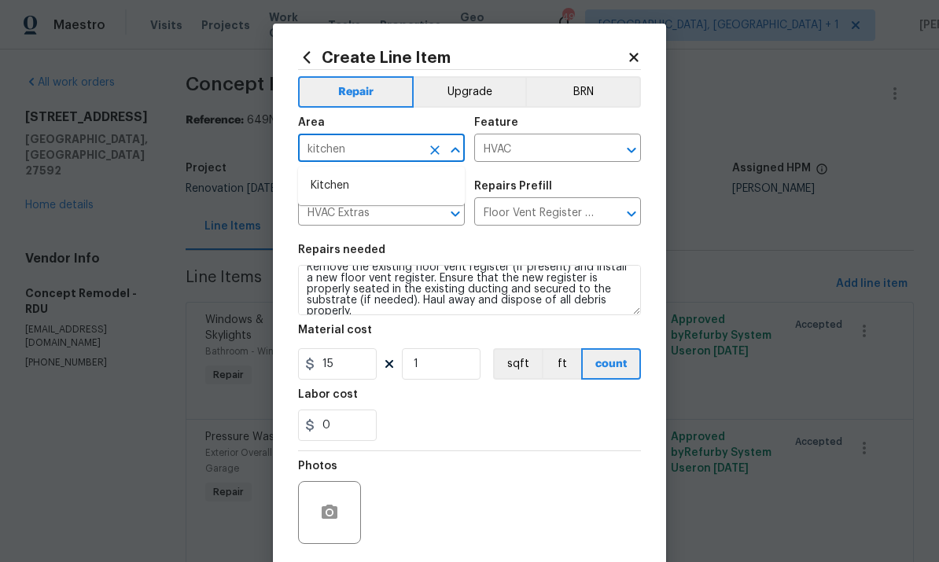
scroll to position [11, 0]
type input "kitchen"
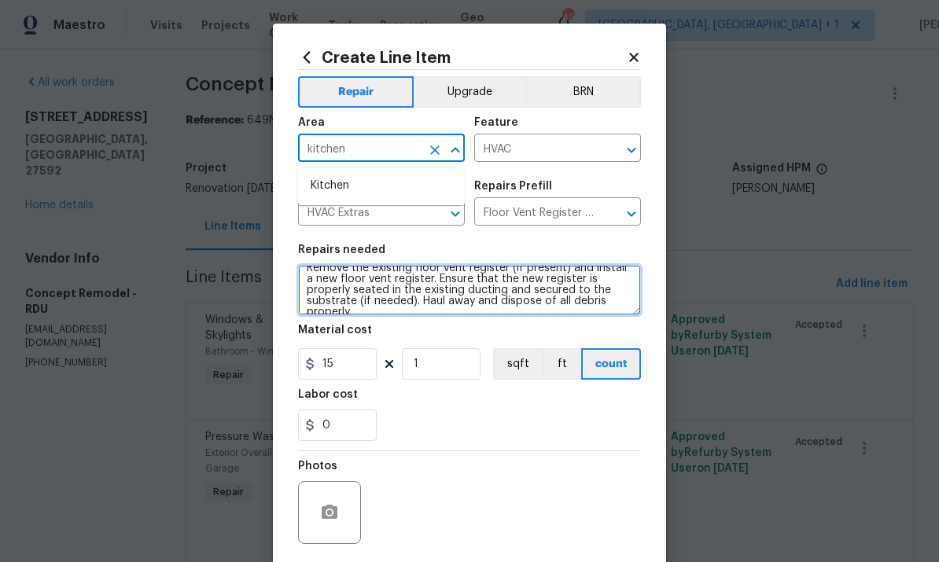
click at [616, 310] on textarea "Remove the existing floor vent register (if present) and install a new floor ve…" at bounding box center [469, 290] width 343 height 50
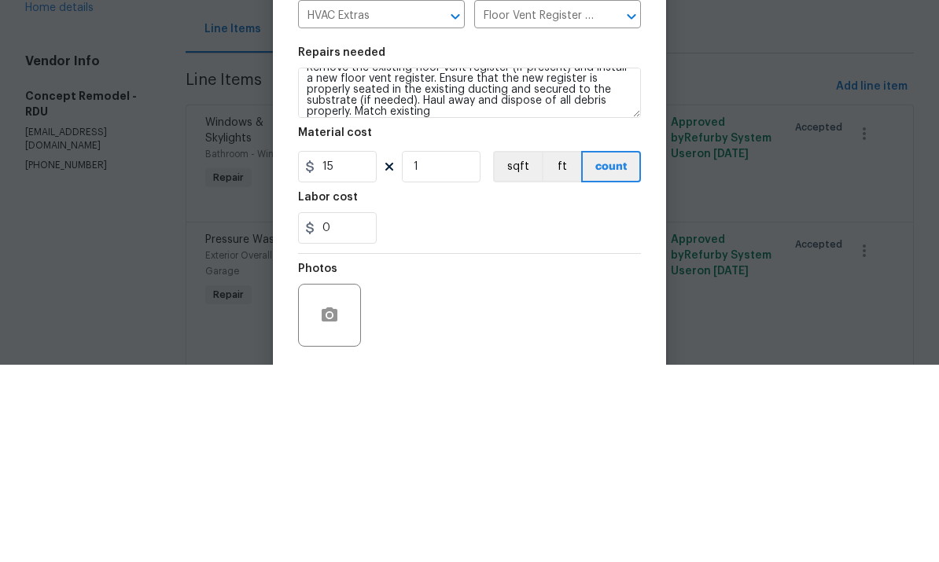
scroll to position [59, 0]
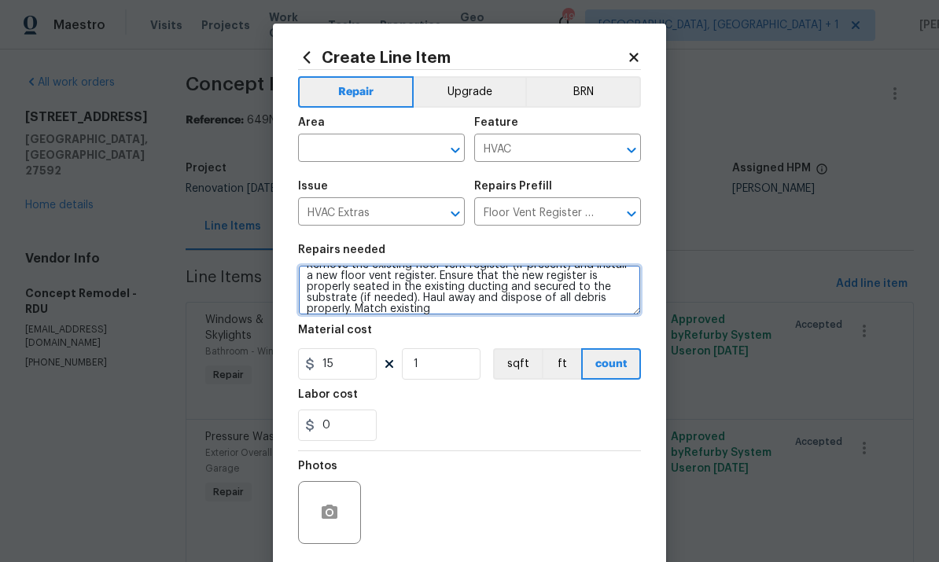
type textarea "Remove the existing floor vent register (if present) and install a new floor ve…"
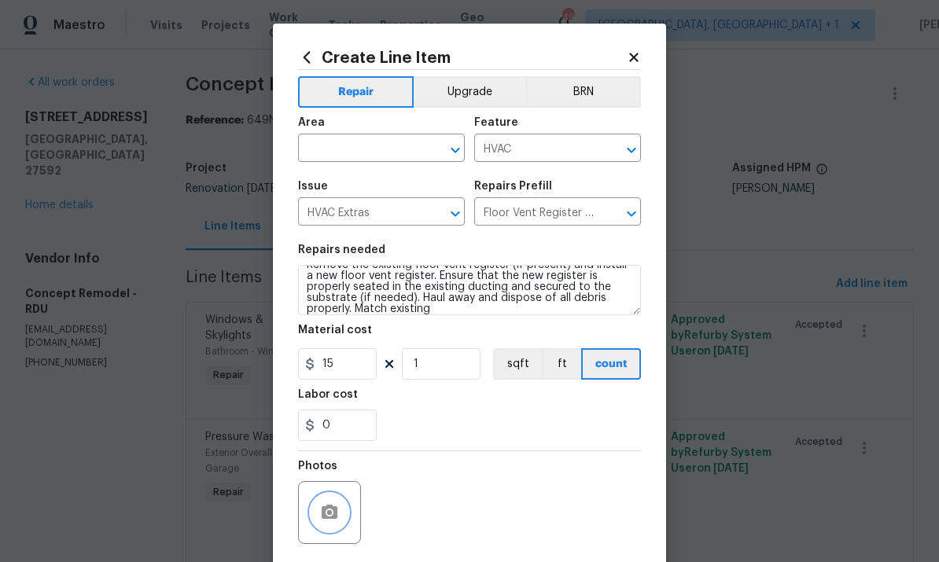
click at [333, 501] on button "button" at bounding box center [330, 513] width 38 height 38
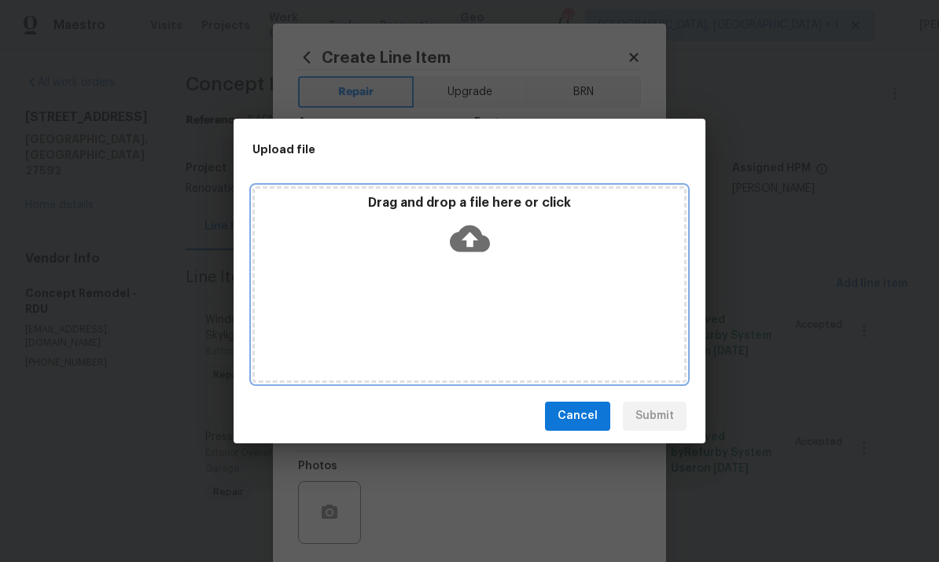
click at [465, 242] on icon at bounding box center [470, 238] width 40 height 27
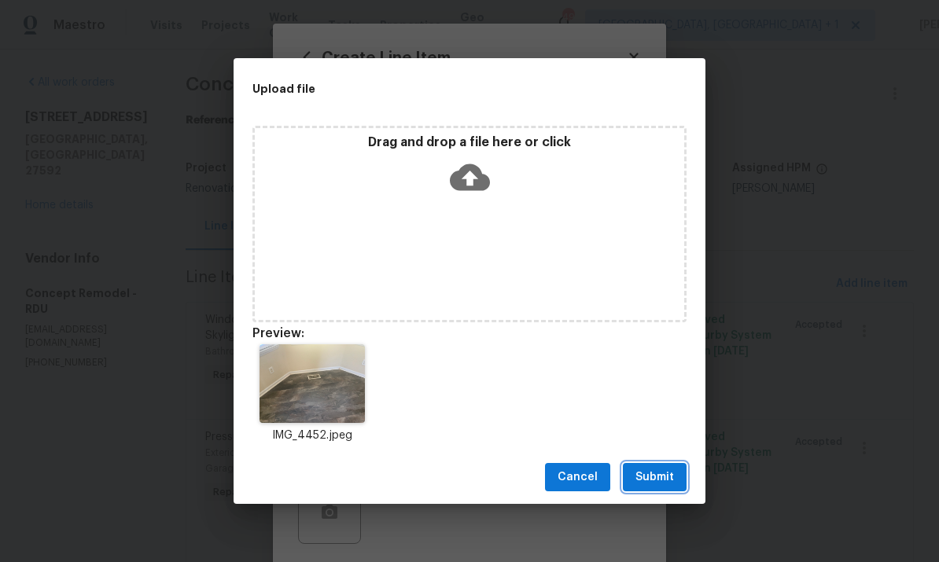
click at [656, 477] on span "Submit" at bounding box center [654, 478] width 39 height 20
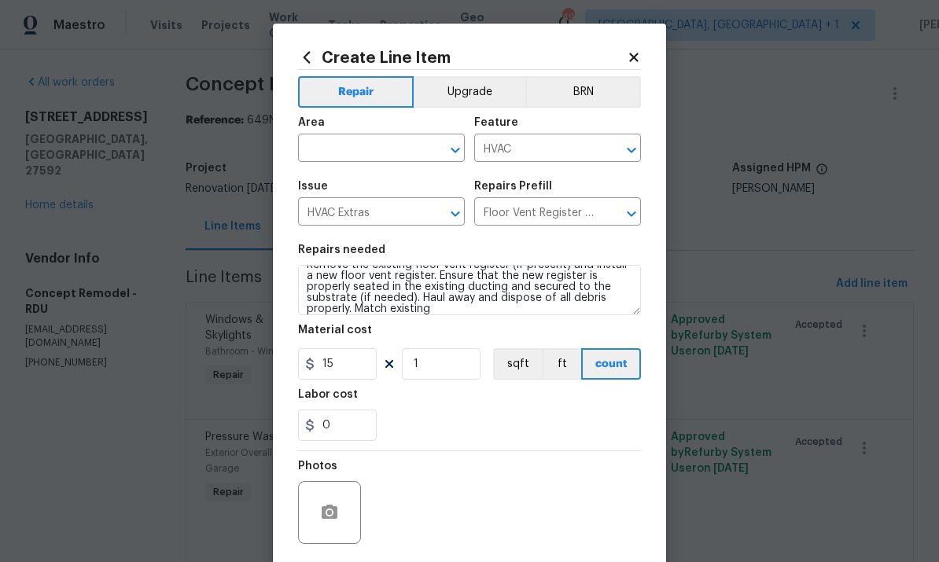
click at [351, 149] on input "text" at bounding box center [359, 150] width 123 height 24
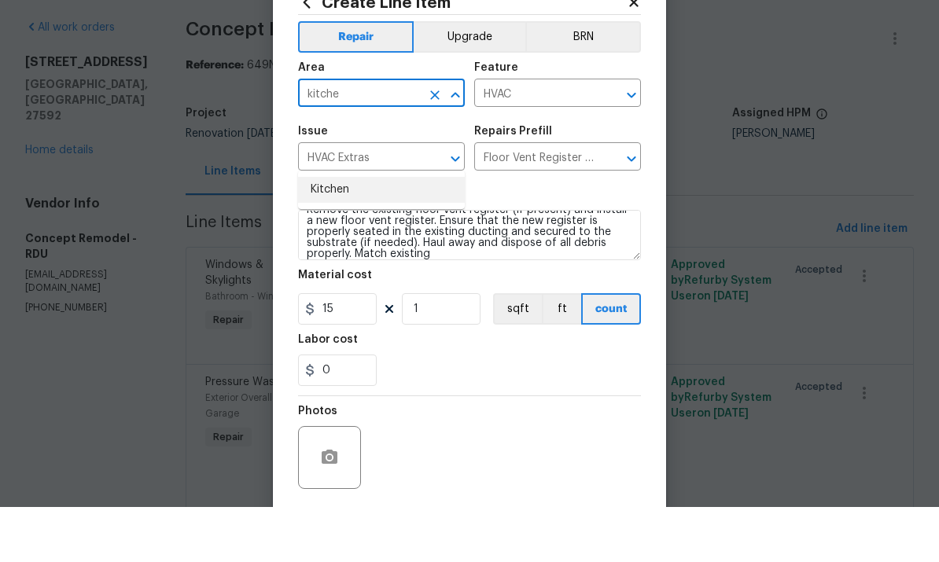
click at [342, 232] on li "Kitchen" at bounding box center [381, 245] width 167 height 26
type input "Kitchen"
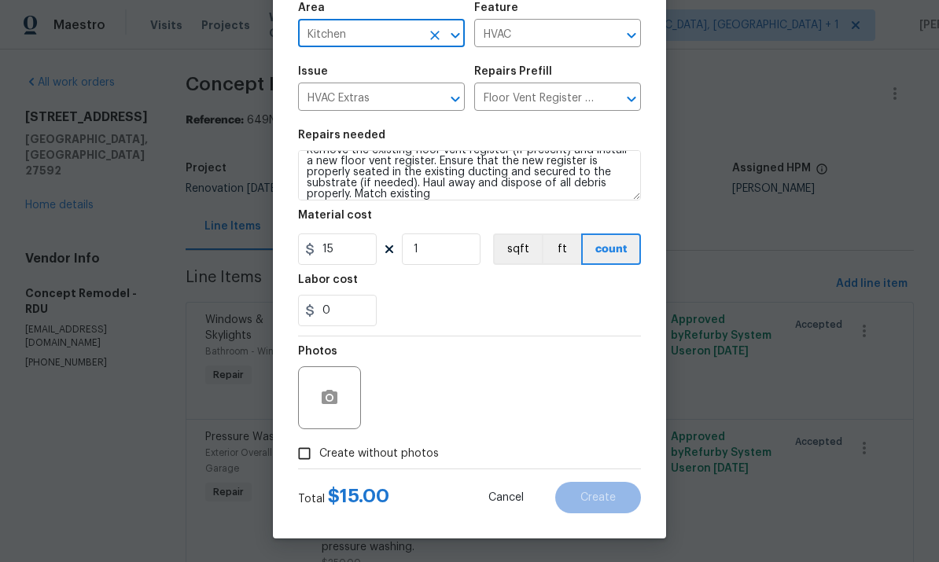
scroll to position [118, 0]
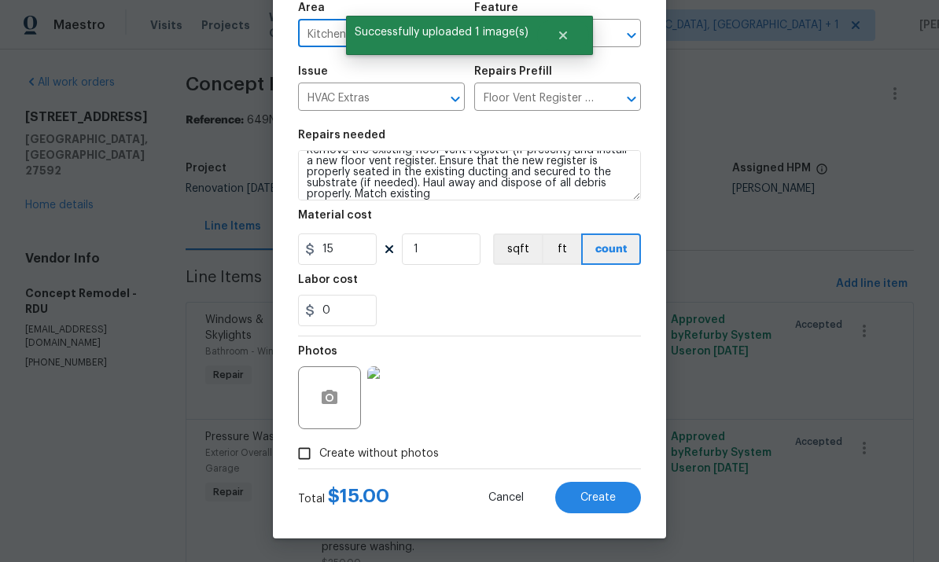
click at [602, 487] on button "Create" at bounding box center [598, 497] width 86 height 31
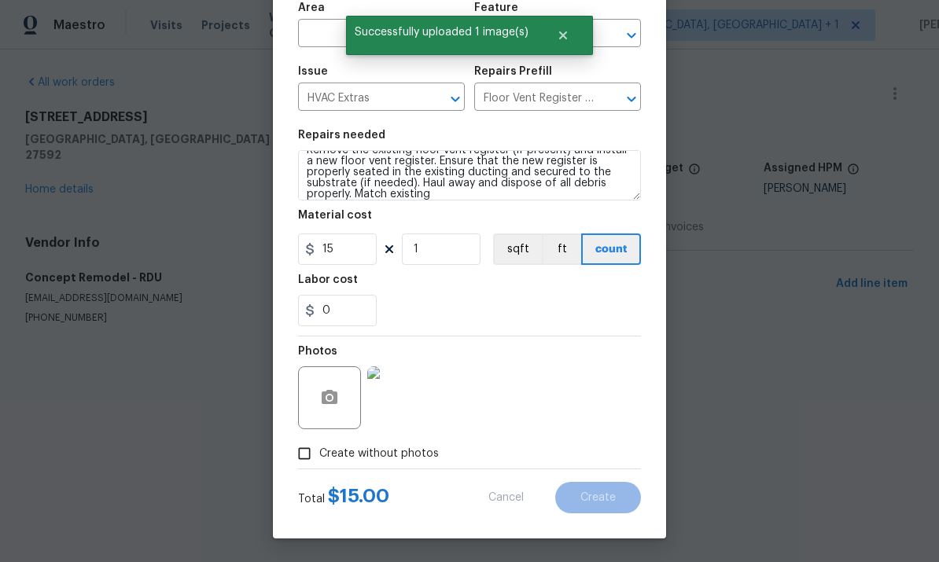
type input "0"
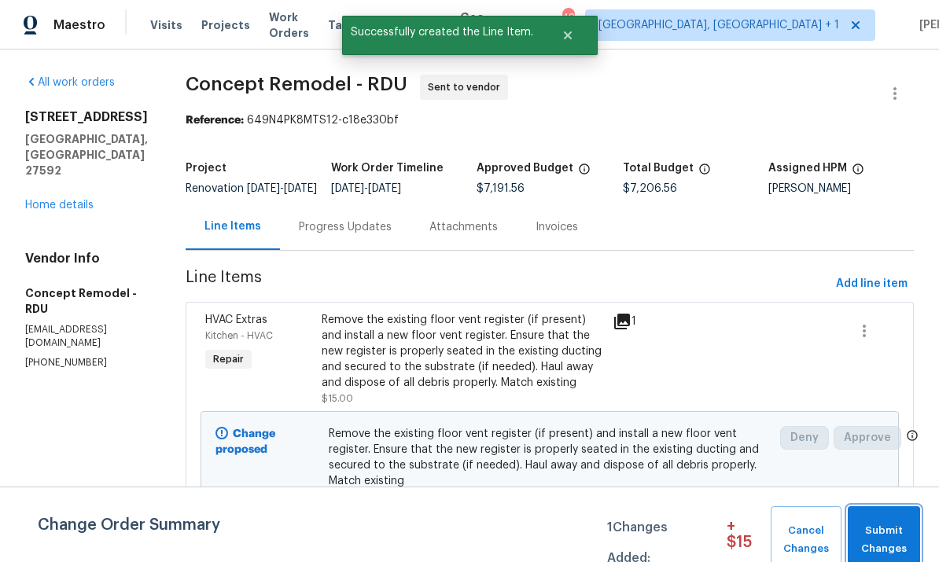
click at [904, 524] on span "Submit Changes" at bounding box center [884, 540] width 57 height 36
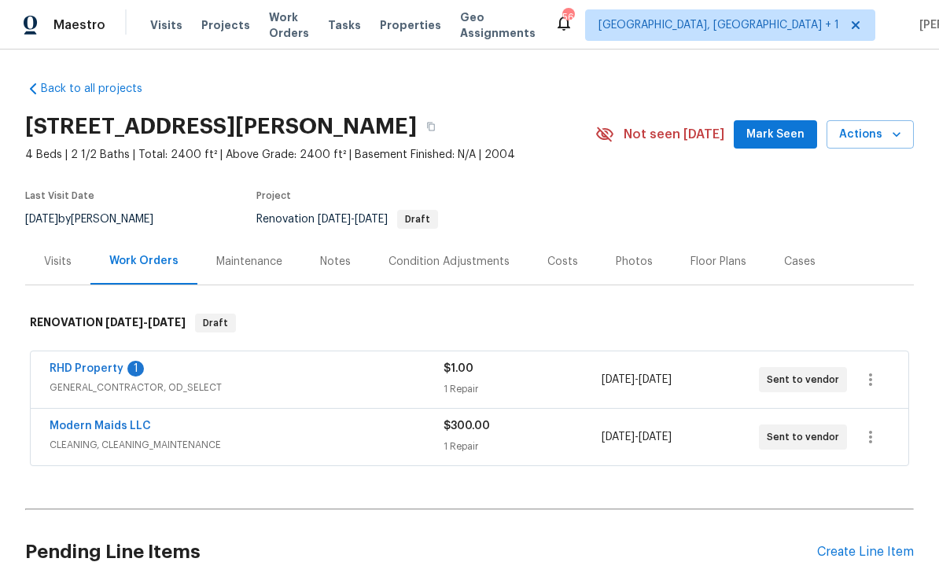
click at [99, 370] on link "RHD Property" at bounding box center [87, 368] width 74 height 11
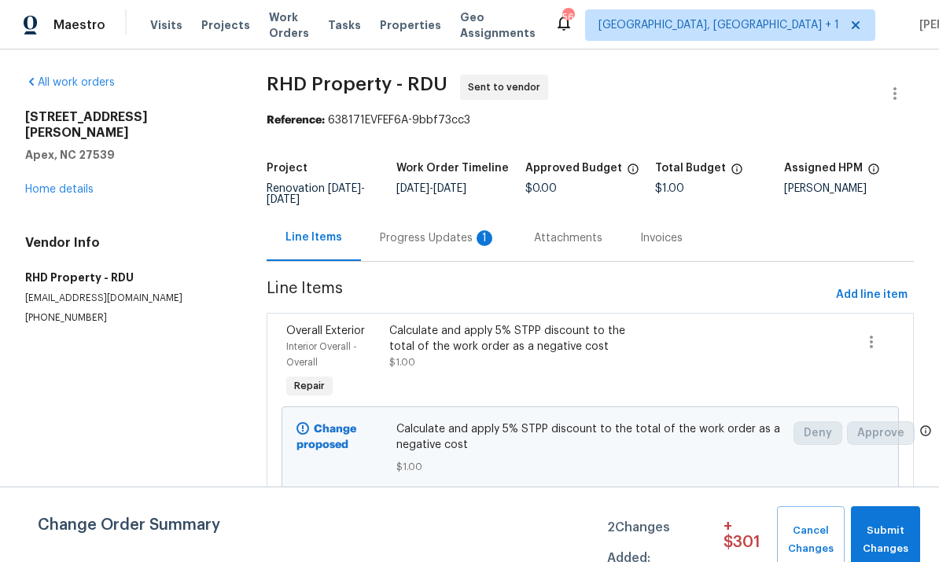
click at [434, 246] on div "Progress Updates 1" at bounding box center [438, 238] width 116 height 16
